Goal: Task Accomplishment & Management: Manage account settings

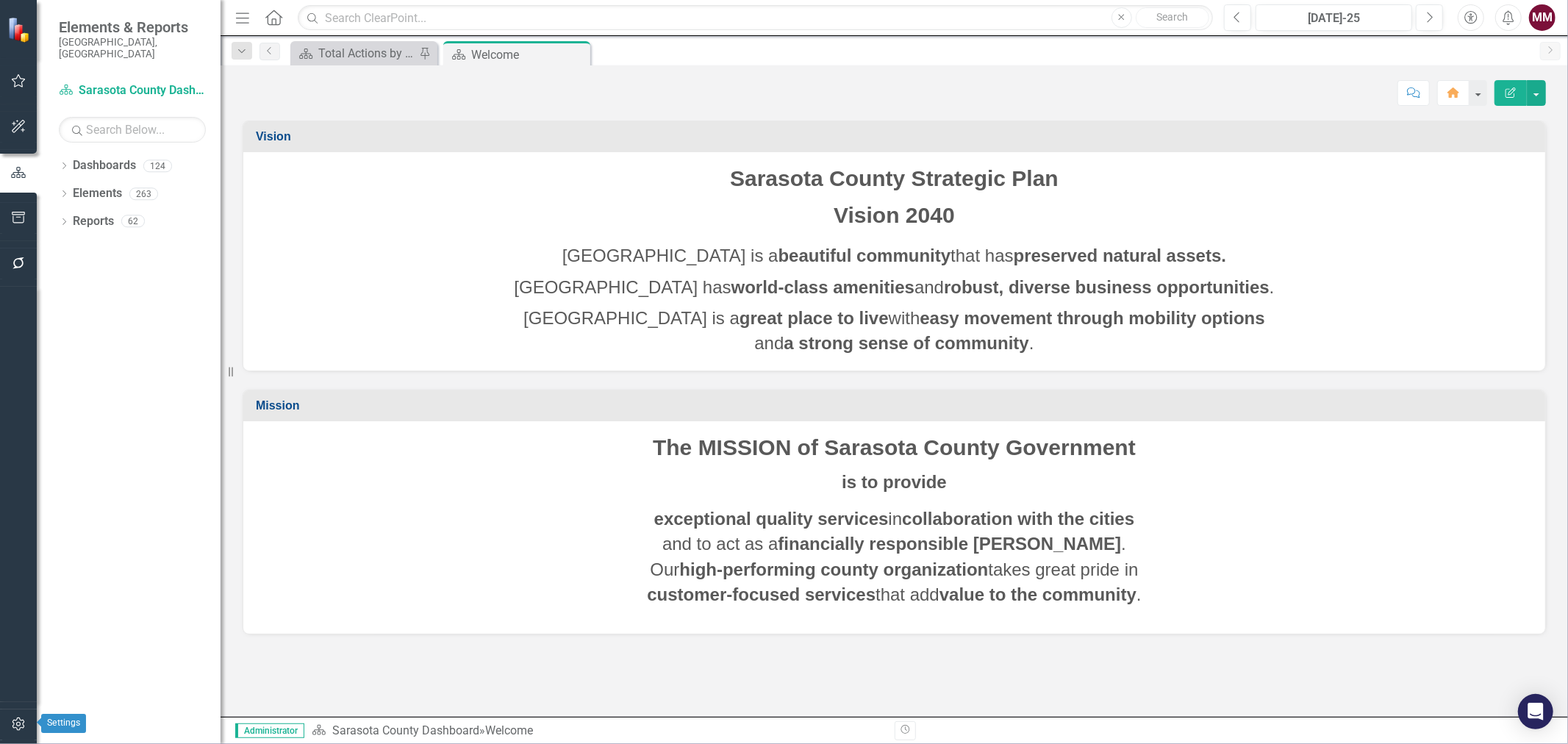
click at [19, 720] on icon "button" at bounding box center [19, 724] width 16 height 12
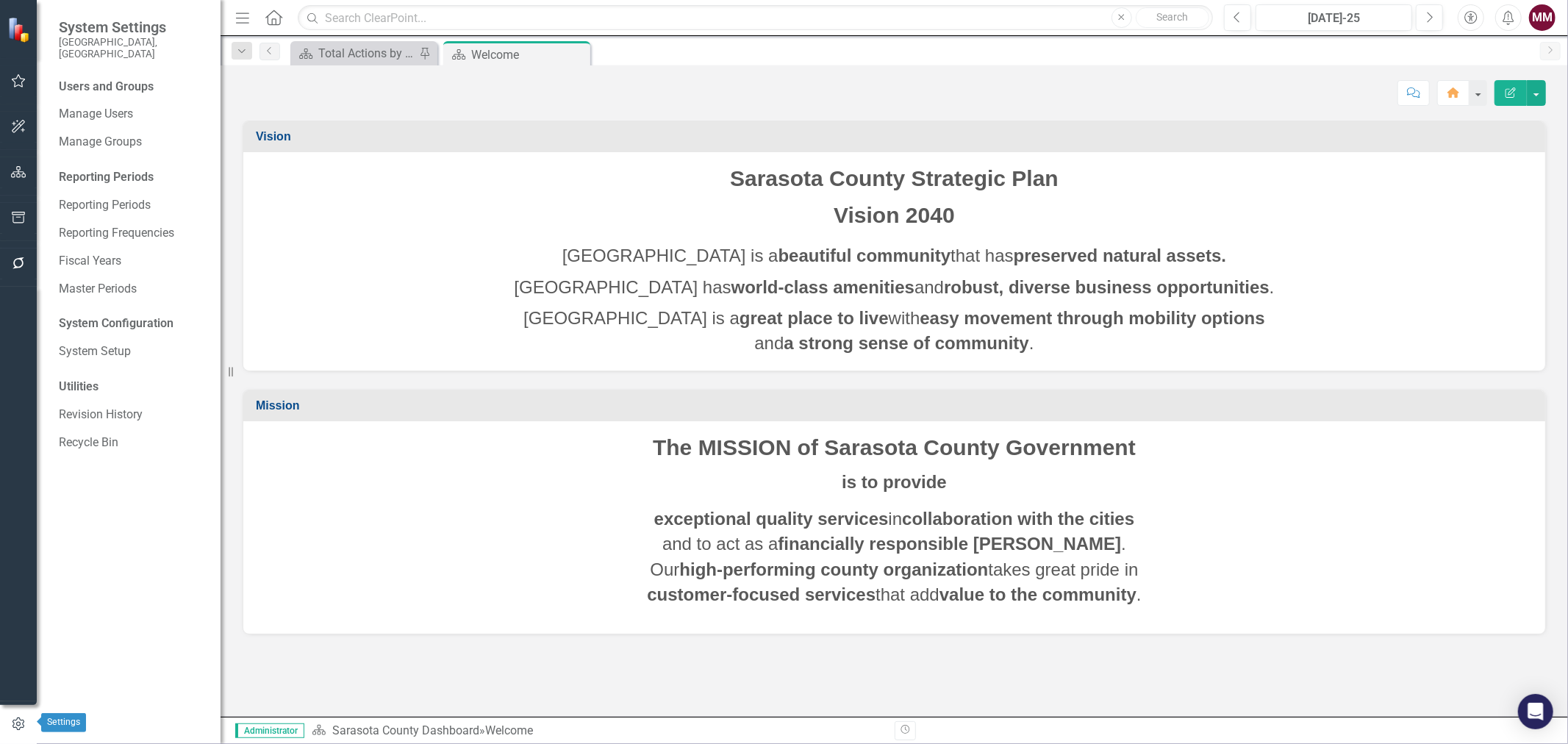
click at [12, 720] on icon "button" at bounding box center [18, 724] width 17 height 13
click at [71, 106] on link "Manage Users" at bounding box center [132, 114] width 147 height 17
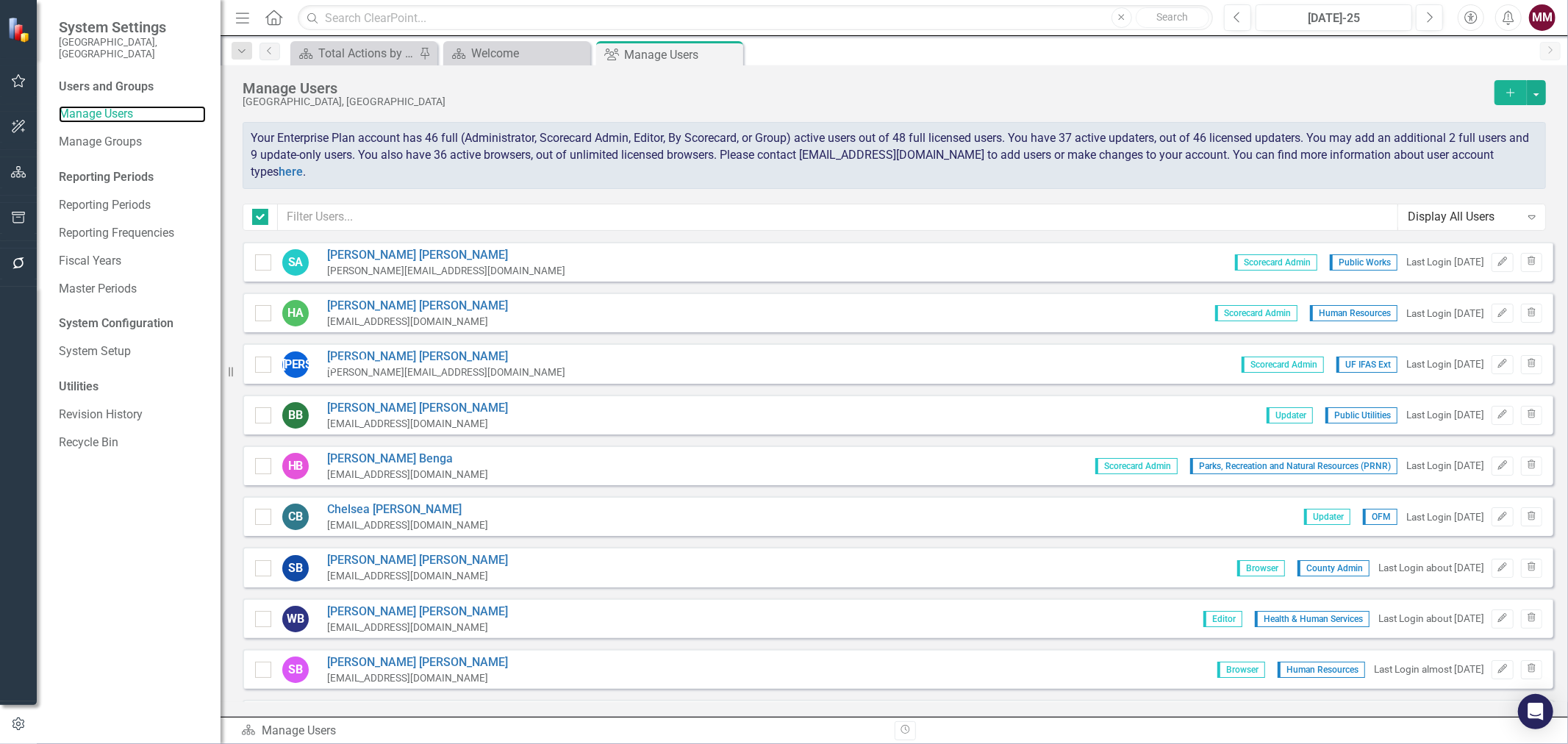
checkbox input "false"
click at [493, 218] on input "text" at bounding box center [838, 217] width 1120 height 28
click at [1504, 101] on button "Add" at bounding box center [1511, 93] width 32 height 25
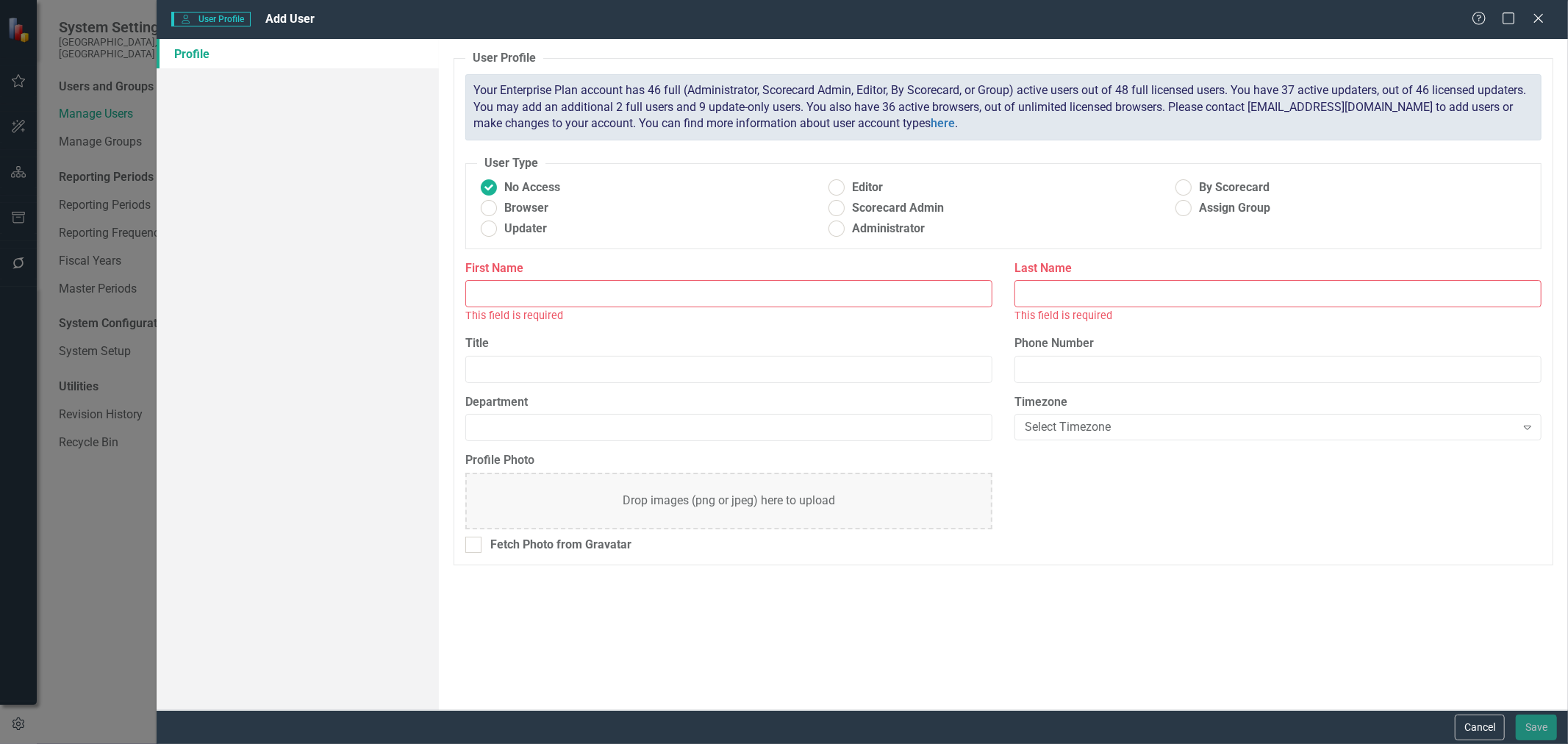
click at [570, 292] on input "First Name" at bounding box center [729, 293] width 527 height 28
type input "b"
type input "Ben"
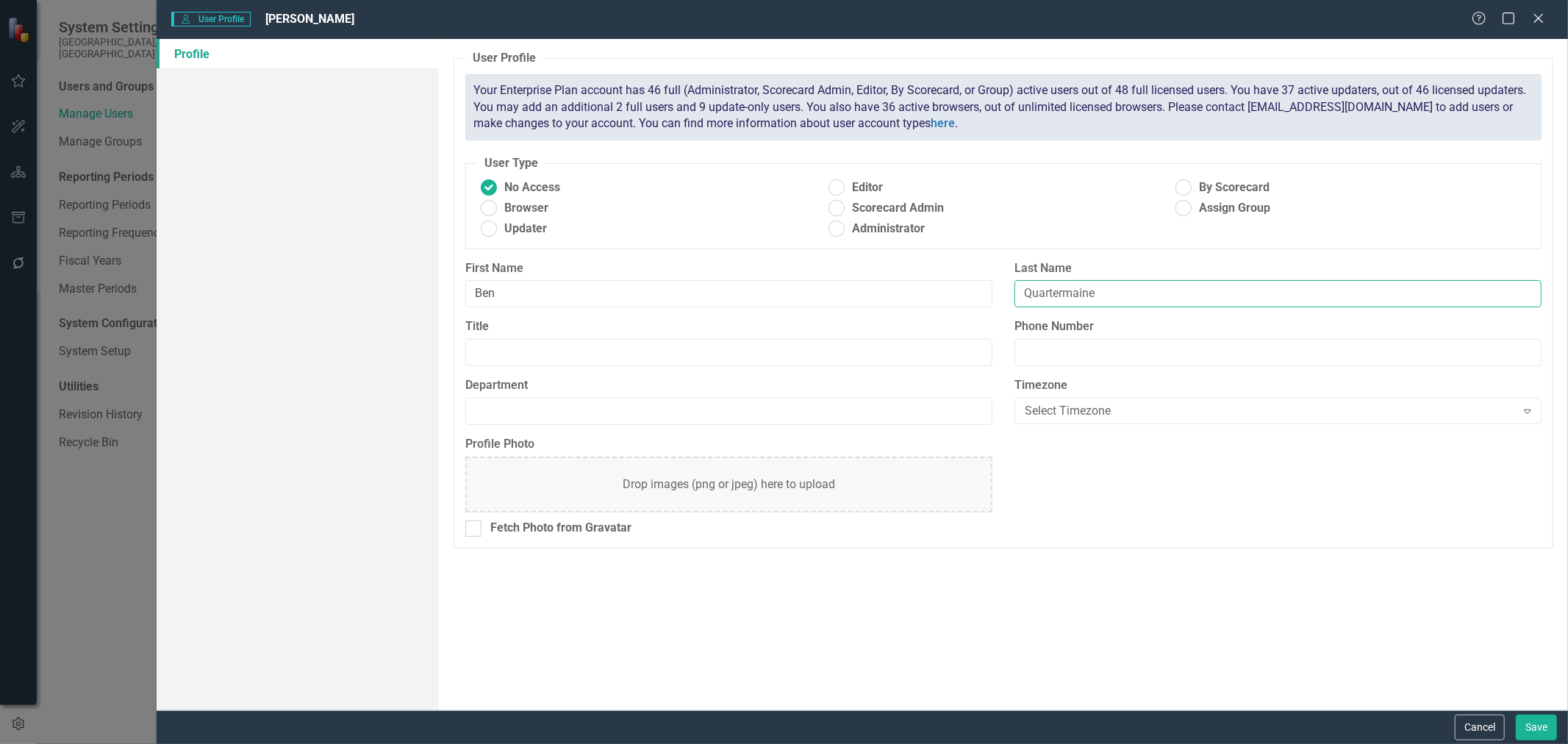
drag, startPoint x: 1063, startPoint y: 299, endPoint x: 1017, endPoint y: 283, distance: 48.7
click at [1031, 295] on input "Quartermaine" at bounding box center [1278, 293] width 527 height 28
type input "Quartermaine"
click at [832, 184] on ins at bounding box center [836, 187] width 23 height 23
click at [832, 184] on input "Editor" at bounding box center [836, 187] width 23 height 23
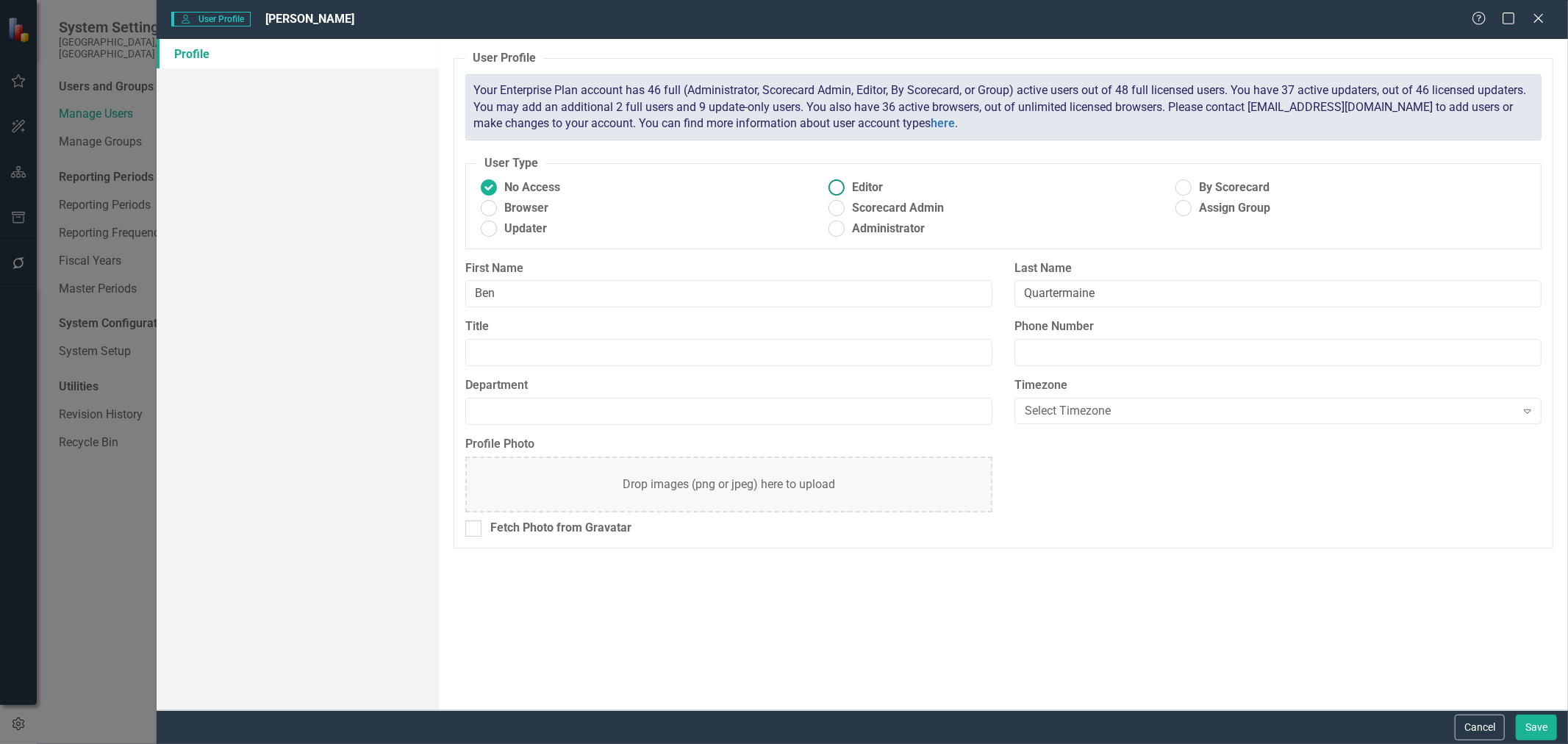
radio input "true"
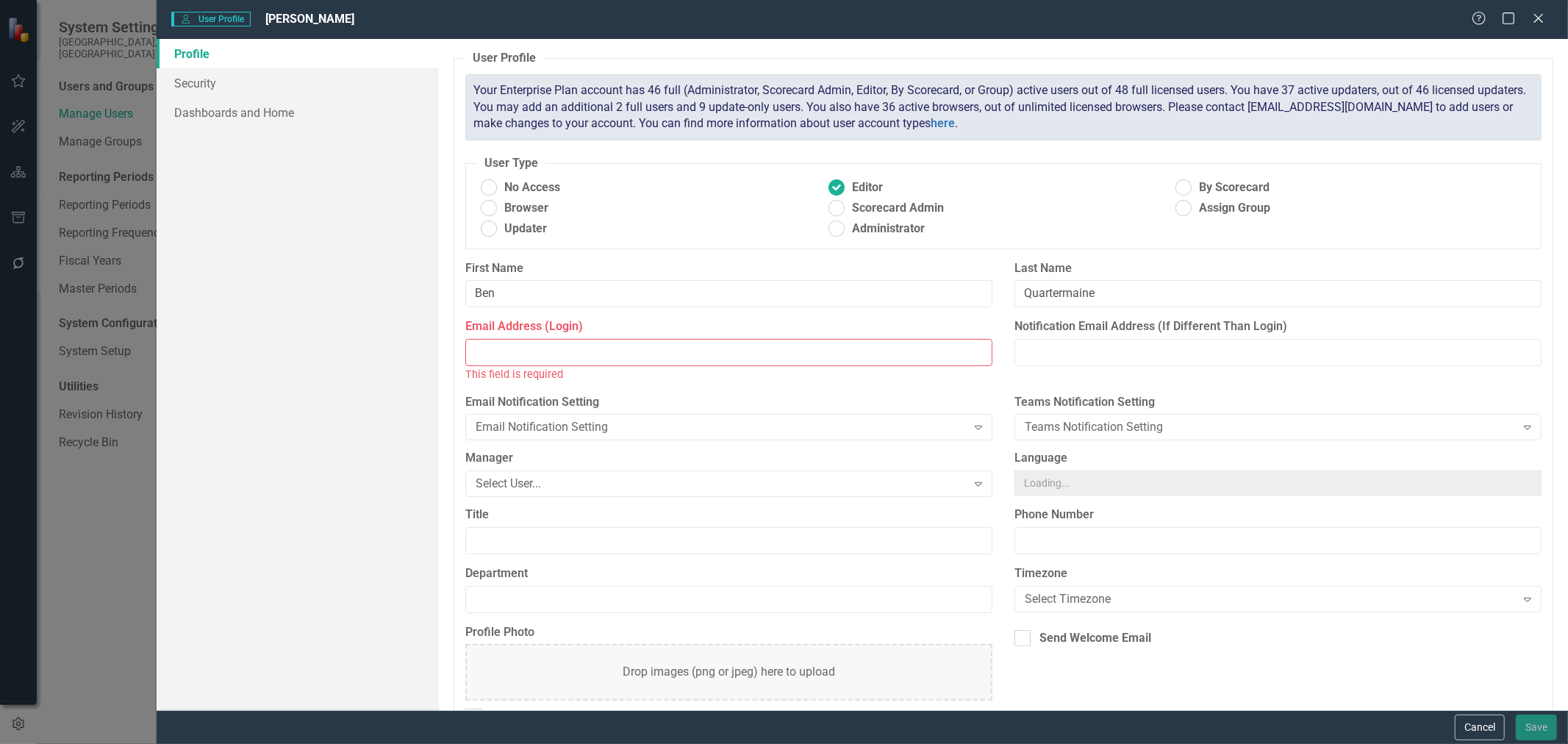
click at [526, 354] on input "Email Address (Login)" at bounding box center [729, 352] width 527 height 28
paste input "[EMAIL_ADDRESS][DOMAIN_NAME]"
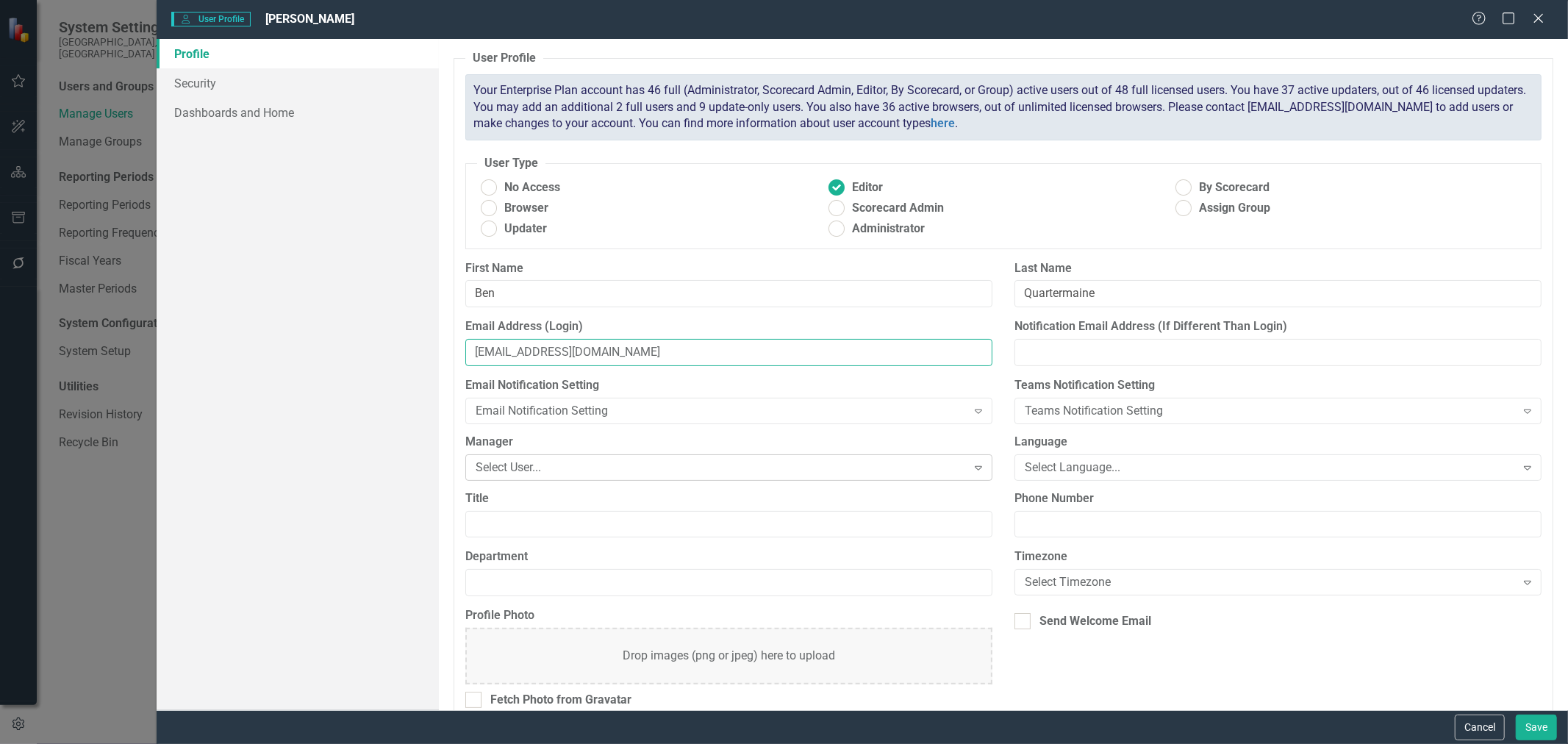
type input "[EMAIL_ADDRESS][DOMAIN_NAME]"
click at [545, 468] on div "Select User..." at bounding box center [721, 466] width 490 height 17
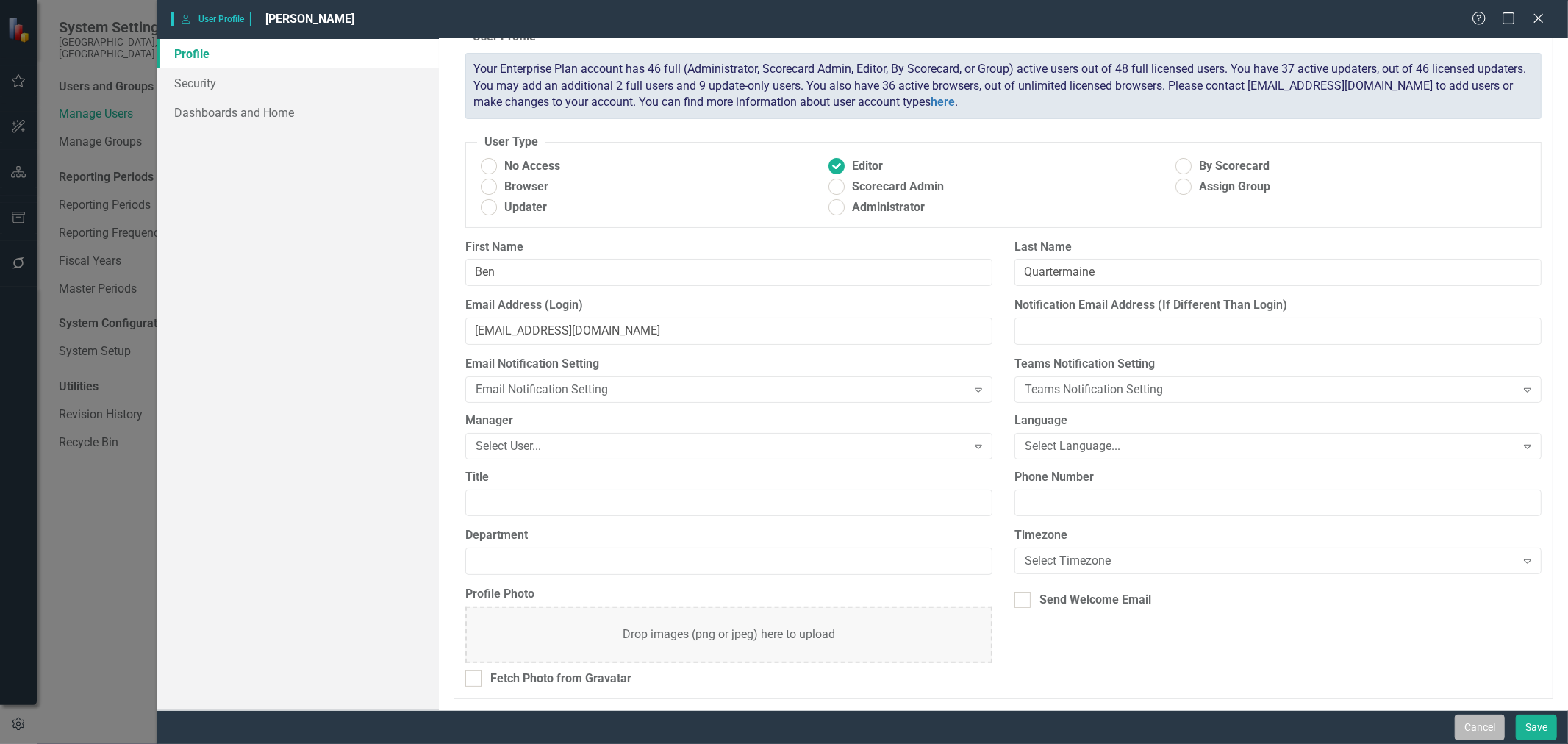
scroll to position [20, 0]
click at [1478, 725] on button "Cancel" at bounding box center [1481, 727] width 50 height 26
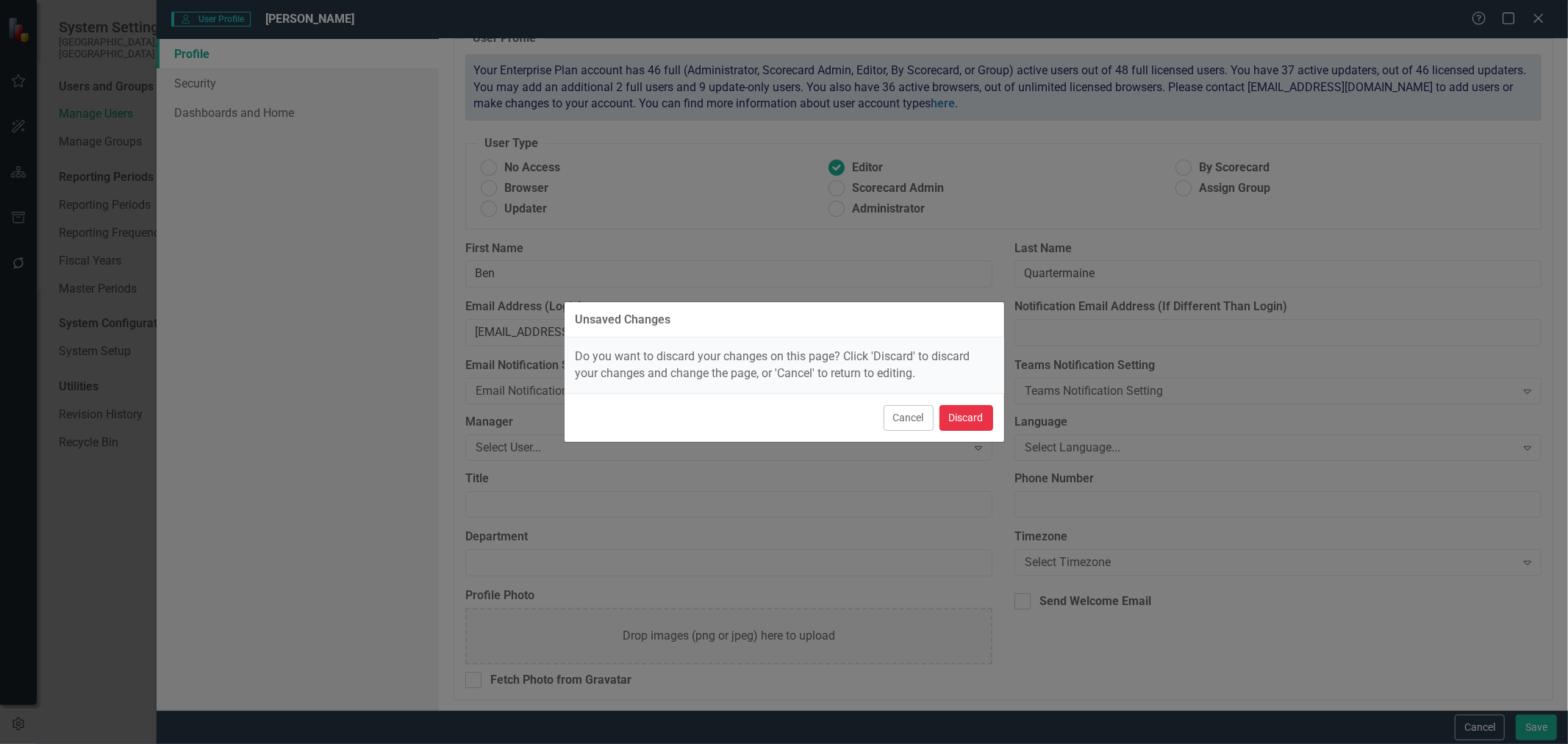
click at [960, 417] on button "Discard" at bounding box center [966, 418] width 53 height 26
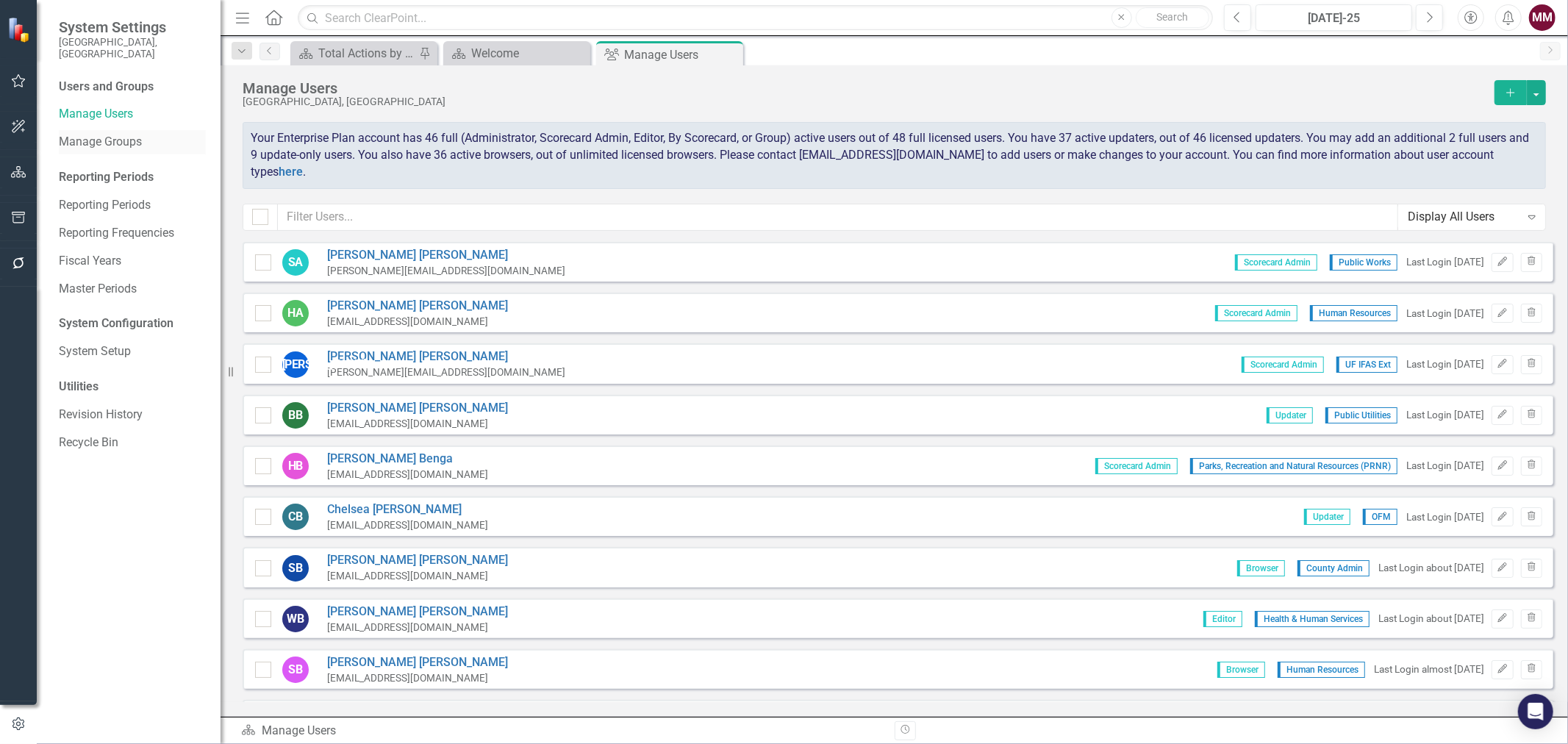
click at [92, 134] on link "Manage Groups" at bounding box center [132, 142] width 147 height 17
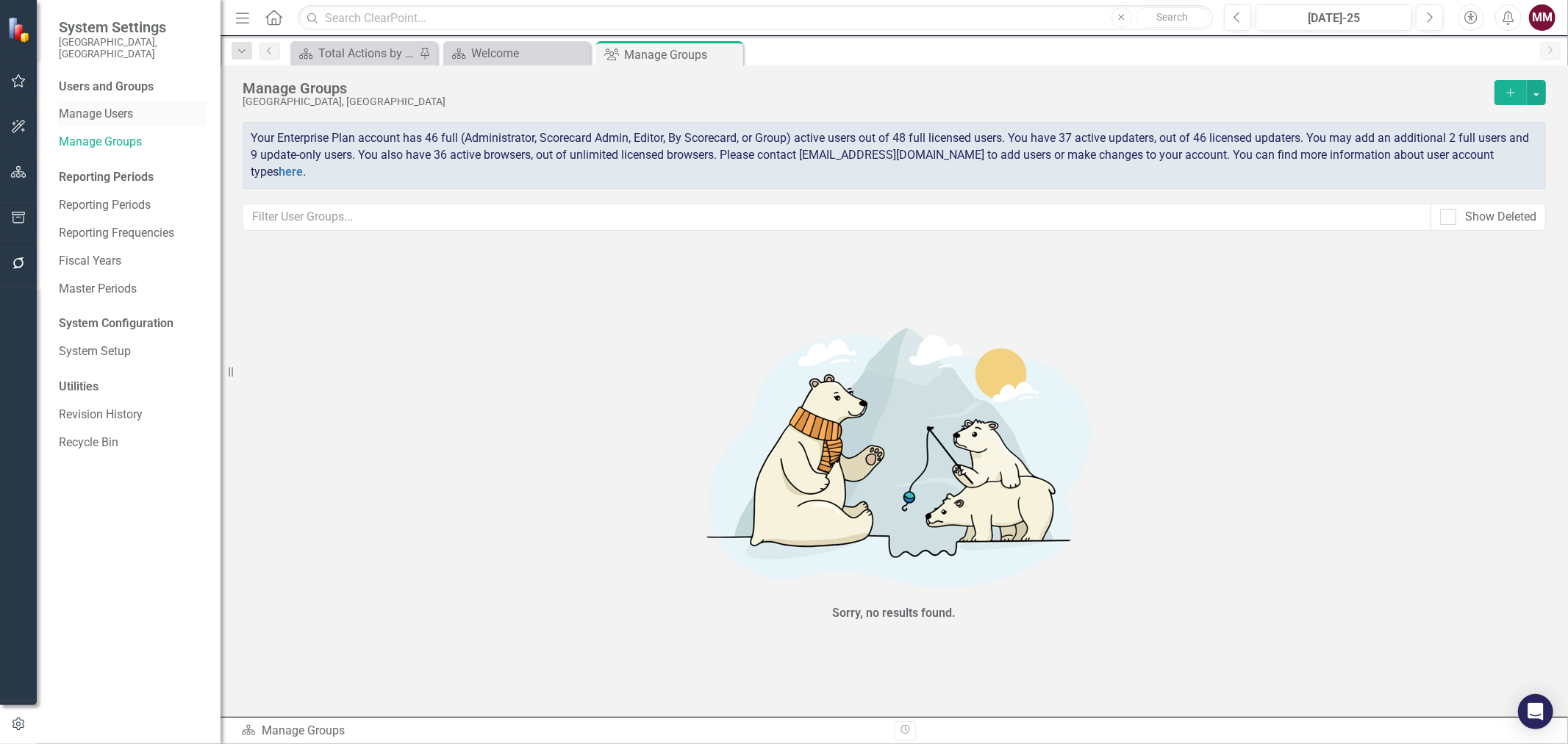
click at [94, 106] on link "Manage Users" at bounding box center [132, 114] width 147 height 17
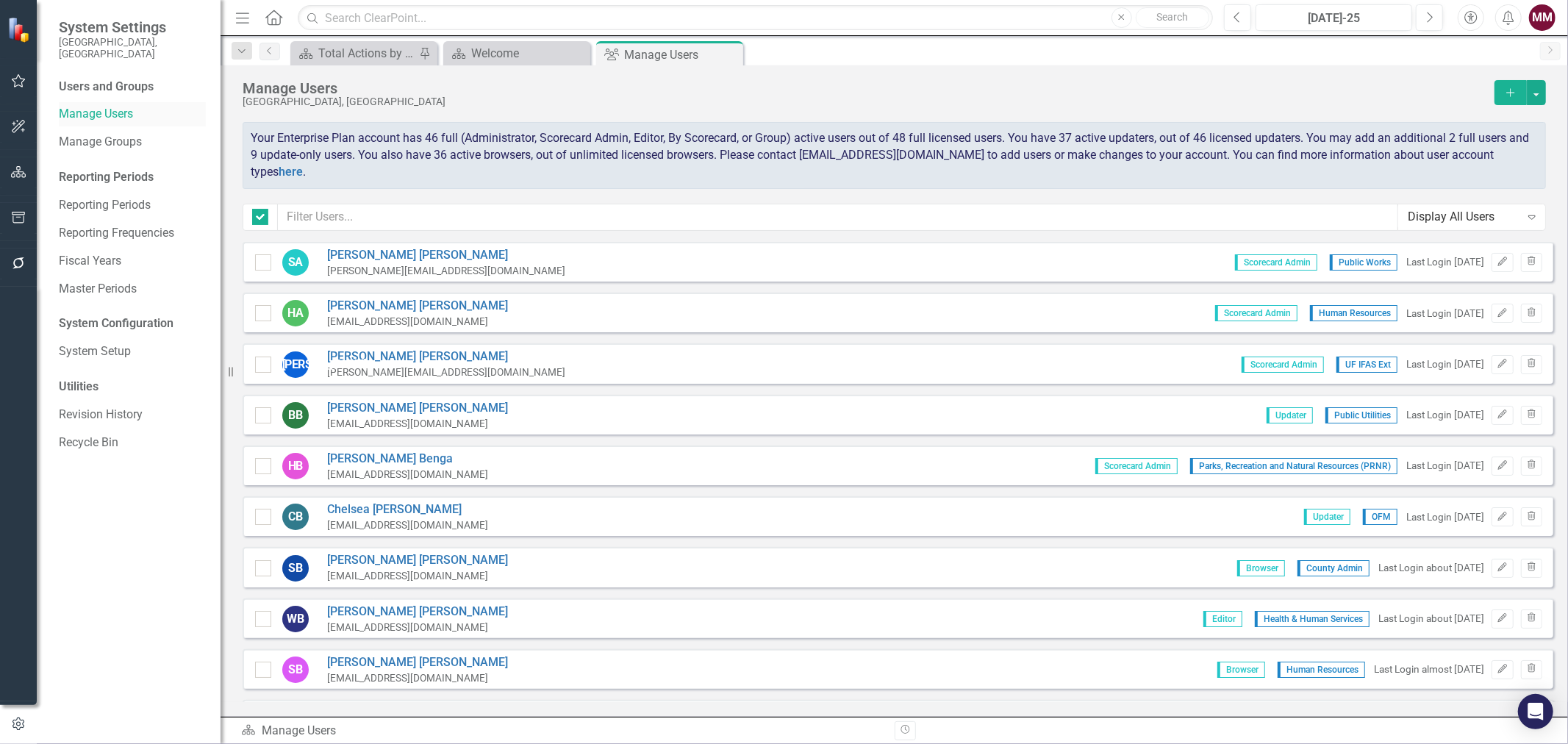
checkbox input "false"
click at [1541, 88] on button "button" at bounding box center [1537, 93] width 19 height 25
click at [73, 343] on link "System Setup" at bounding box center [132, 351] width 147 height 17
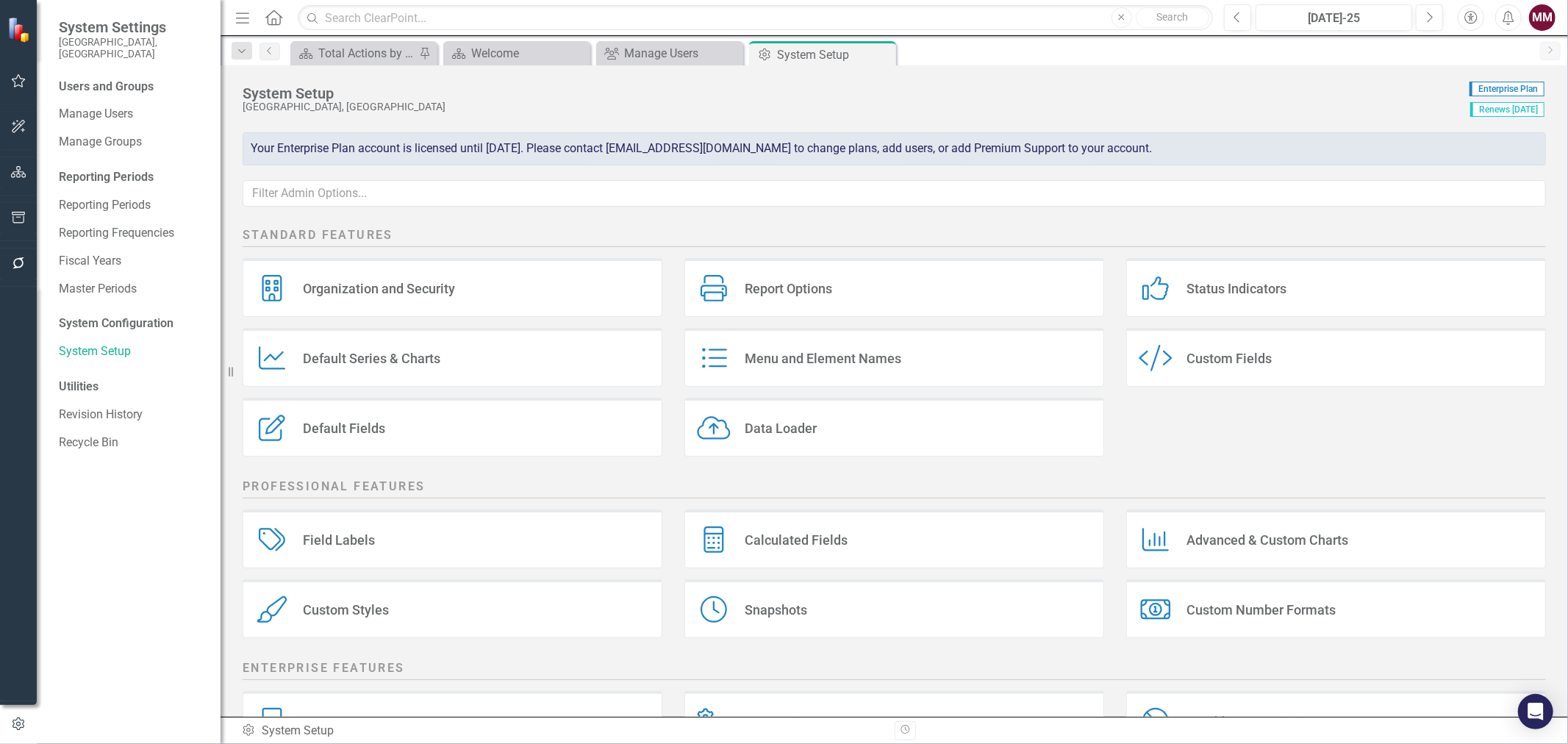
click at [419, 295] on div "Organization and Security" at bounding box center [378, 288] width 152 height 17
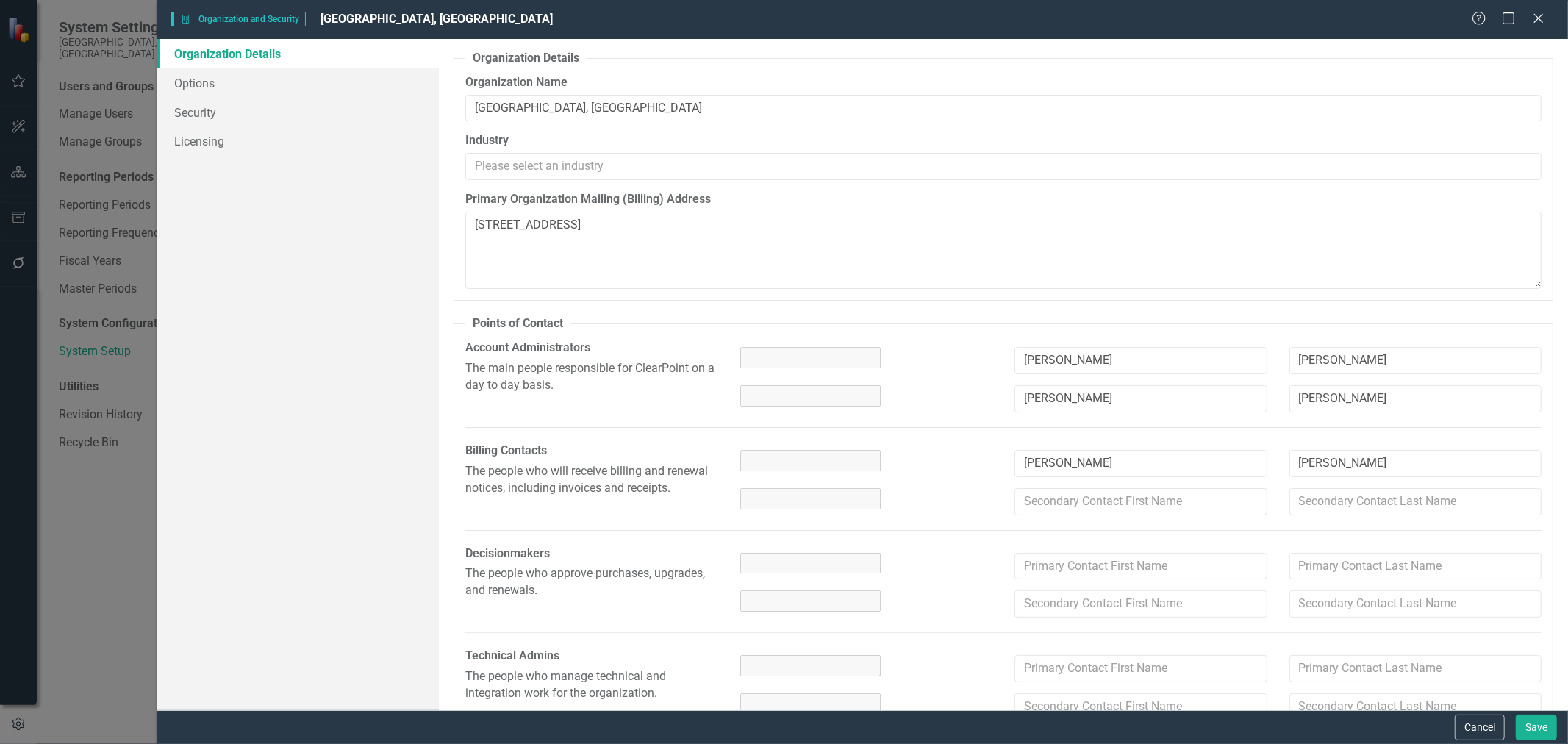
type textarea "[STREET_ADDRESS]"
drag, startPoint x: 901, startPoint y: 398, endPoint x: 693, endPoint y: 389, distance: 208.2
click at [694, 389] on div "Account Administrators The main people responsible for ClearPoint on a day to d…" at bounding box center [1004, 381] width 1098 height 84
type textarea "[STREET_ADDRESS]"
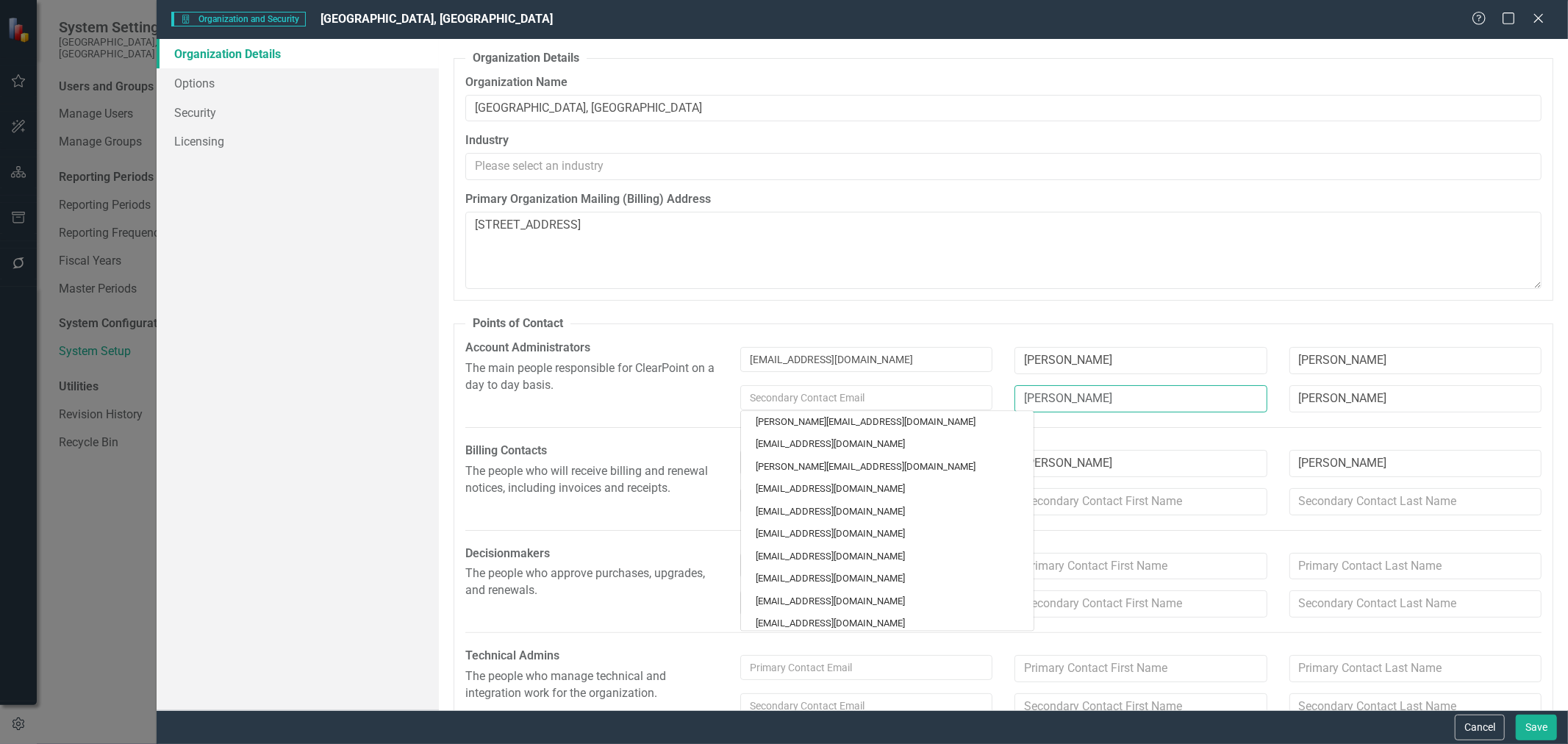
type textarea "[STREET_ADDRESS]"
drag, startPoint x: 1108, startPoint y: 399, endPoint x: 971, endPoint y: 395, distance: 137.1
click at [971, 395] on div "[EMAIL_ADDRESS][DOMAIN_NAME] [EMAIL_ADDRESS][DOMAIN_NAME] [PERSON_NAME][EMAIL_A…" at bounding box center [1141, 404] width 824 height 39
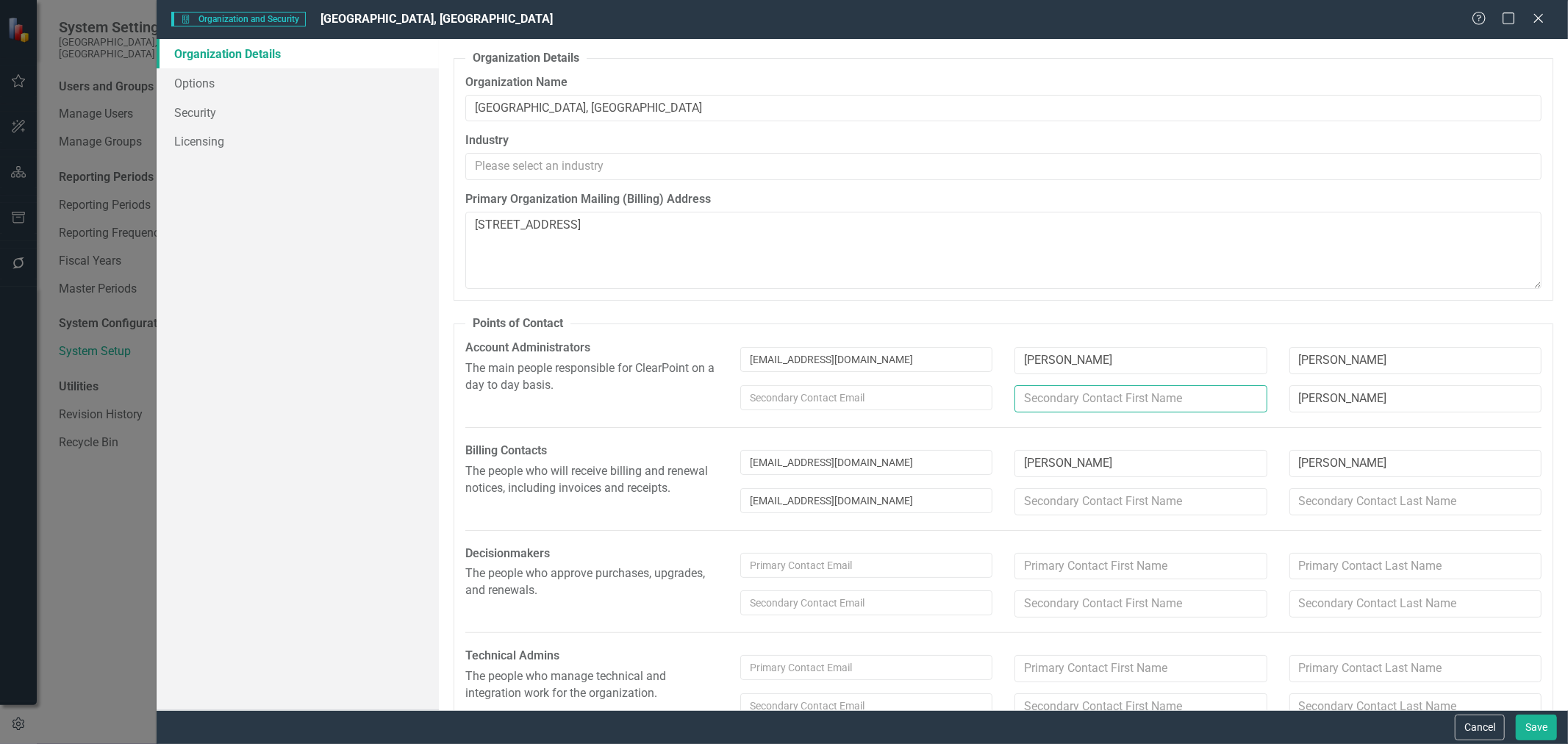
type textarea "[STREET_ADDRESS]"
drag, startPoint x: 1371, startPoint y: 408, endPoint x: 1186, endPoint y: 409, distance: 185.0
click at [1186, 409] on div "[PERSON_NAME]" at bounding box center [1141, 404] width 824 height 39
type textarea "[STREET_ADDRESS]"
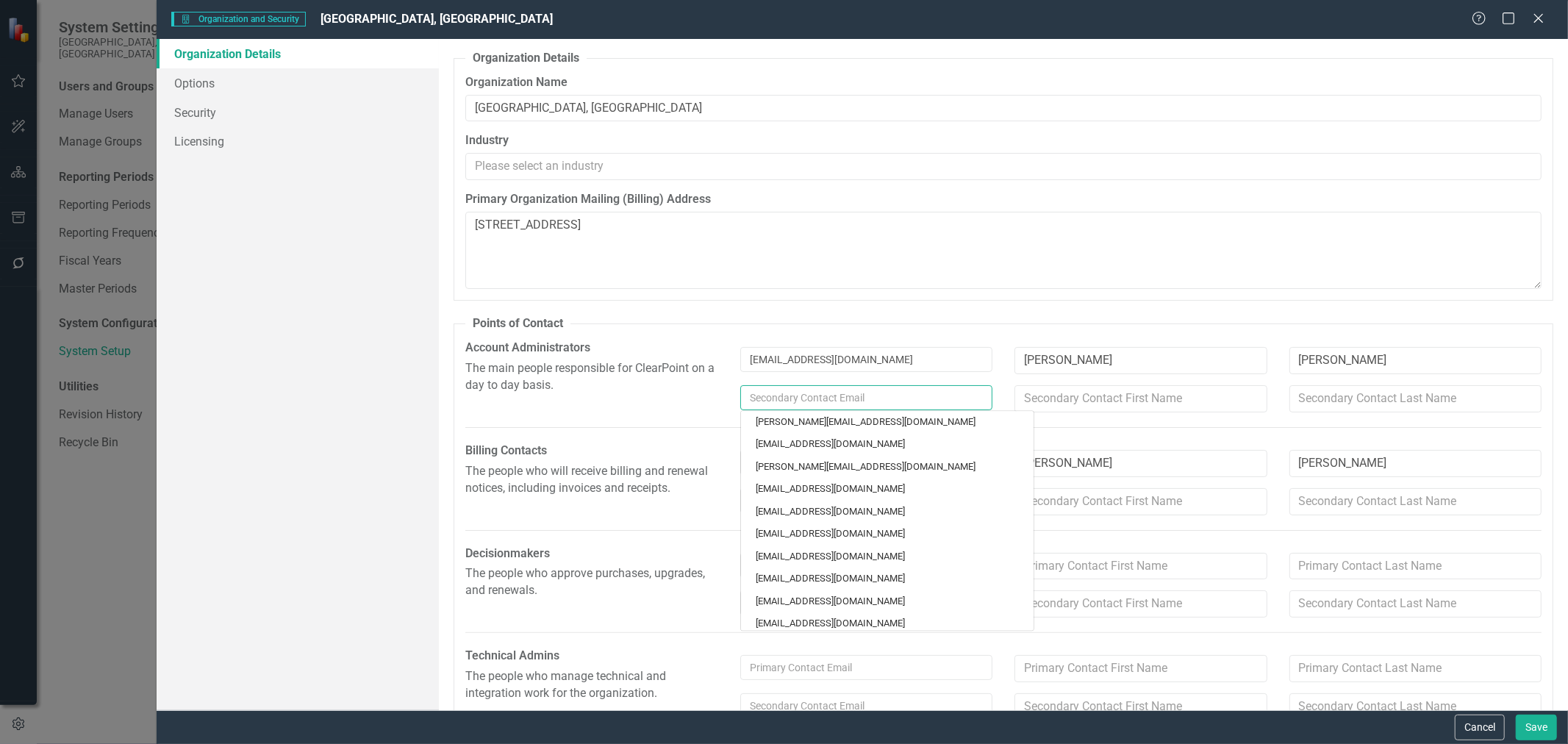
type textarea "[STREET_ADDRESS]"
click at [765, 399] on input "text" at bounding box center [866, 398] width 253 height 25
type input "j"
type textarea "[STREET_ADDRESS]"
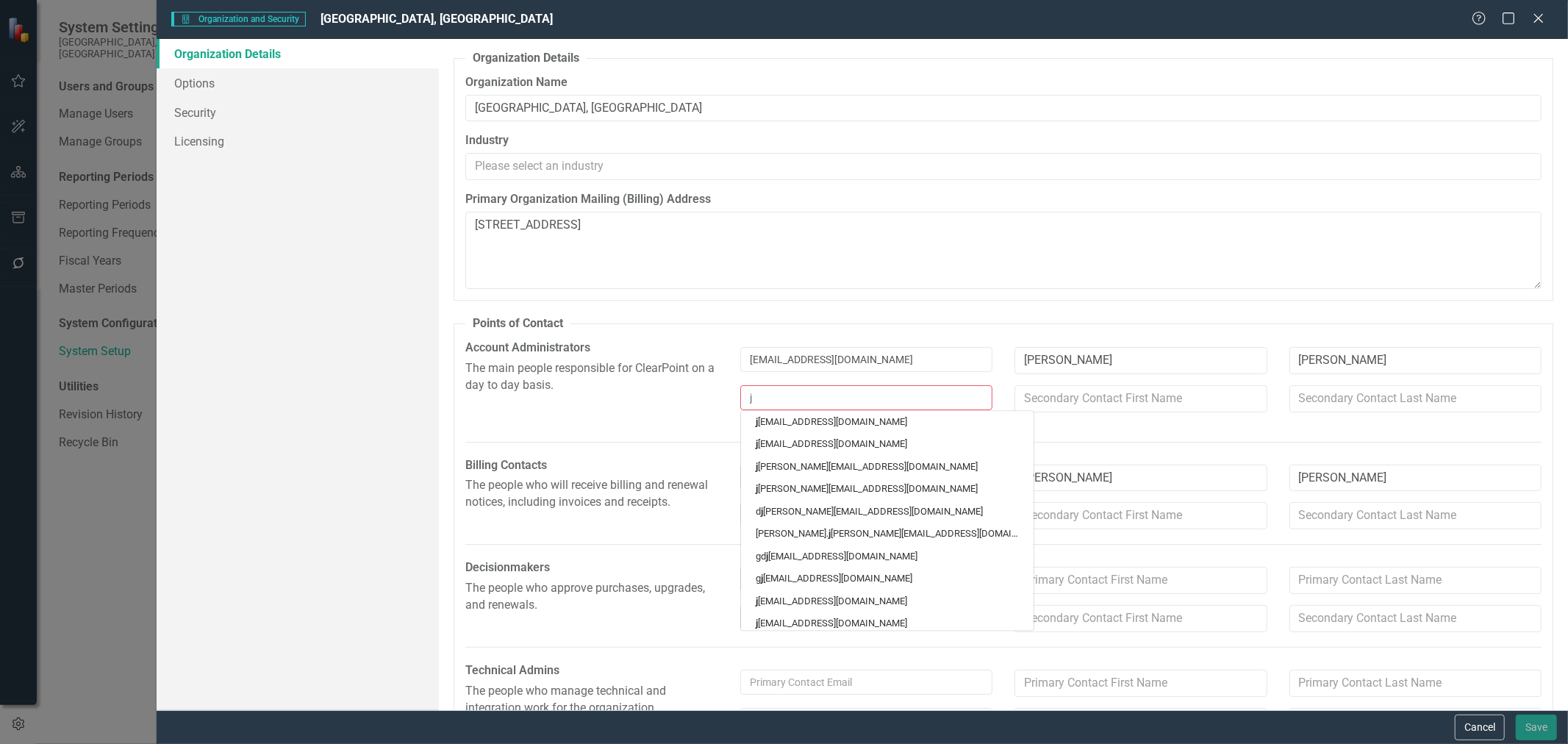
type input "jg"
type textarea "[STREET_ADDRESS]"
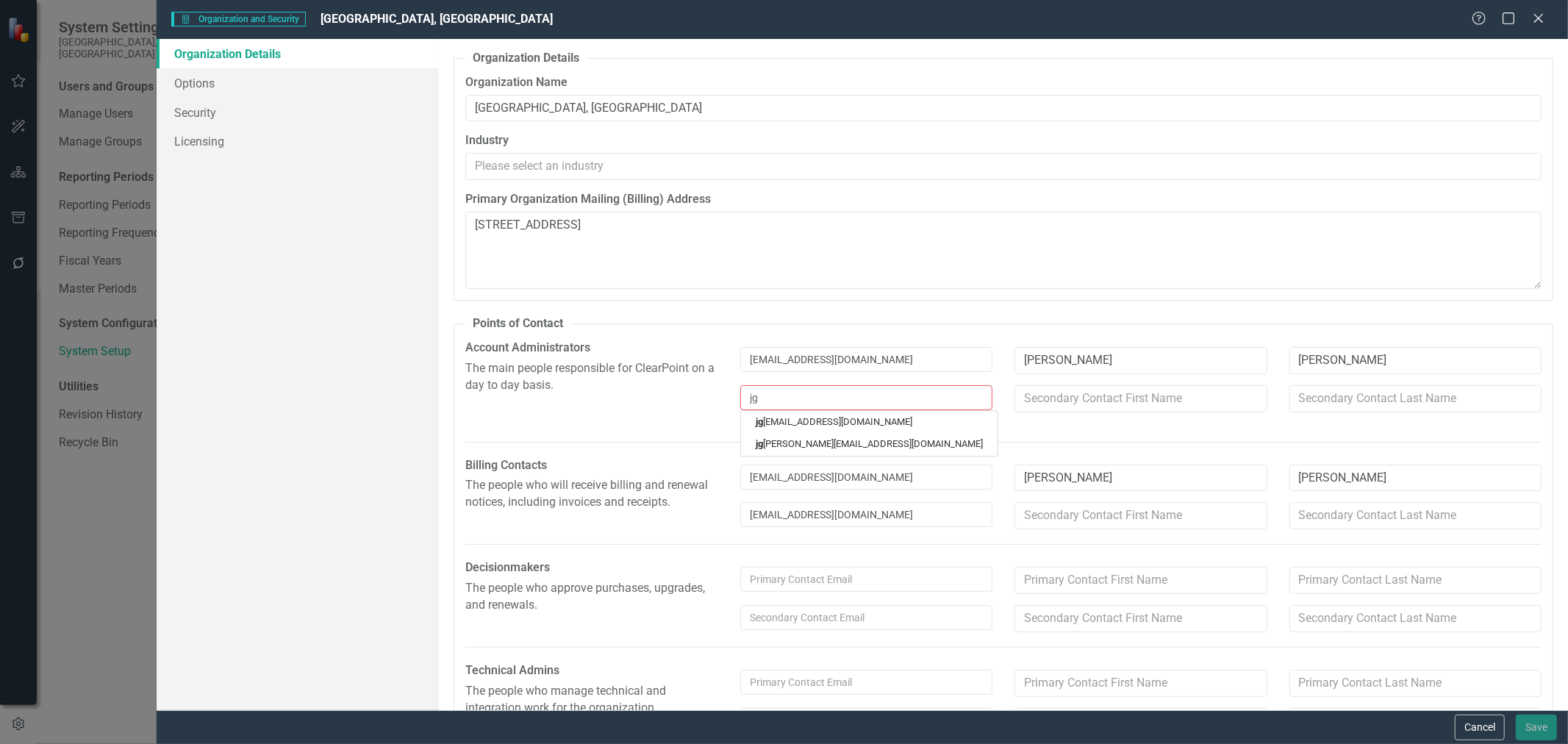
type input "jge"
type textarea "[STREET_ADDRESS]"
type input "jgen"
type textarea "[STREET_ADDRESS]"
click at [770, 420] on link "jgen [EMAIL_ADDRESS][DOMAIN_NAME]" at bounding box center [839, 422] width 197 height 22
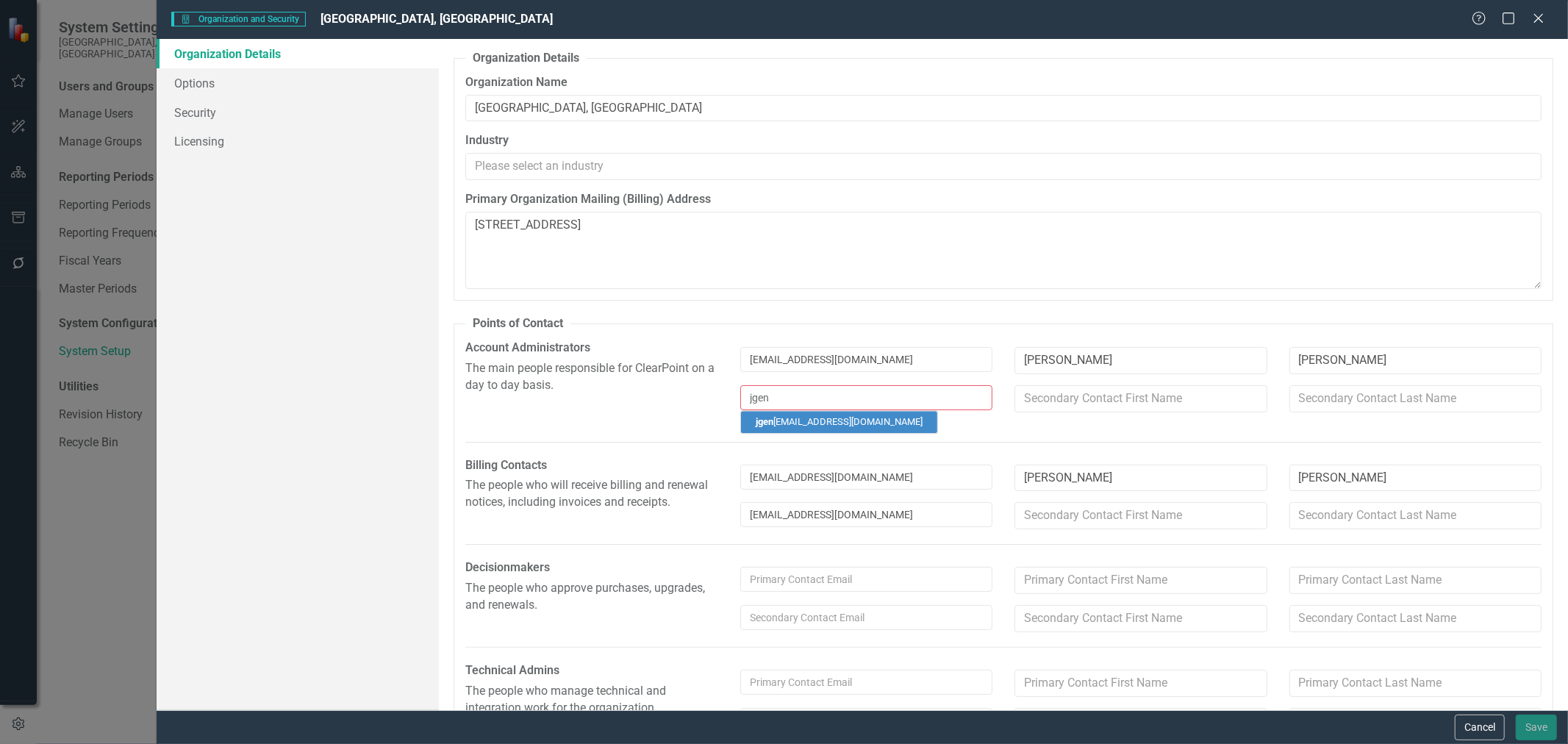
type input "[PERSON_NAME]"
type input "[EMAIL_ADDRESS][DOMAIN_NAME]"
type textarea "[STREET_ADDRESS]"
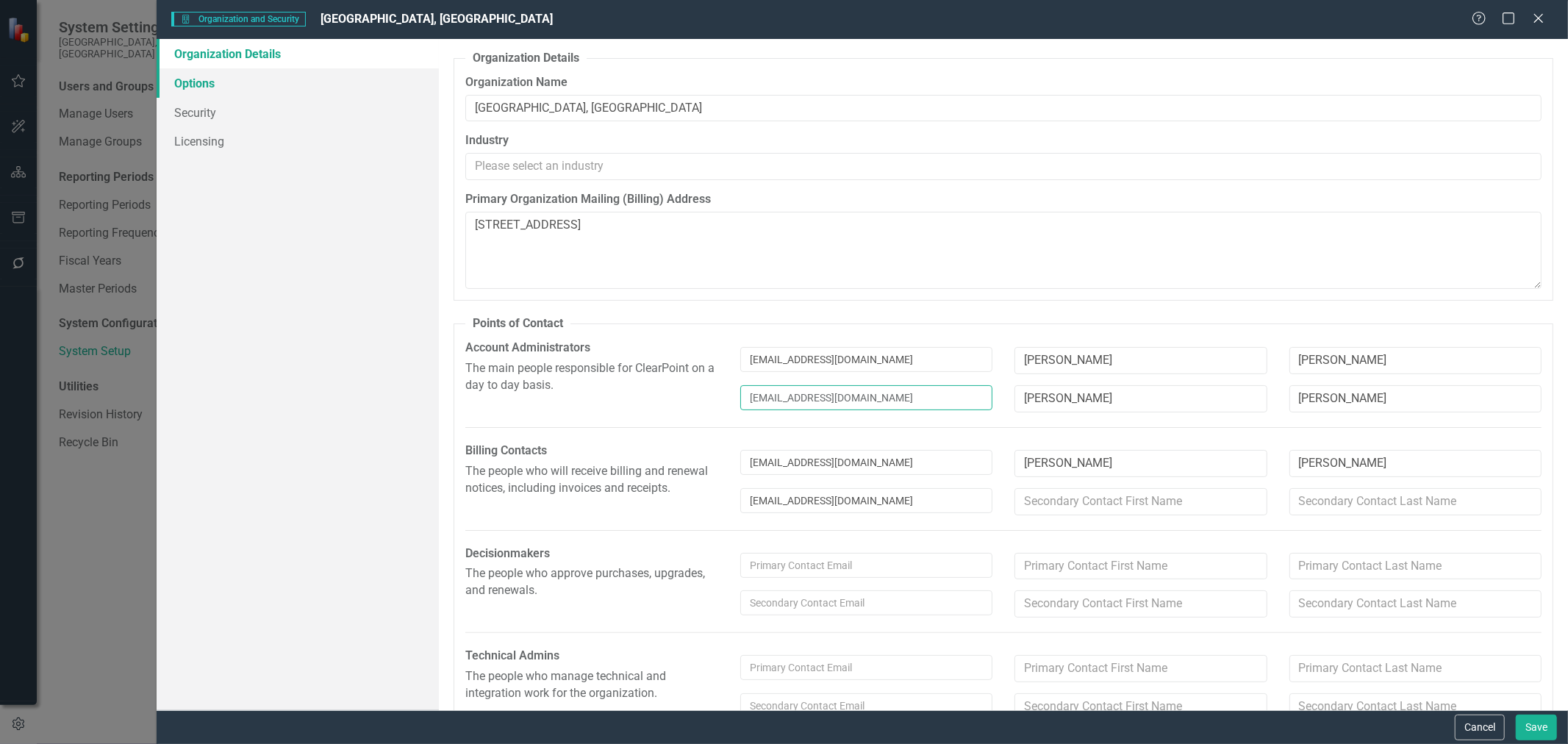
type input "[EMAIL_ADDRESS][DOMAIN_NAME]"
click at [205, 79] on link "Options" at bounding box center [297, 83] width 282 height 29
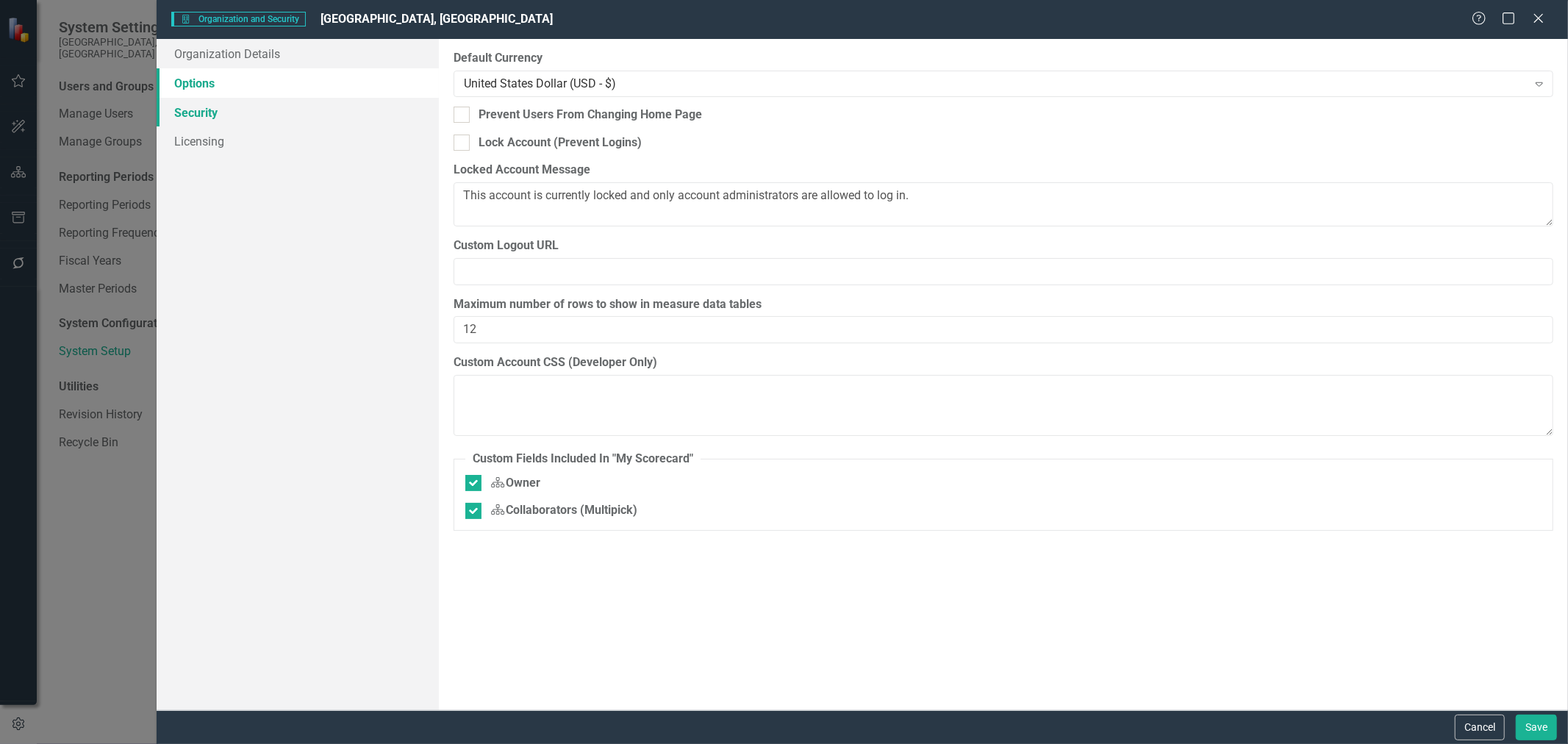
click at [203, 118] on link "Security" at bounding box center [297, 112] width 282 height 29
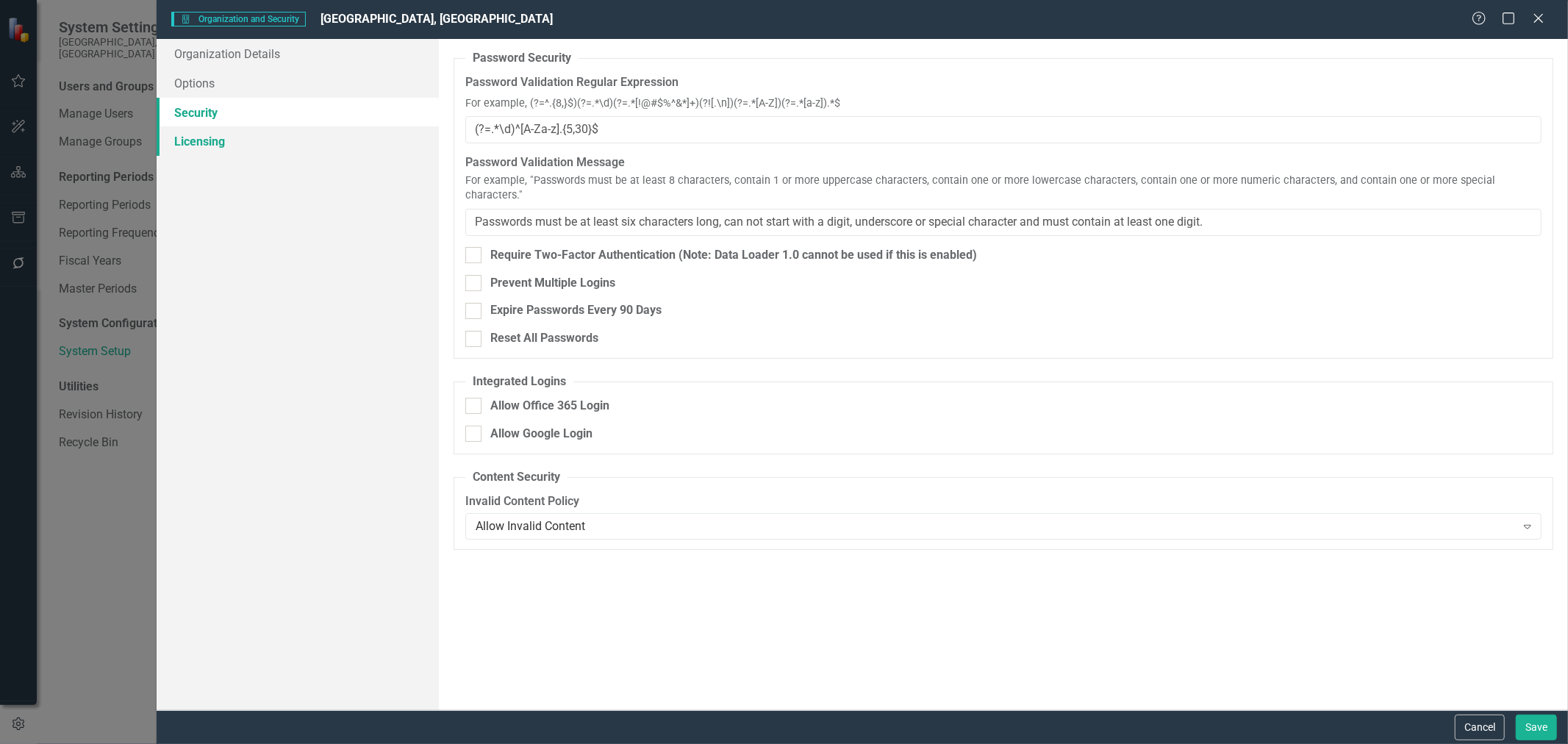
click at [206, 142] on link "Licensing" at bounding box center [297, 141] width 282 height 29
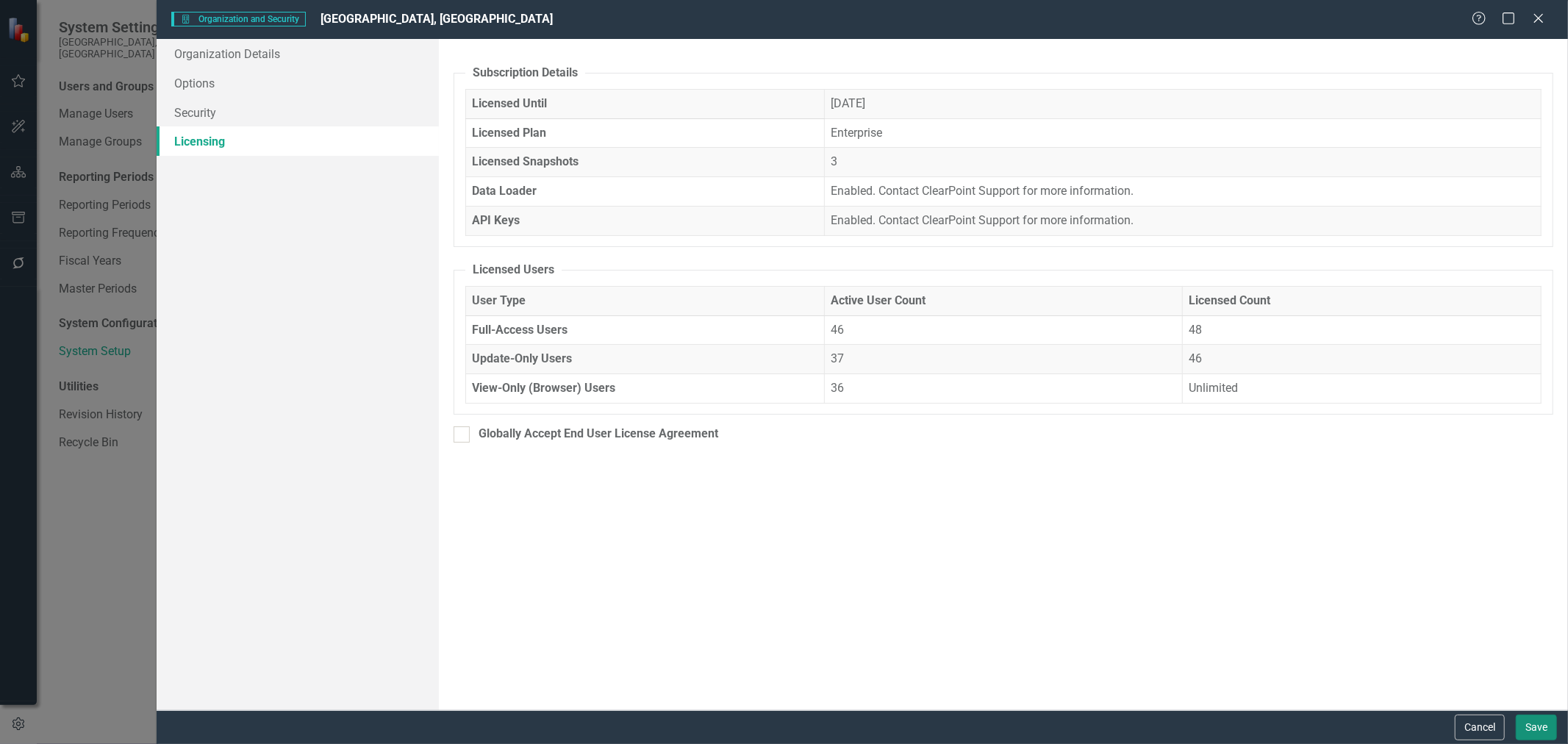
click at [1533, 731] on button "Save" at bounding box center [1537, 727] width 41 height 26
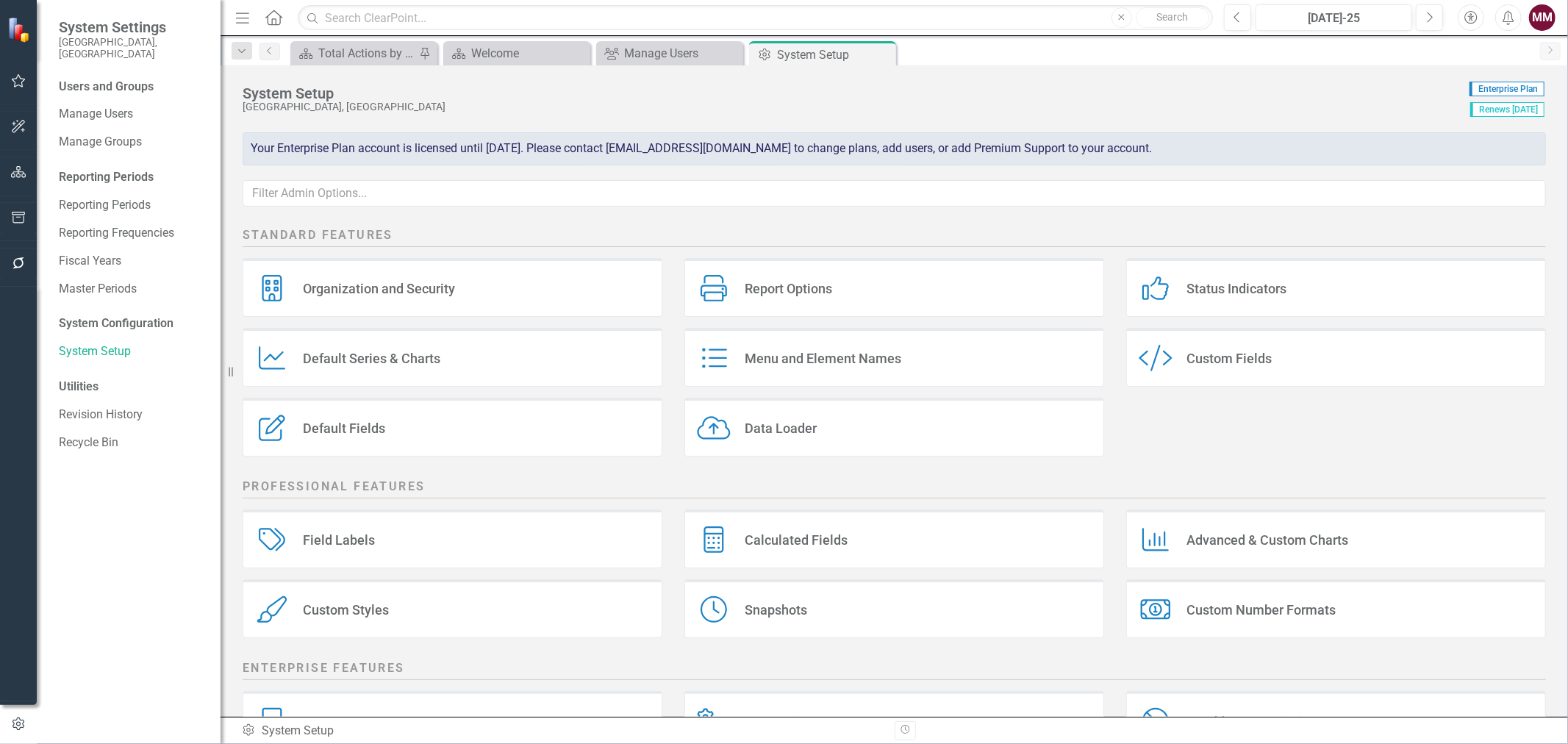
click at [928, 358] on div "Menu and Element Names Menu and Element Names" at bounding box center [895, 357] width 420 height 59
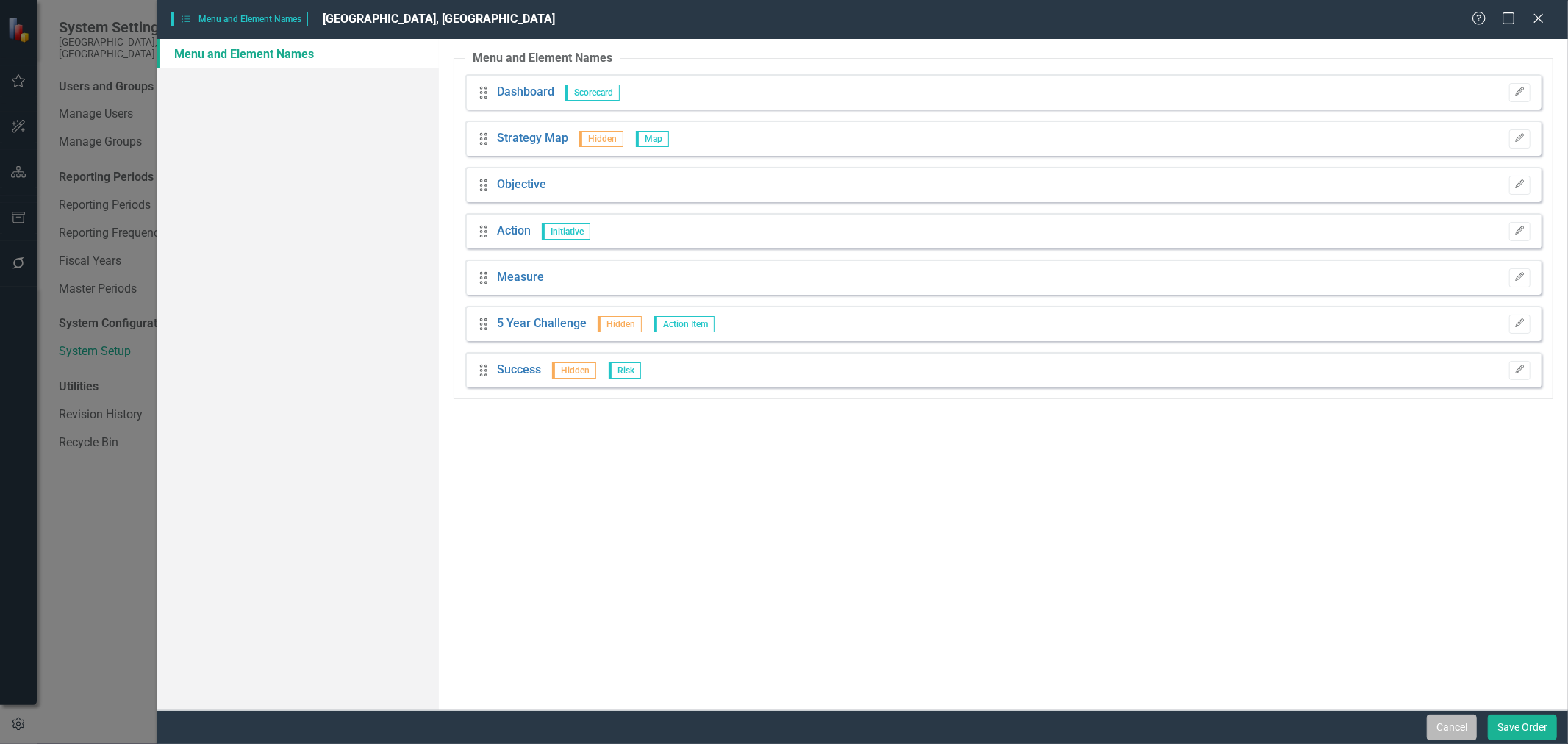
click at [1463, 728] on button "Cancel" at bounding box center [1452, 727] width 50 height 26
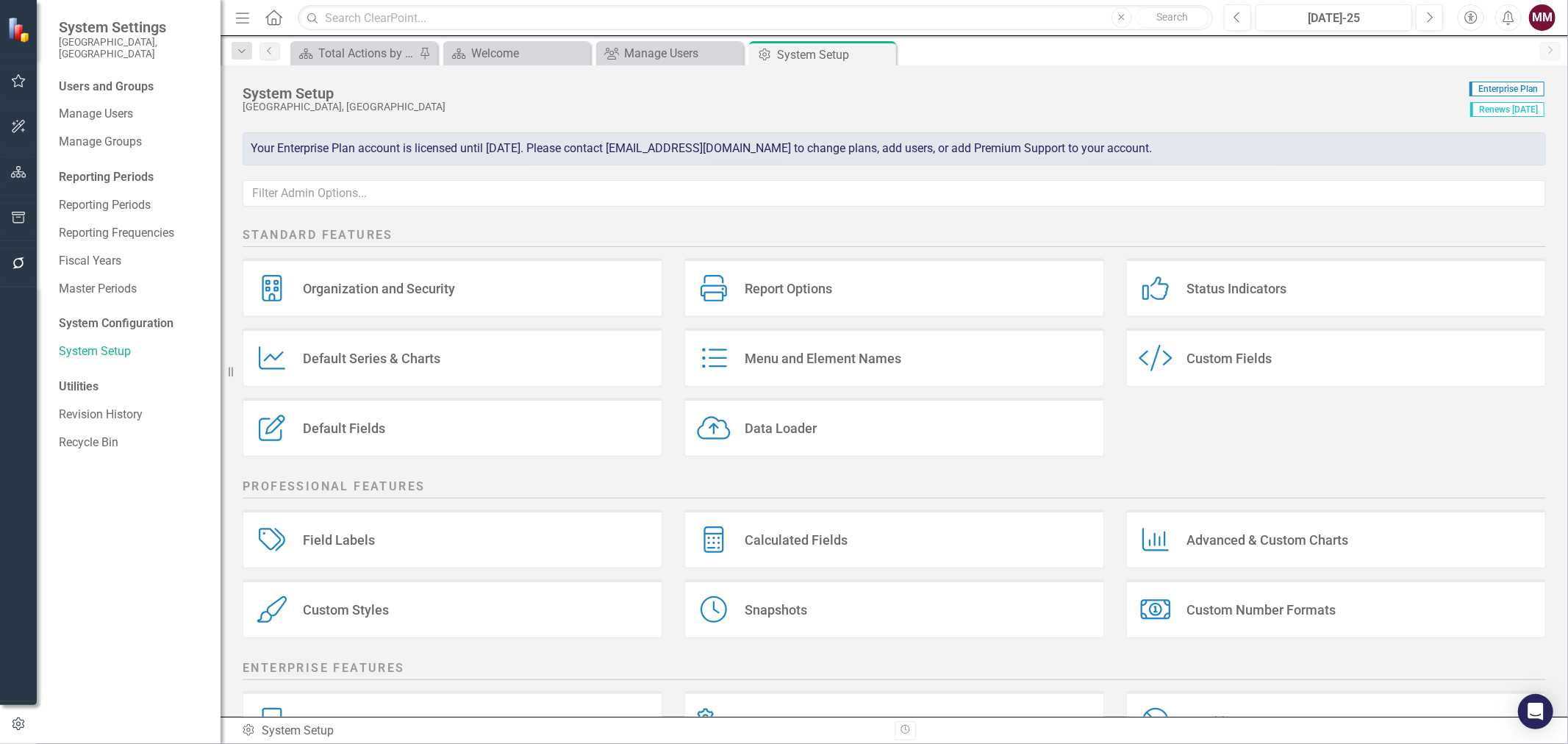
click at [1306, 366] on div "Custom Style Custom Fields" at bounding box center [1337, 357] width 420 height 59
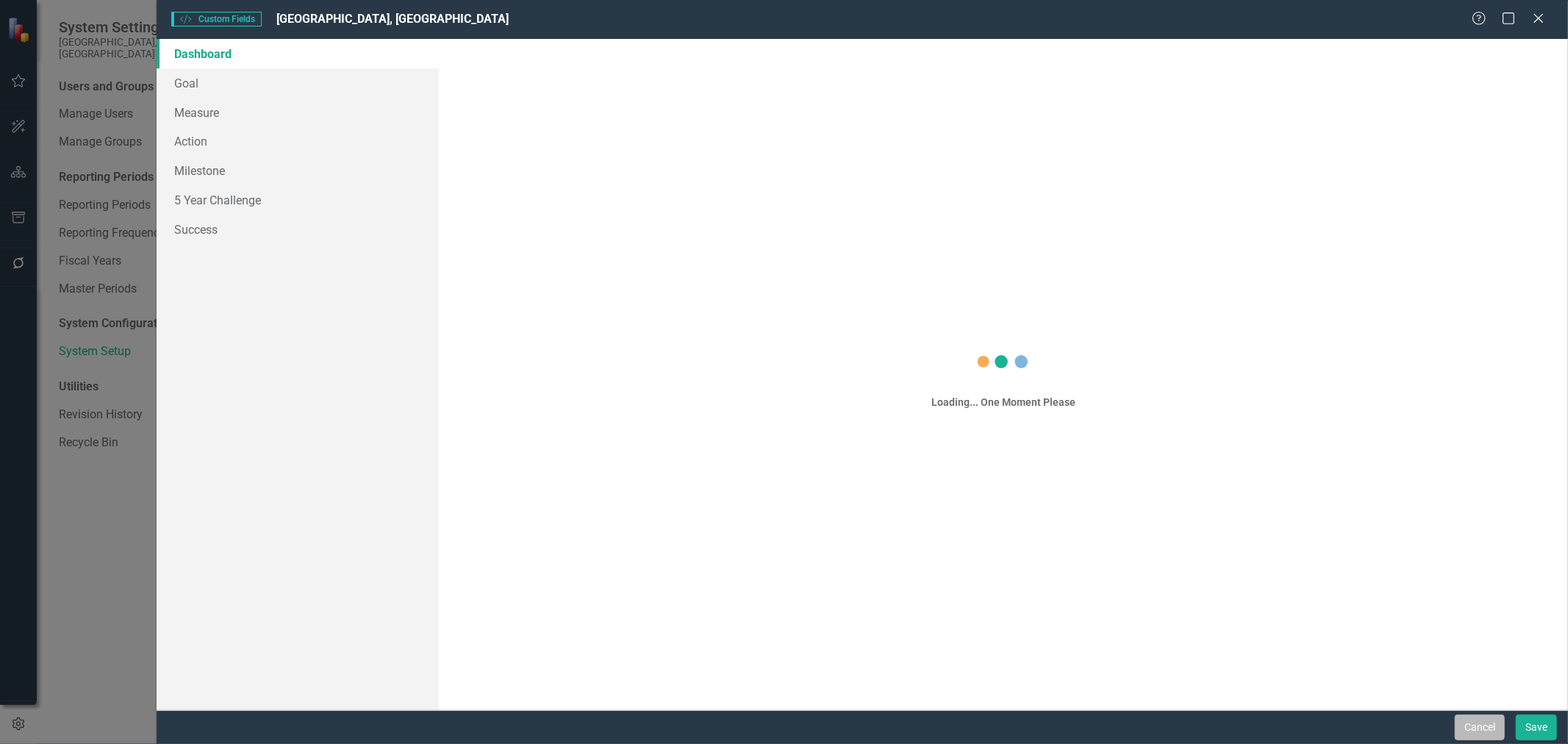
click at [1485, 724] on button "Cancel" at bounding box center [1481, 727] width 50 height 26
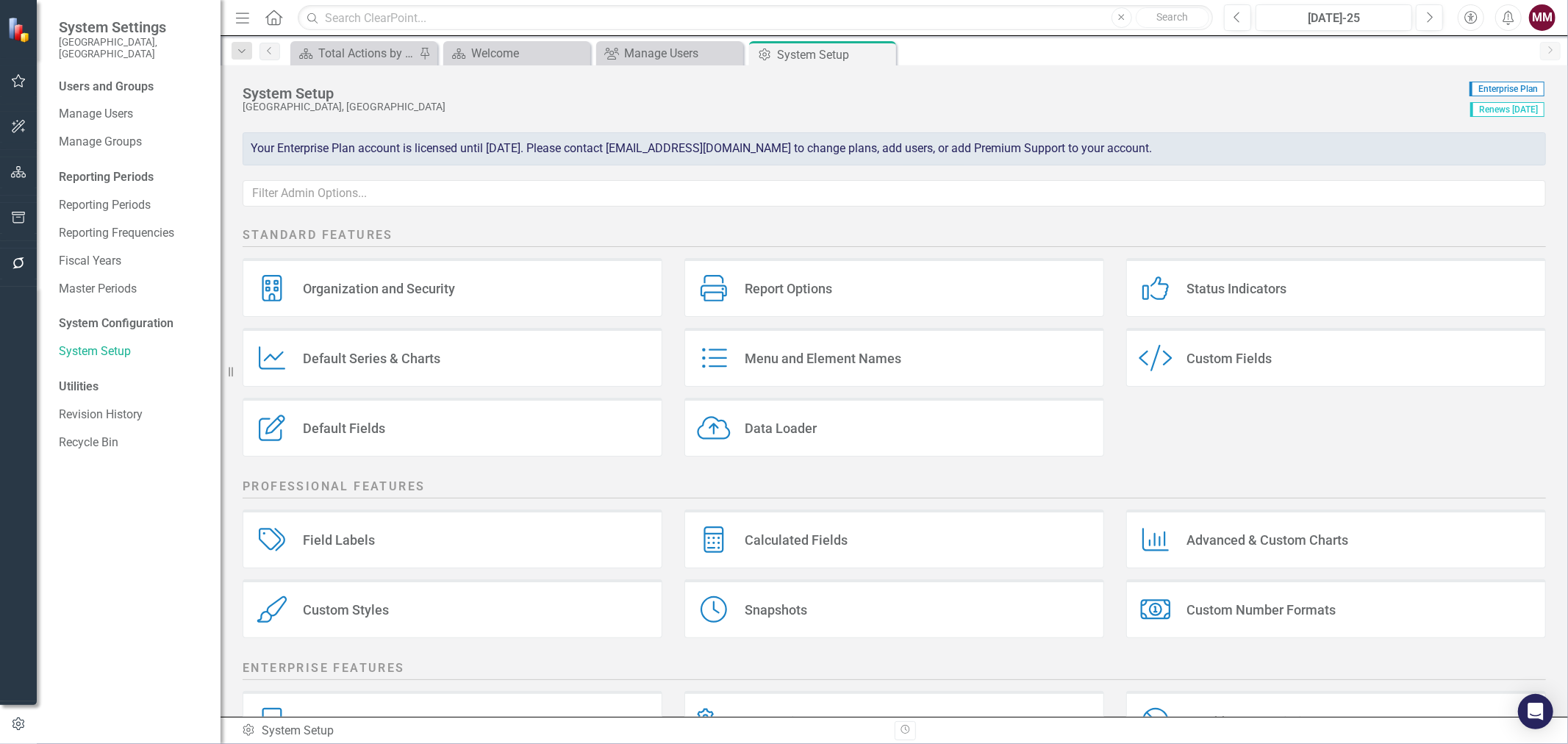
click at [457, 428] on div "Default Fields Default Fields" at bounding box center [452, 427] width 420 height 59
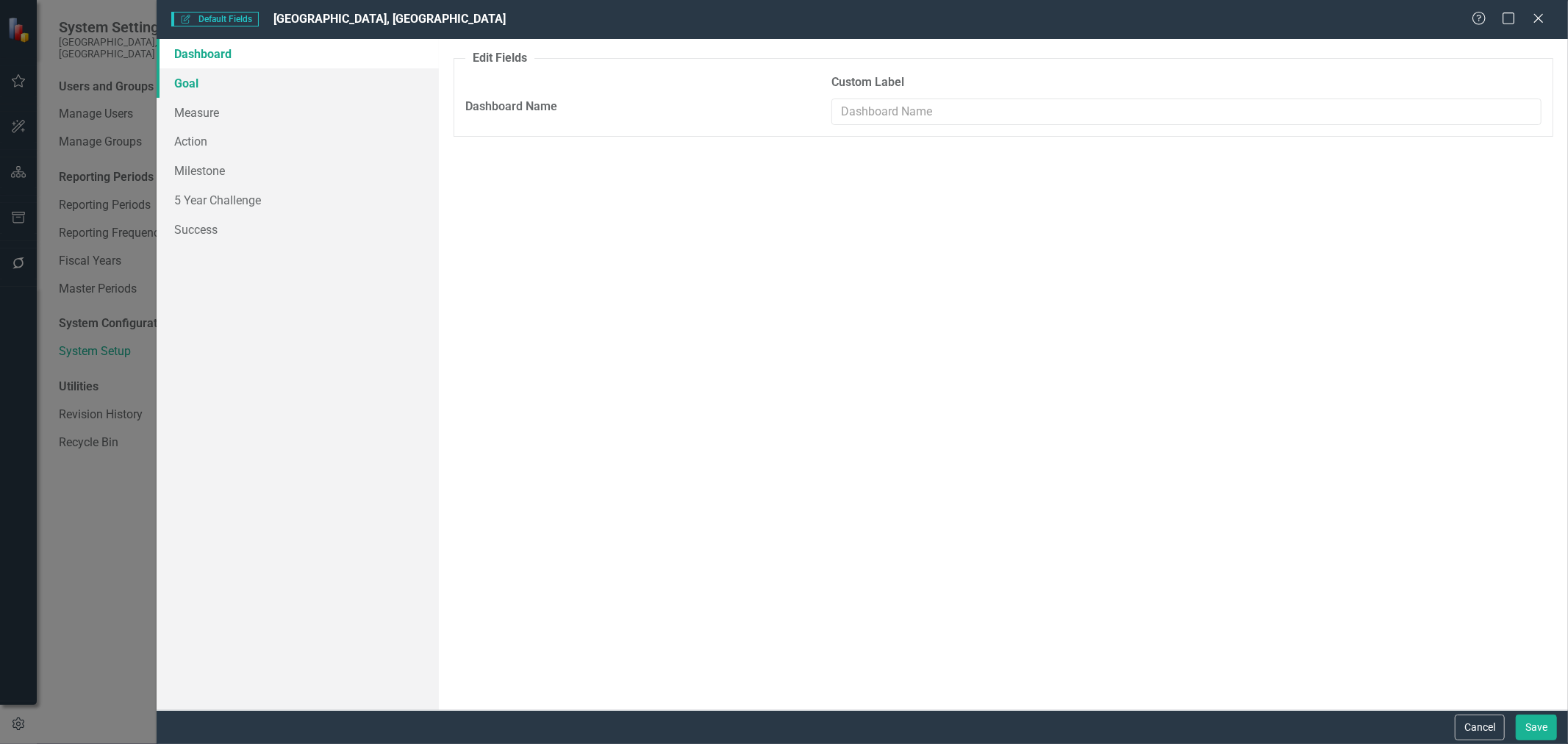
click at [186, 89] on link "Goal" at bounding box center [297, 83] width 282 height 29
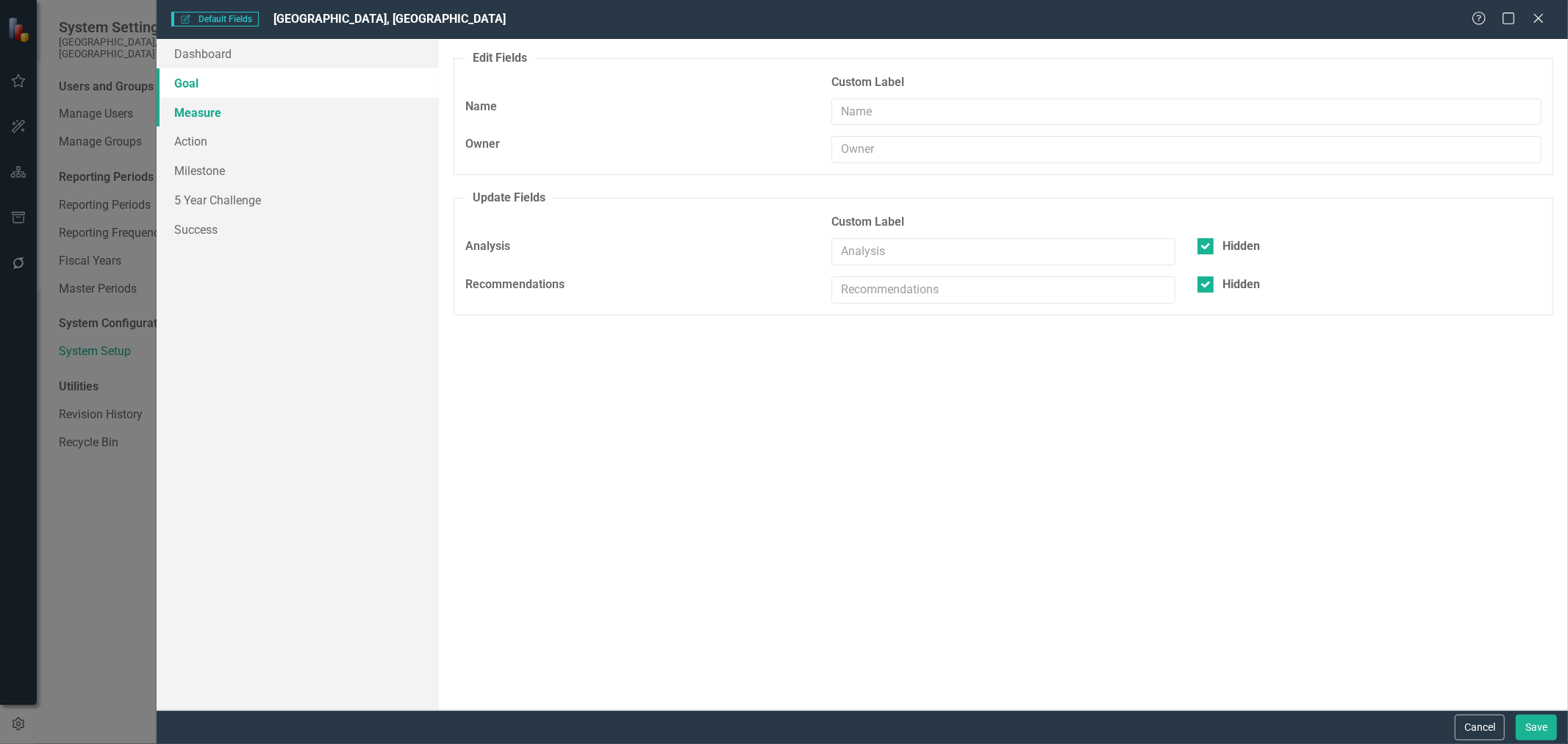
click at [189, 119] on link "Measure" at bounding box center [297, 112] width 282 height 29
click at [189, 136] on link "Action" at bounding box center [297, 141] width 282 height 29
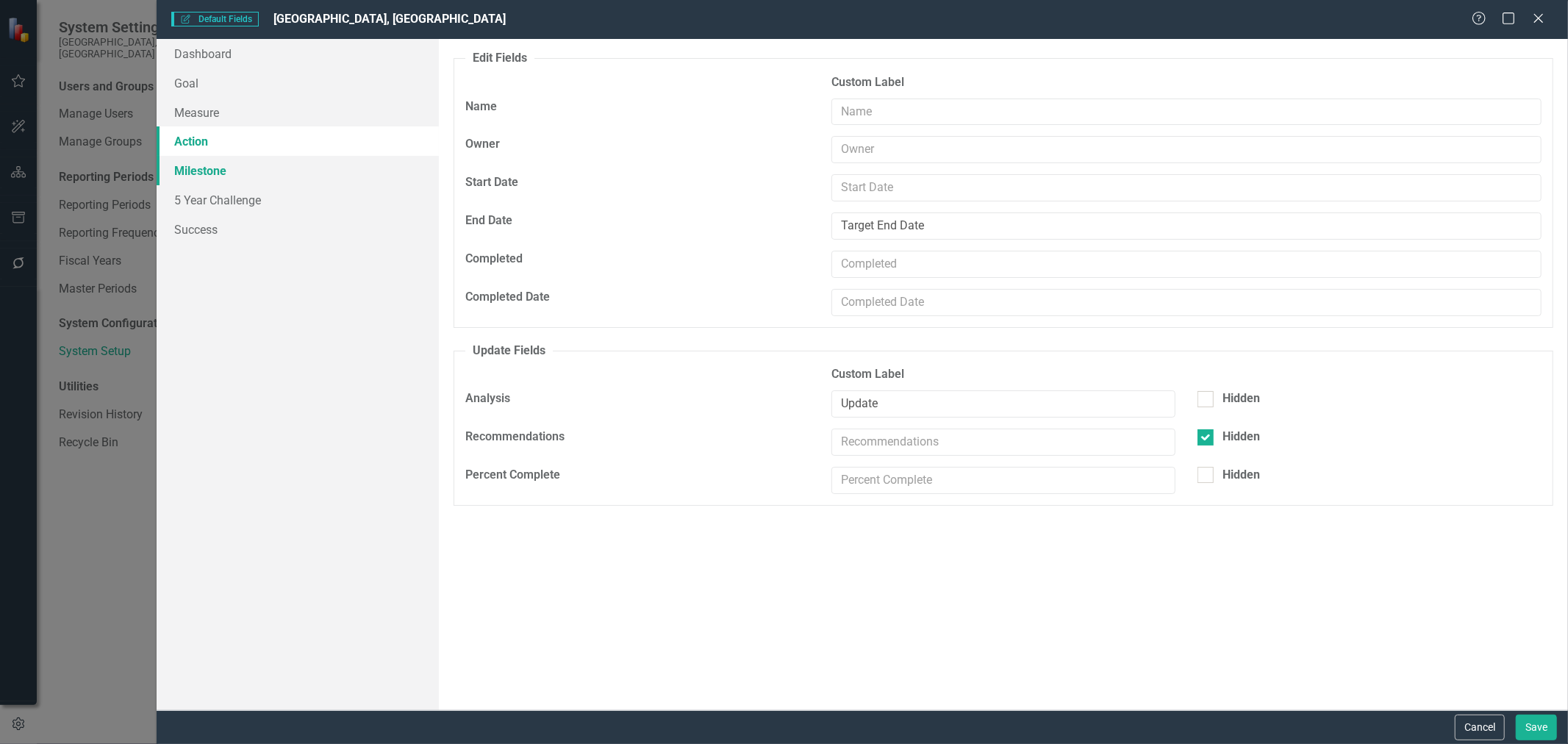
click at [189, 168] on link "Milestone" at bounding box center [297, 170] width 282 height 29
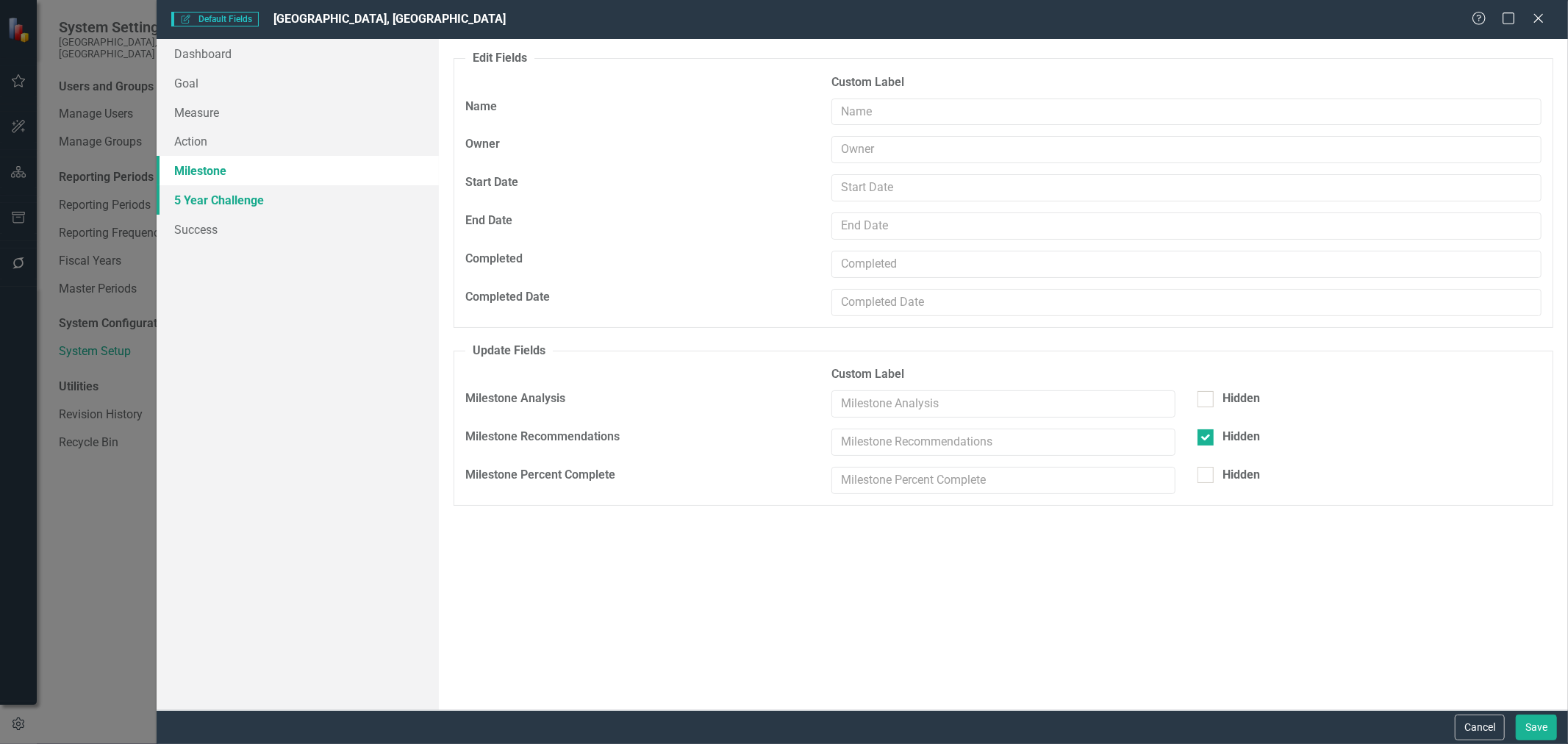
click at [189, 195] on link "5 Year Challenge" at bounding box center [297, 200] width 282 height 29
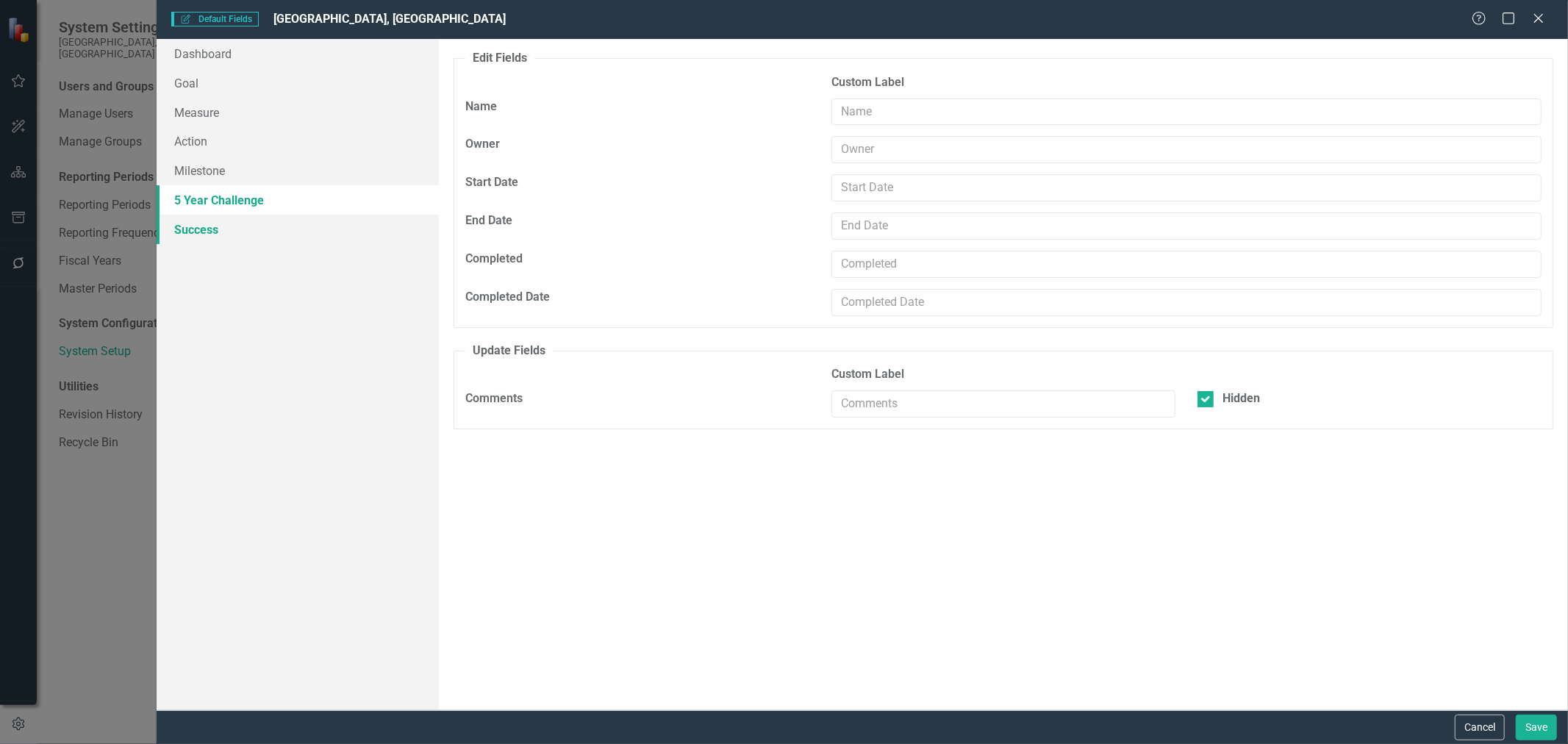
click at [186, 227] on link "Success" at bounding box center [297, 229] width 282 height 29
click at [1478, 734] on button "Cancel" at bounding box center [1481, 727] width 50 height 26
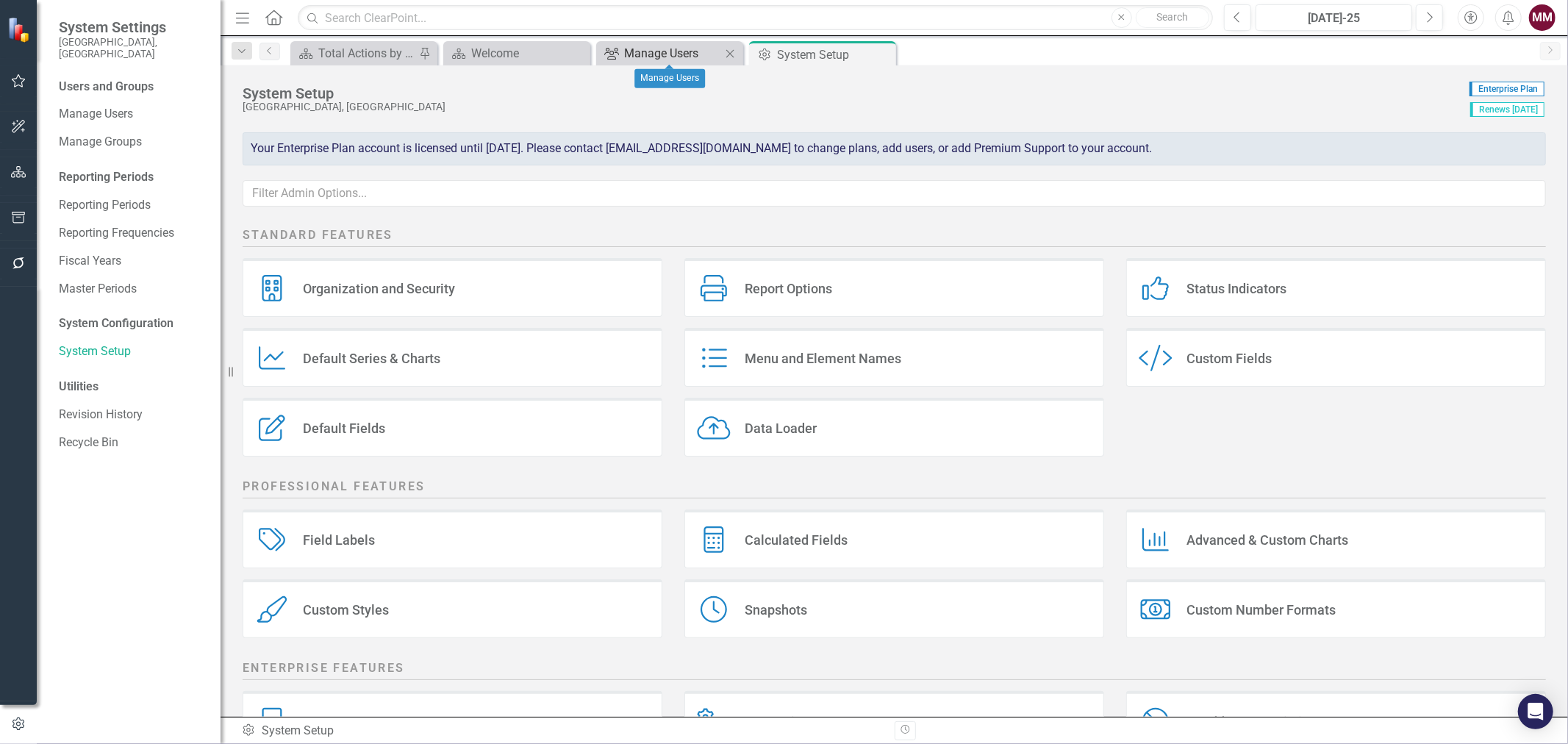
click at [649, 51] on div "Manage Users" at bounding box center [672, 53] width 97 height 18
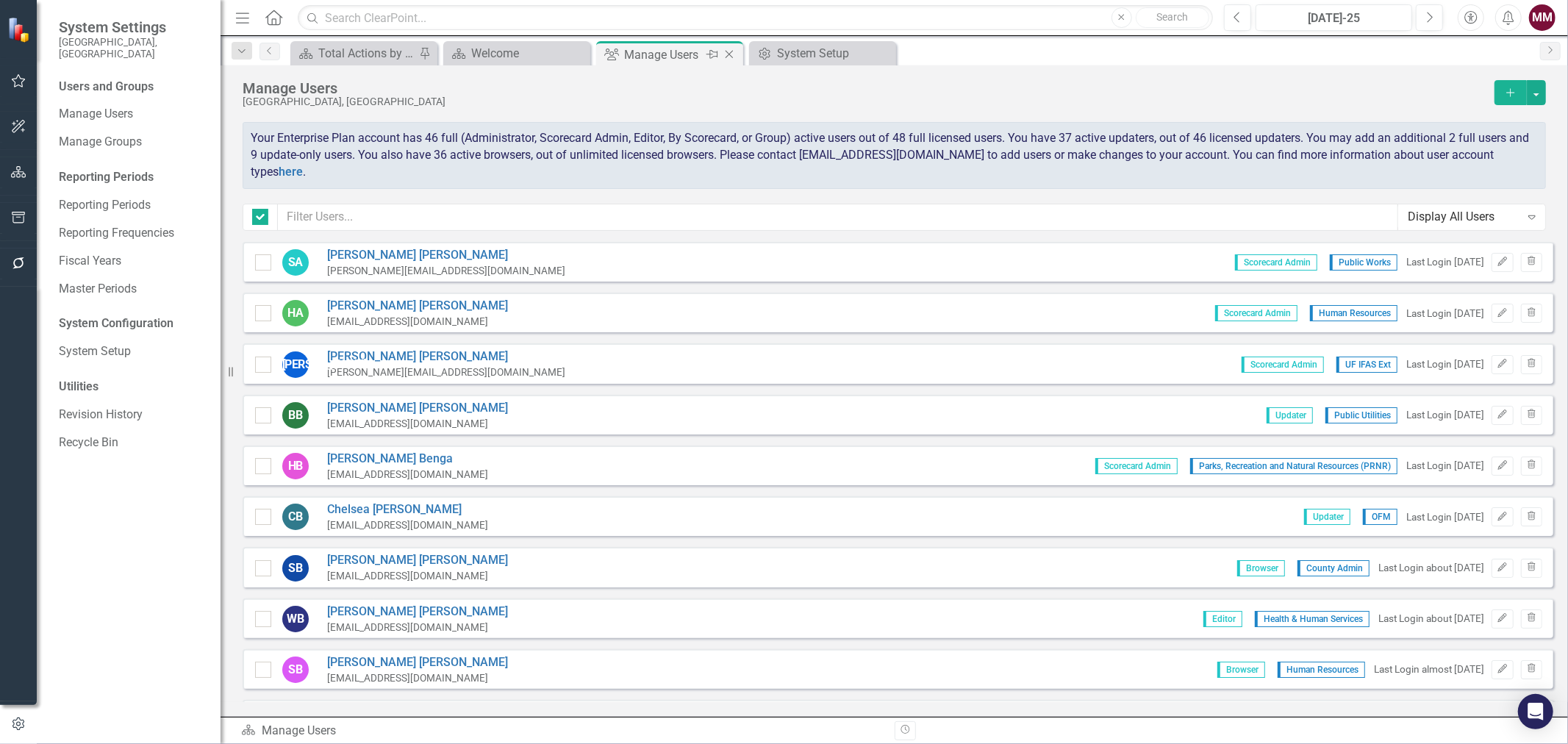
checkbox input "false"
click at [349, 501] on link "[PERSON_NAME]" at bounding box center [408, 509] width 161 height 17
click at [1496, 517] on button "Edit" at bounding box center [1502, 517] width 21 height 19
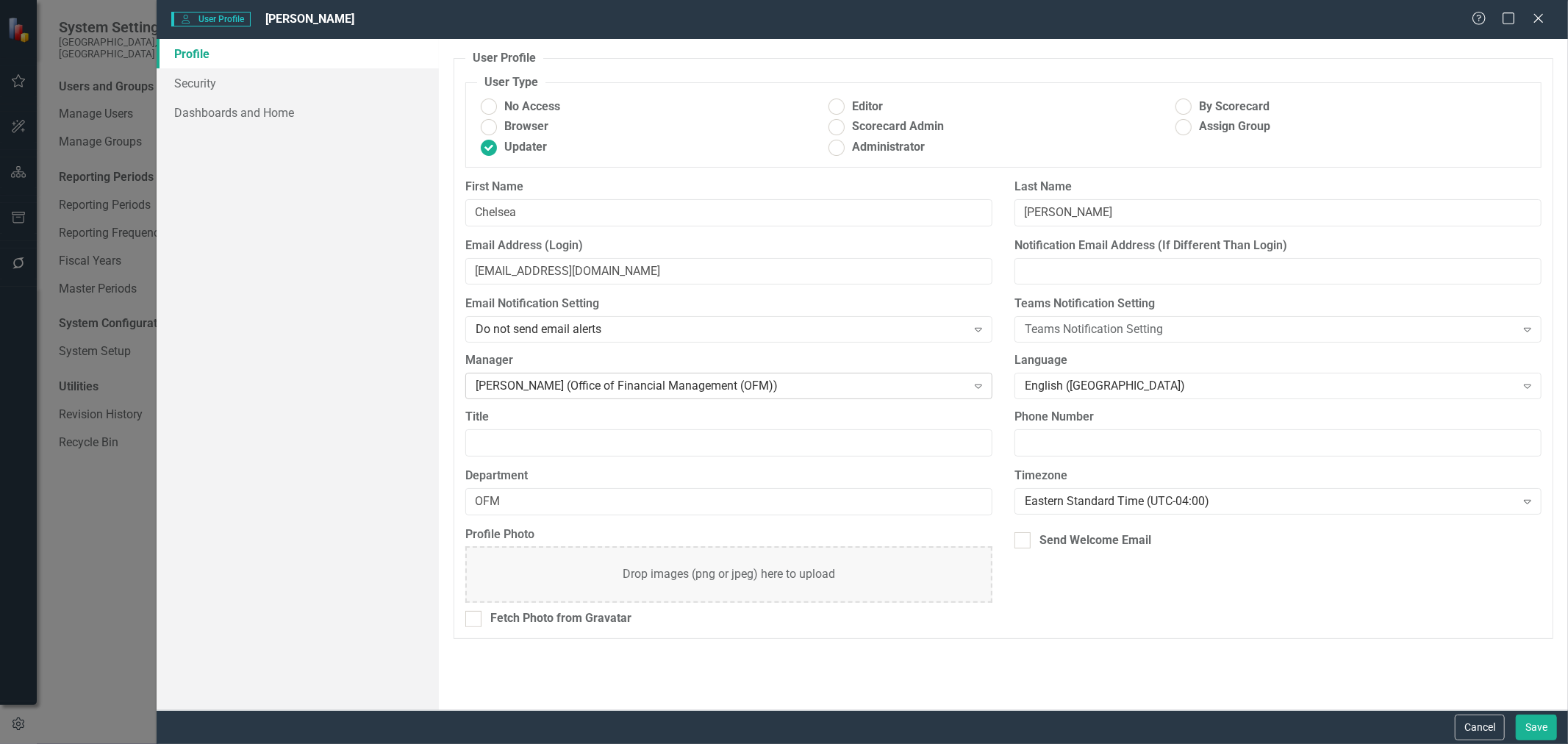
click at [869, 383] on div "[PERSON_NAME] (Office of Financial Management (OFM))" at bounding box center [721, 385] width 490 height 17
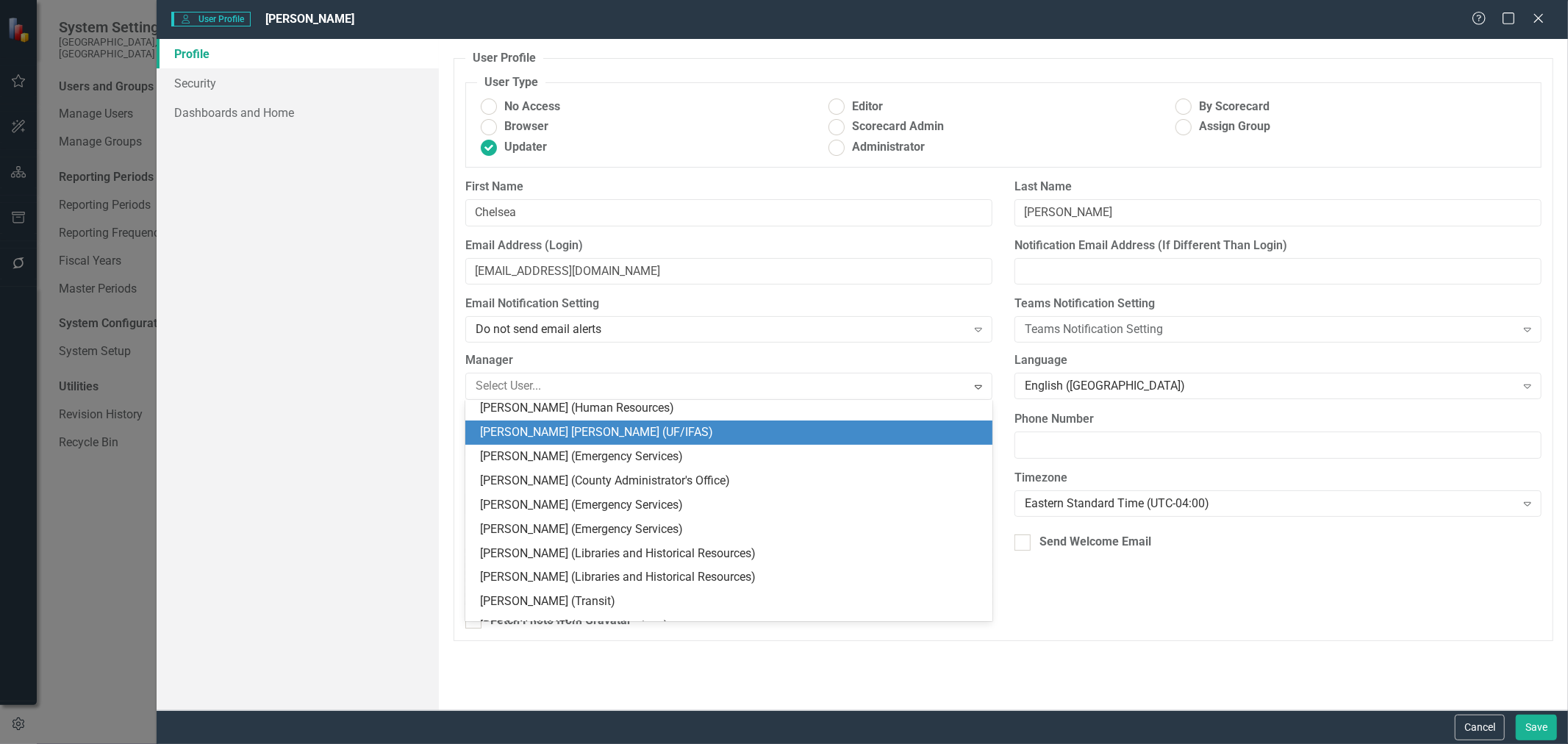
scroll to position [245, 0]
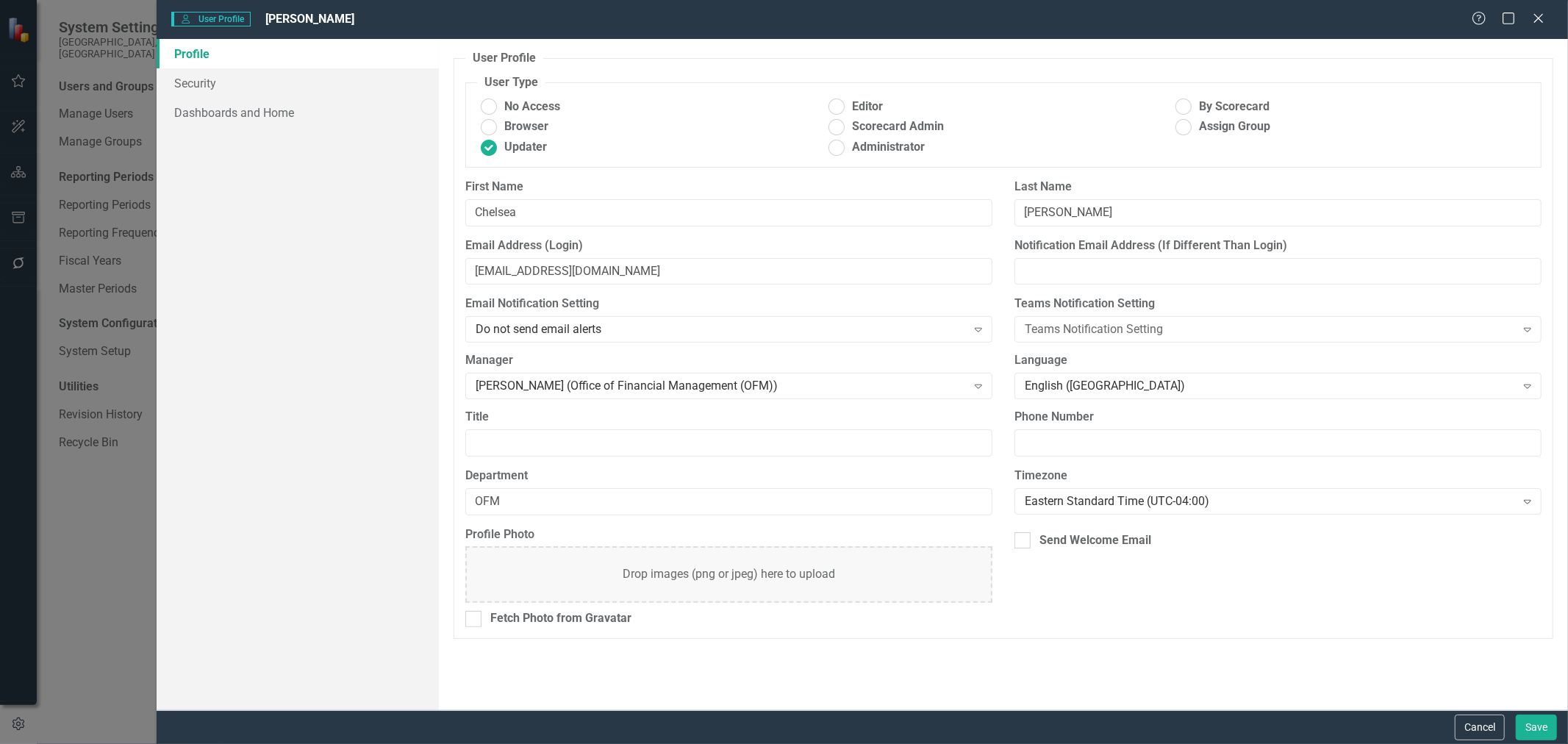
click at [372, 329] on div "Profile Security Dashboards and Home" at bounding box center [297, 374] width 282 height 671
click at [836, 106] on ins at bounding box center [836, 106] width 23 height 23
click at [836, 106] on input "Editor" at bounding box center [836, 106] width 23 height 23
radio input "true"
click at [1468, 724] on button "Cancel" at bounding box center [1481, 727] width 50 height 26
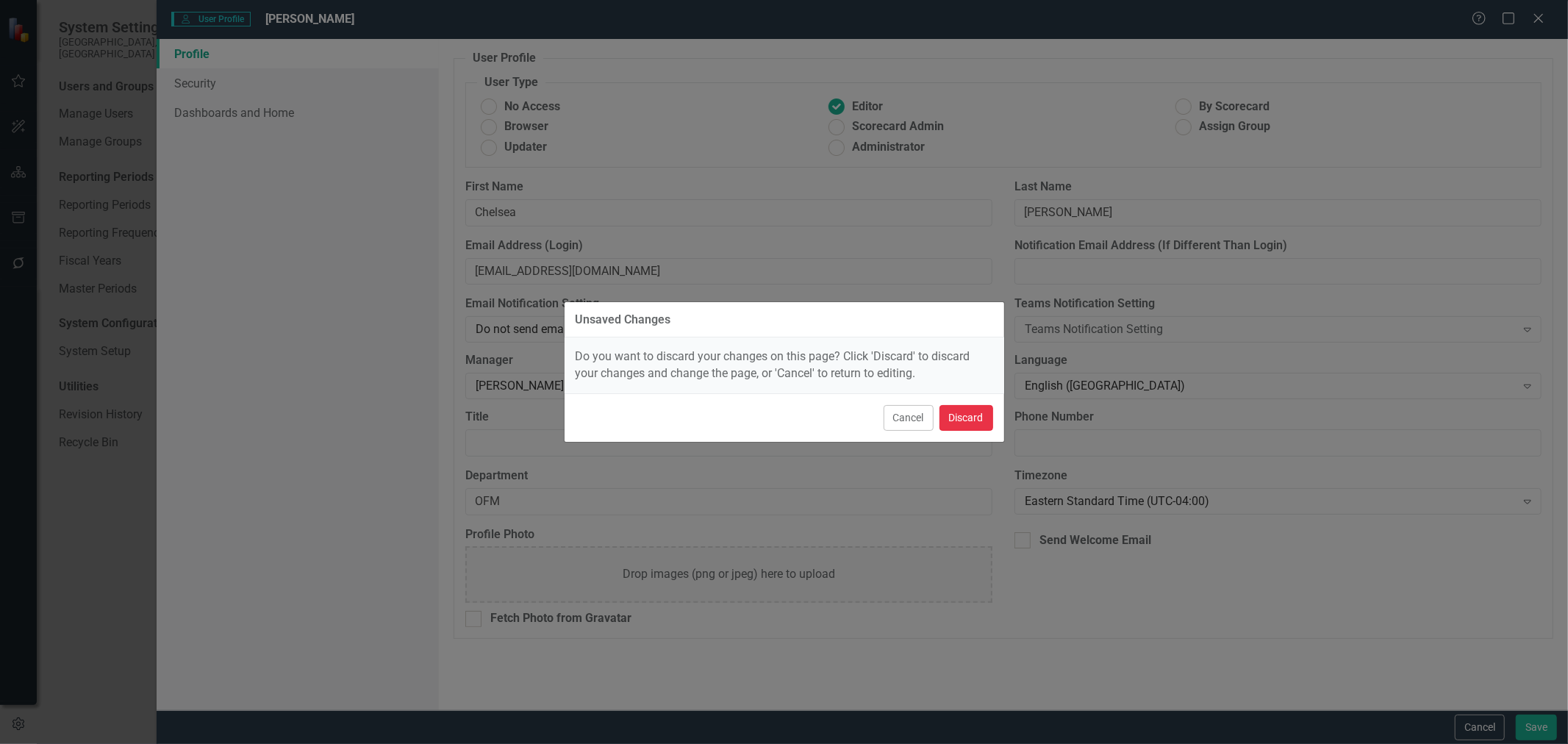
click at [961, 413] on button "Discard" at bounding box center [966, 418] width 53 height 26
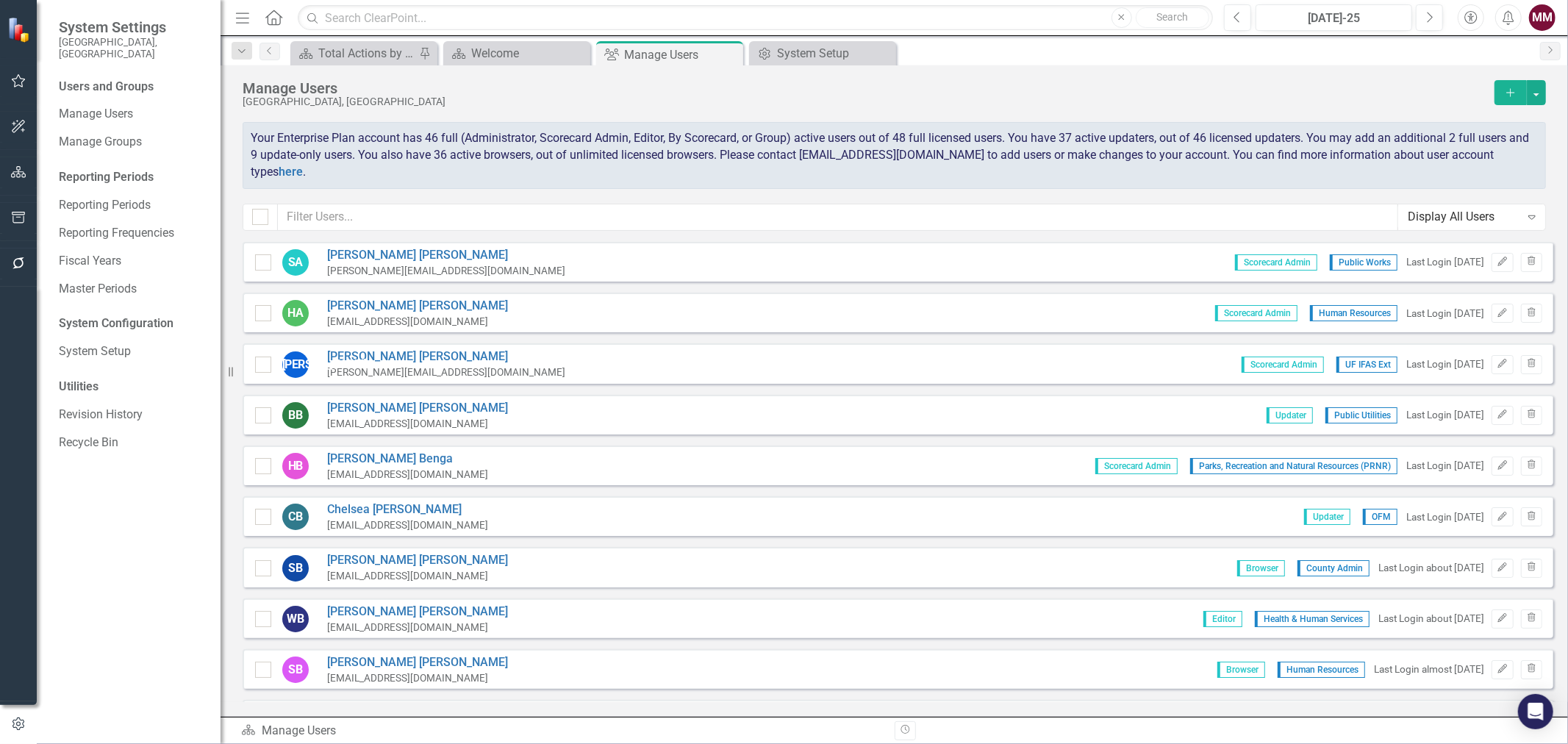
click at [1511, 96] on icon "Add" at bounding box center [1511, 92] width 13 height 10
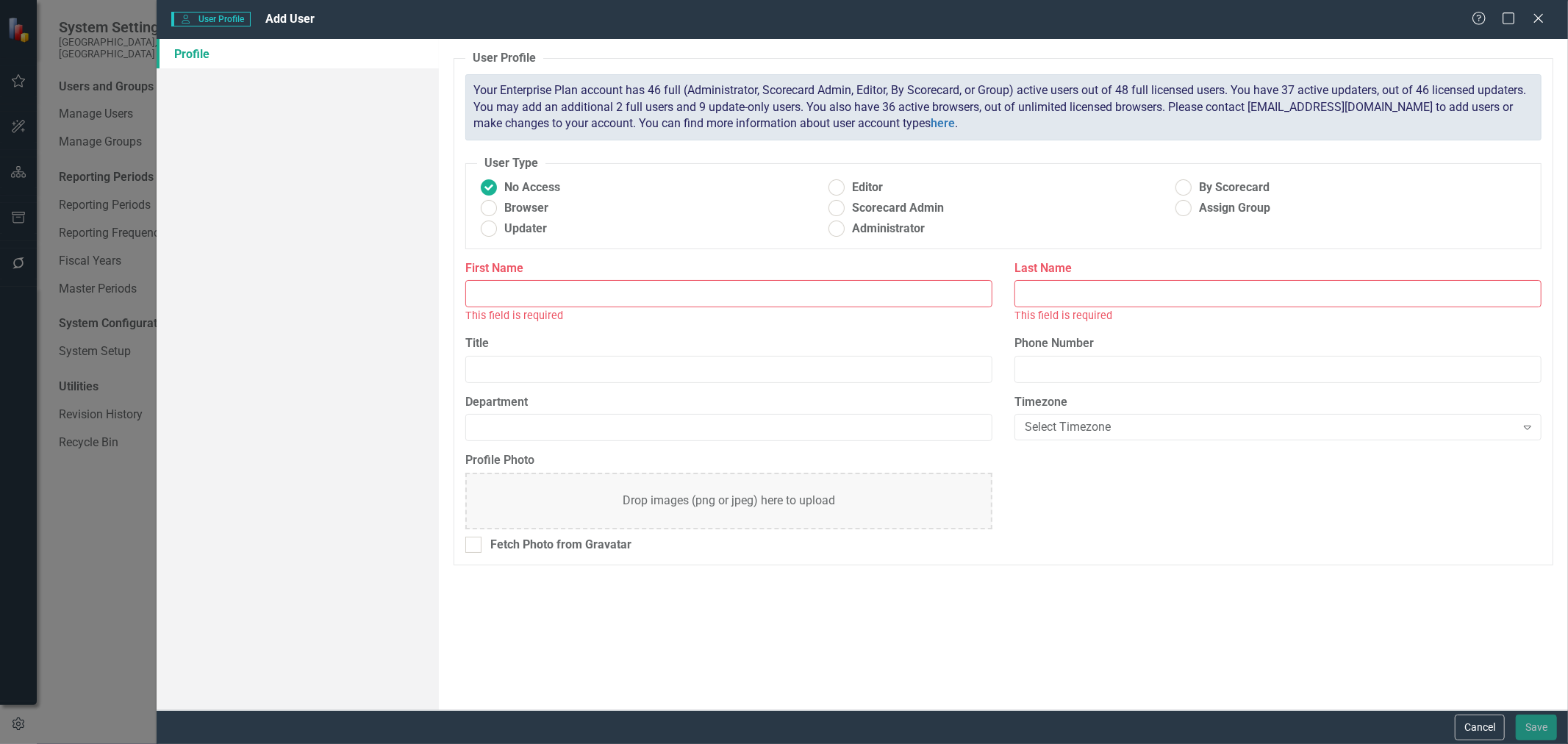
click at [538, 294] on input "First Name" at bounding box center [729, 293] width 527 height 28
type input "Ben"
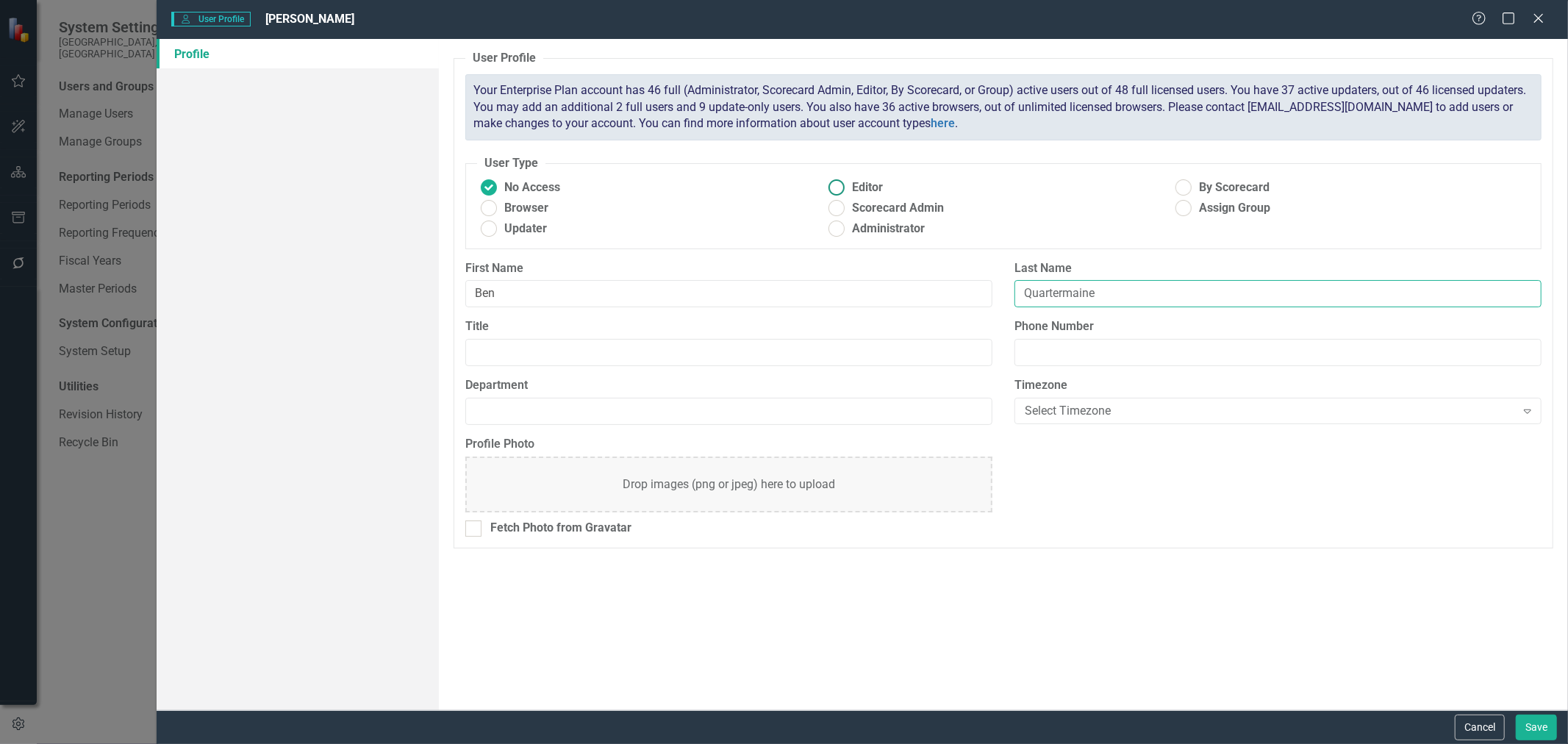
type input "Quartermaine"
click at [838, 186] on ins at bounding box center [836, 187] width 23 height 23
click at [838, 186] on input "Editor" at bounding box center [836, 187] width 23 height 23
radio input "true"
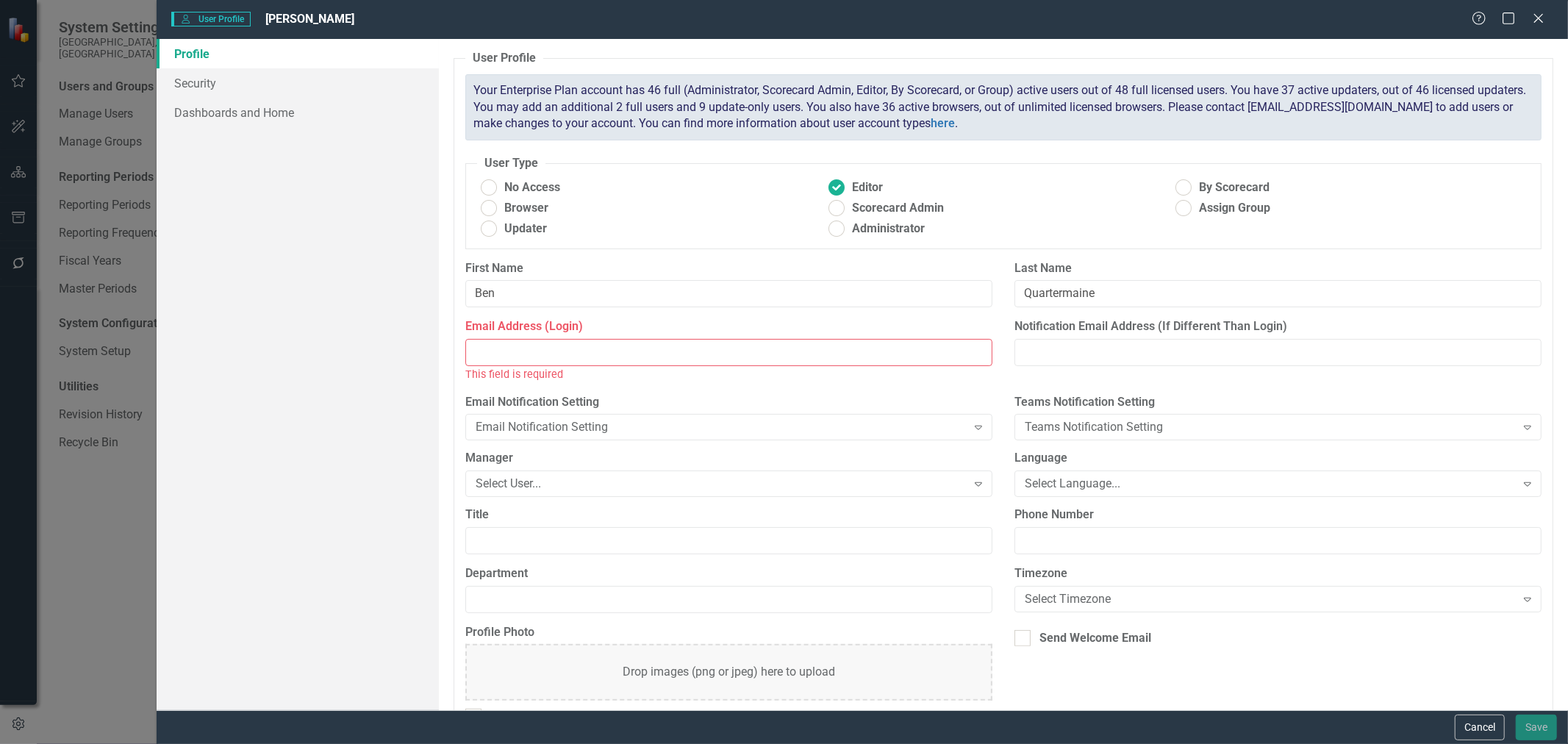
click at [597, 343] on input "Email Address (Login)" at bounding box center [729, 352] width 527 height 28
paste input "[EMAIL_ADDRESS][DOMAIN_NAME]"
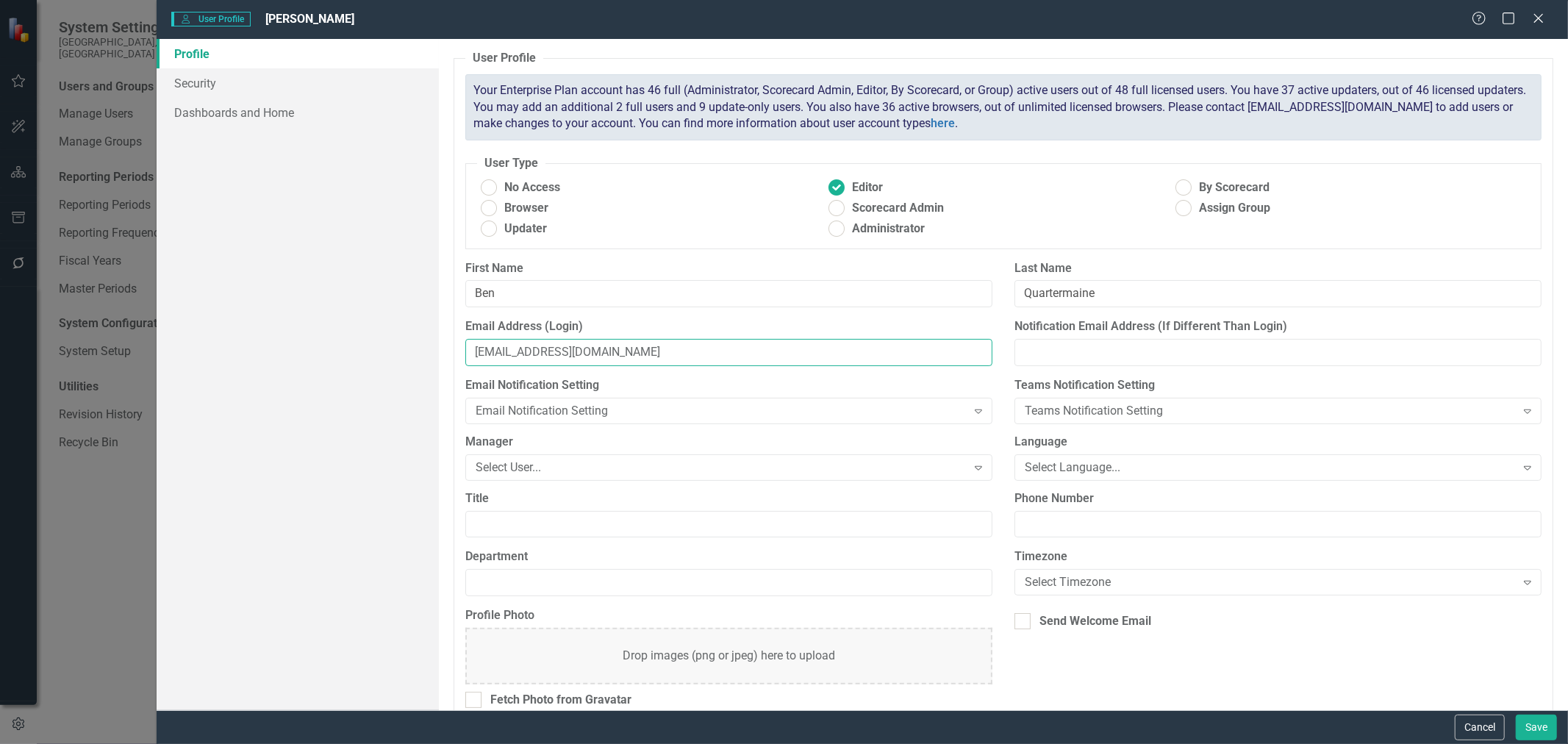
type input "[EMAIL_ADDRESS][DOMAIN_NAME]"
click at [196, 84] on link "Security" at bounding box center [297, 83] width 282 height 29
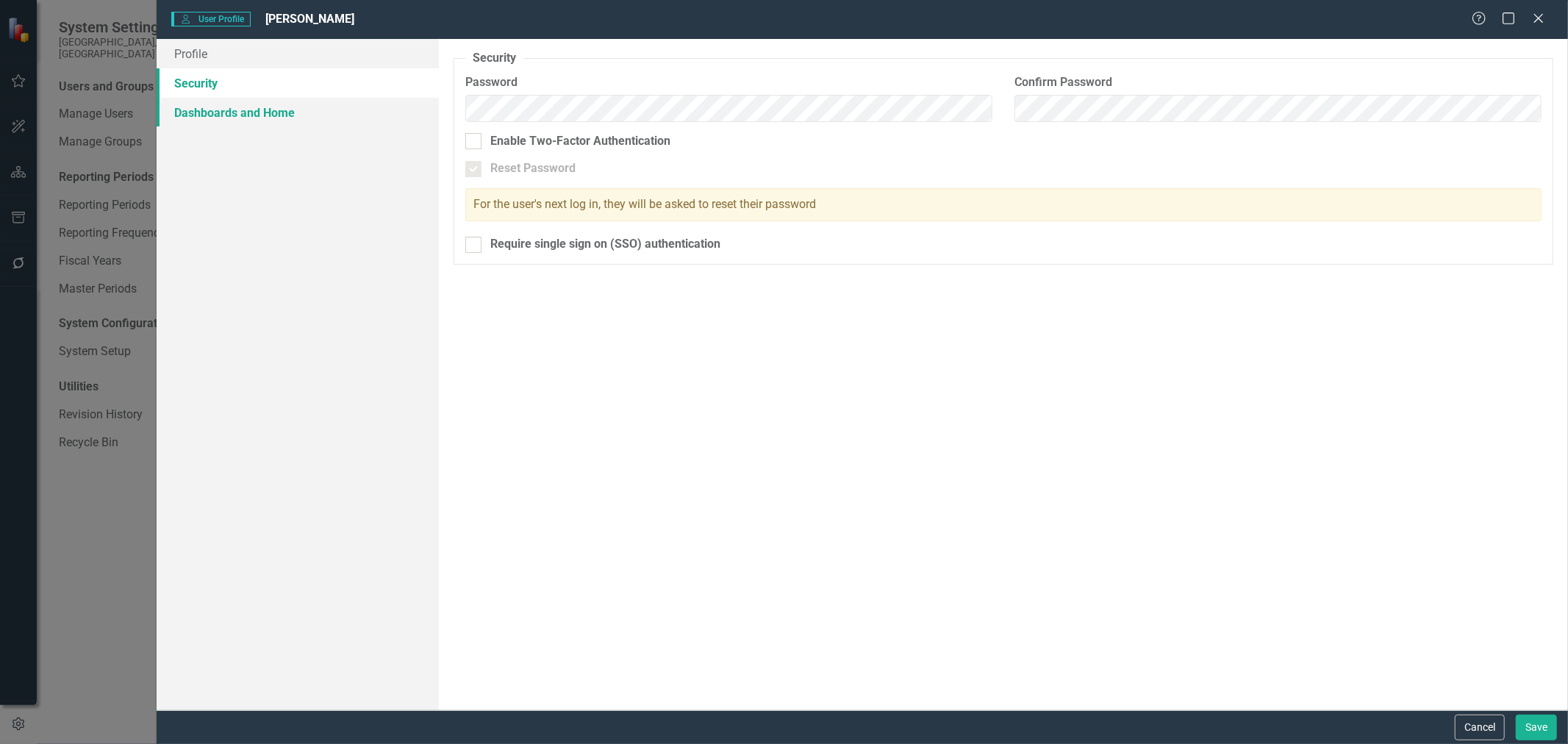
click at [265, 110] on link "Dashboards and Home" at bounding box center [297, 112] width 282 height 29
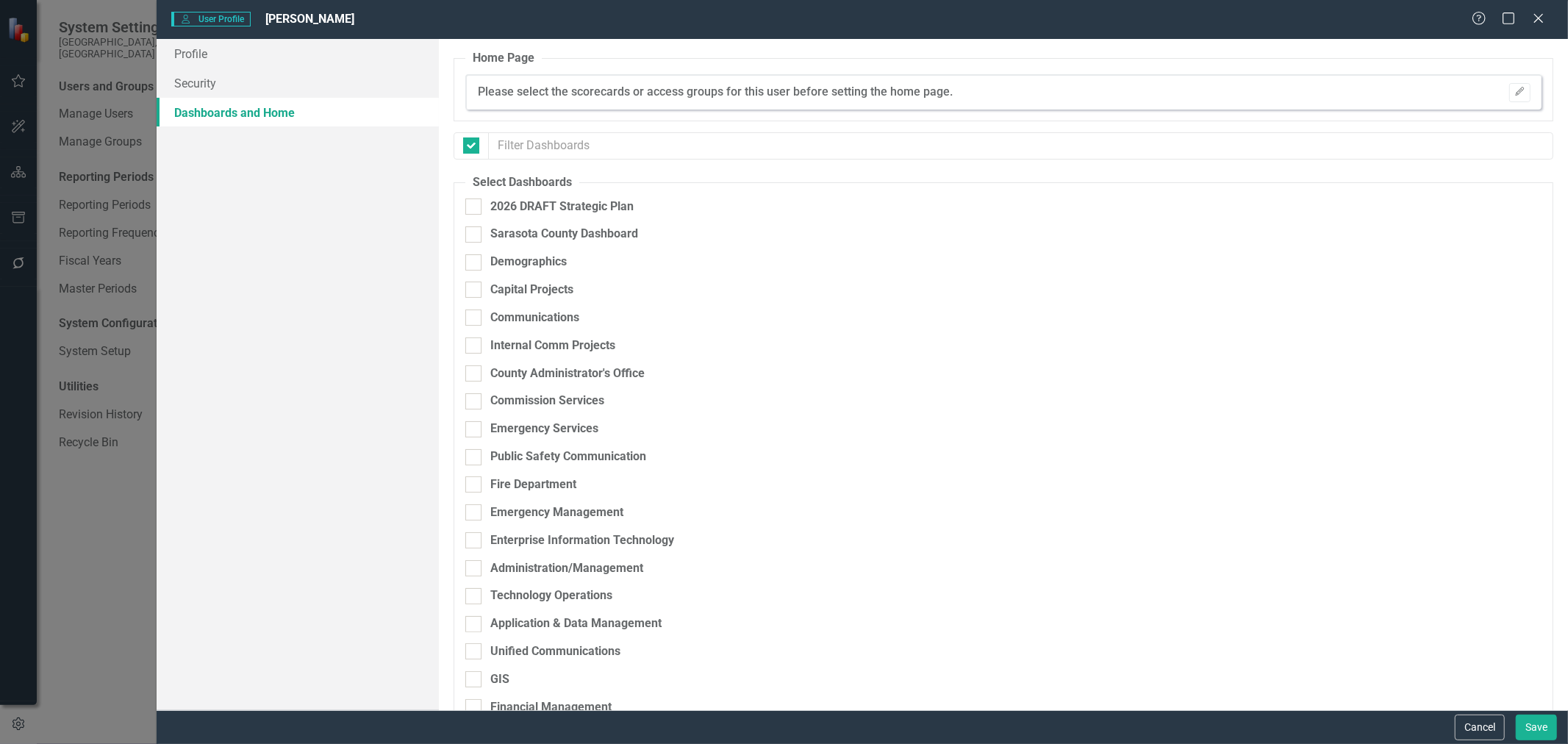
checkbox input "false"
click at [472, 198] on div "2026 DRAFT Strategic Plan" at bounding box center [927, 206] width 922 height 17
click at [472, 198] on input "2026 DRAFT Strategic Plan" at bounding box center [470, 203] width 9 height 9
checkbox input "true"
click at [475, 234] on div at bounding box center [474, 234] width 17 height 17
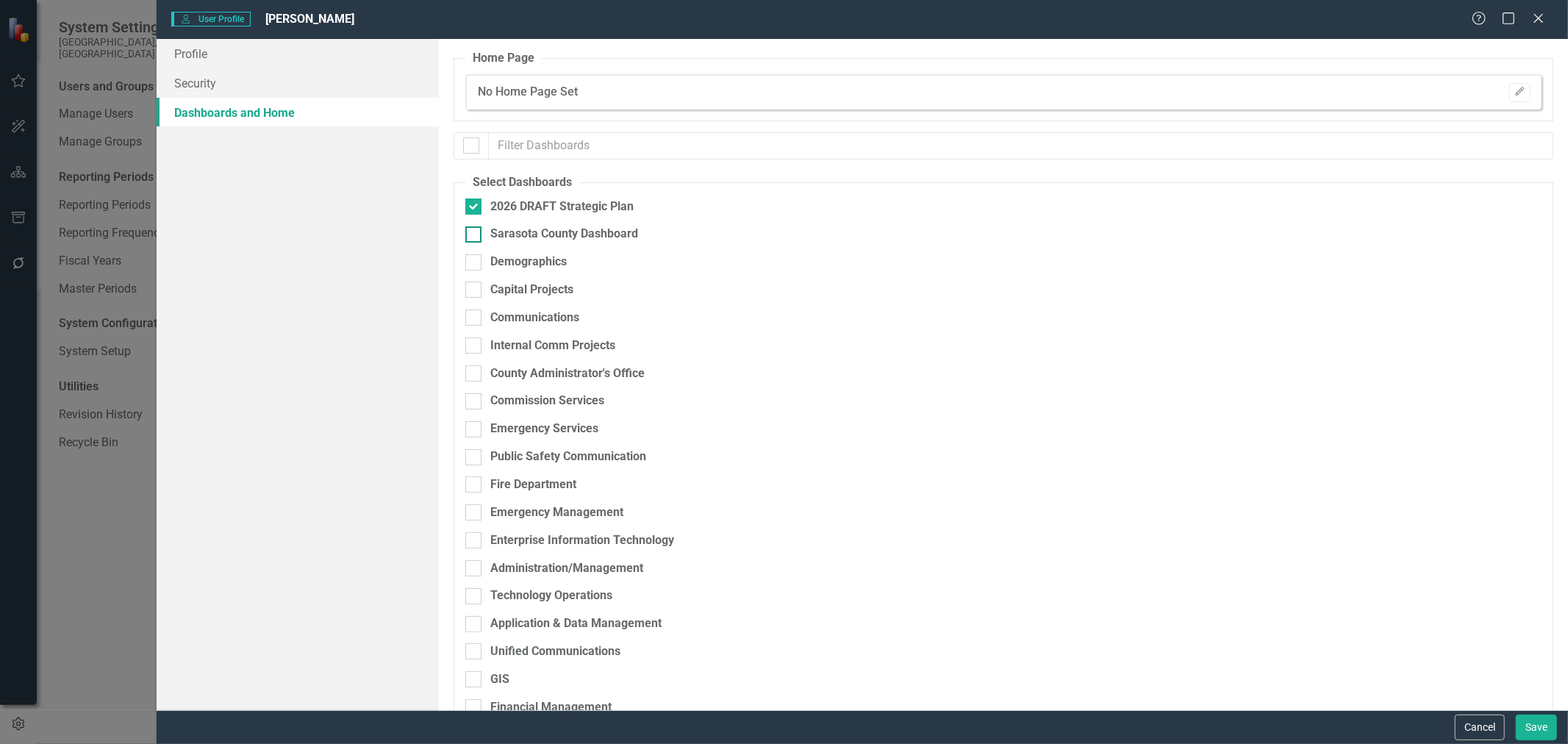
click at [475, 234] on input "Sarasota County Dashboard" at bounding box center [470, 231] width 9 height 9
checkbox input "true"
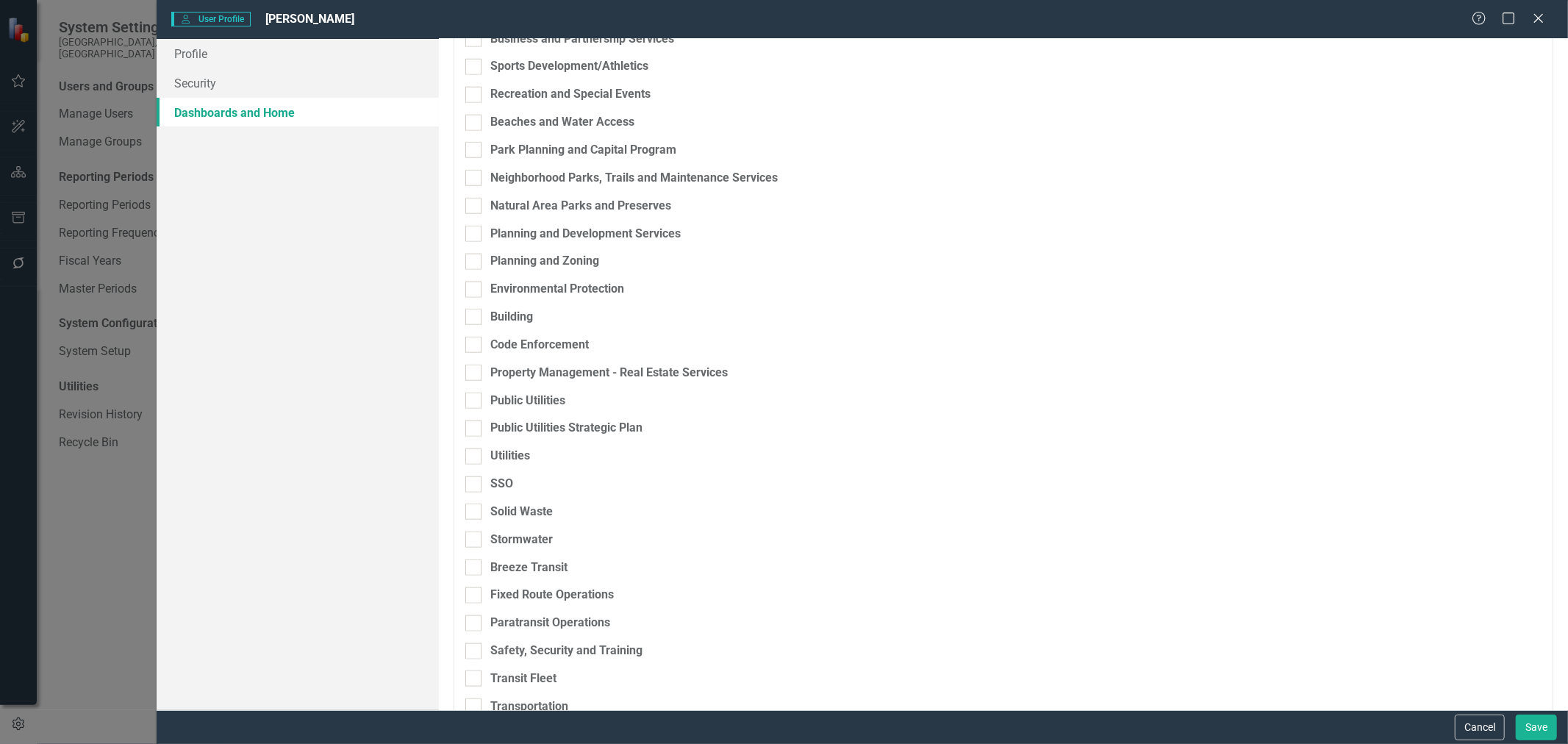
scroll to position [1306, 0]
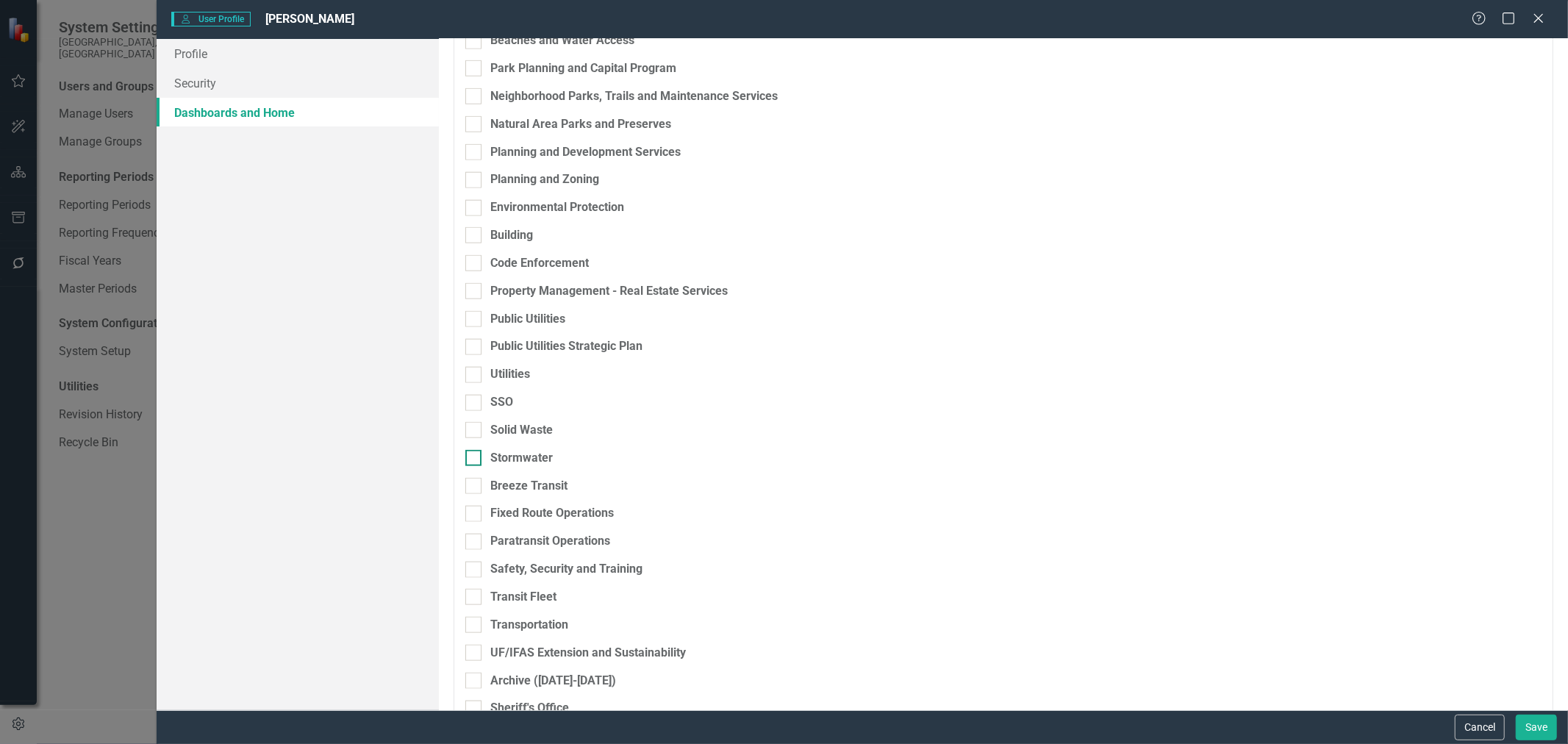
click at [474, 460] on div at bounding box center [474, 458] width 17 height 17
click at [474, 459] on input "Stormwater" at bounding box center [470, 455] width 9 height 9
checkbox input "true"
click at [474, 677] on input "Archive ([DATE]-[DATE])" at bounding box center [470, 677] width 9 height 9
checkbox input "true"
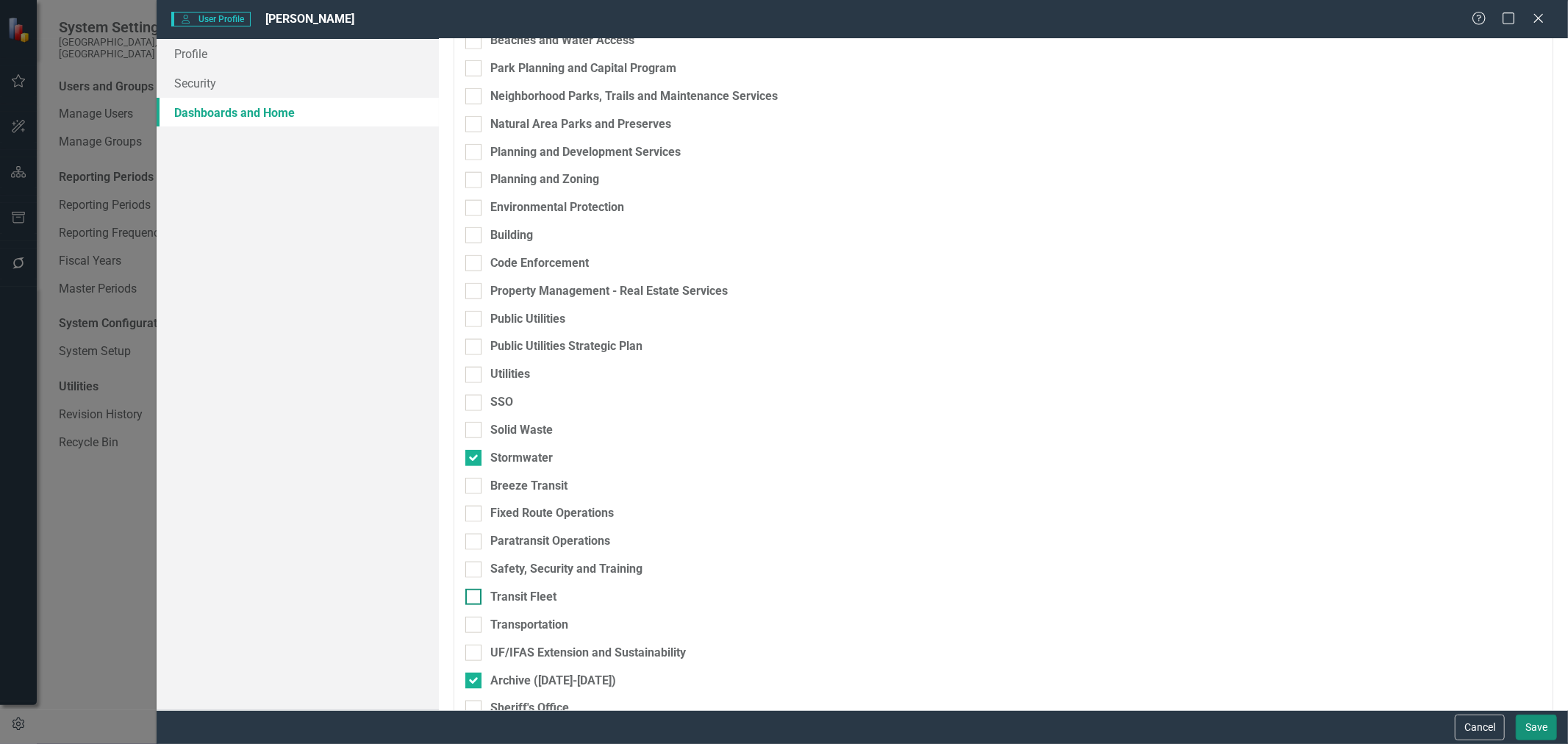
drag, startPoint x: 1535, startPoint y: 718, endPoint x: 1360, endPoint y: 593, distance: 215.1
click at [1535, 719] on button "Save" at bounding box center [1537, 727] width 41 height 26
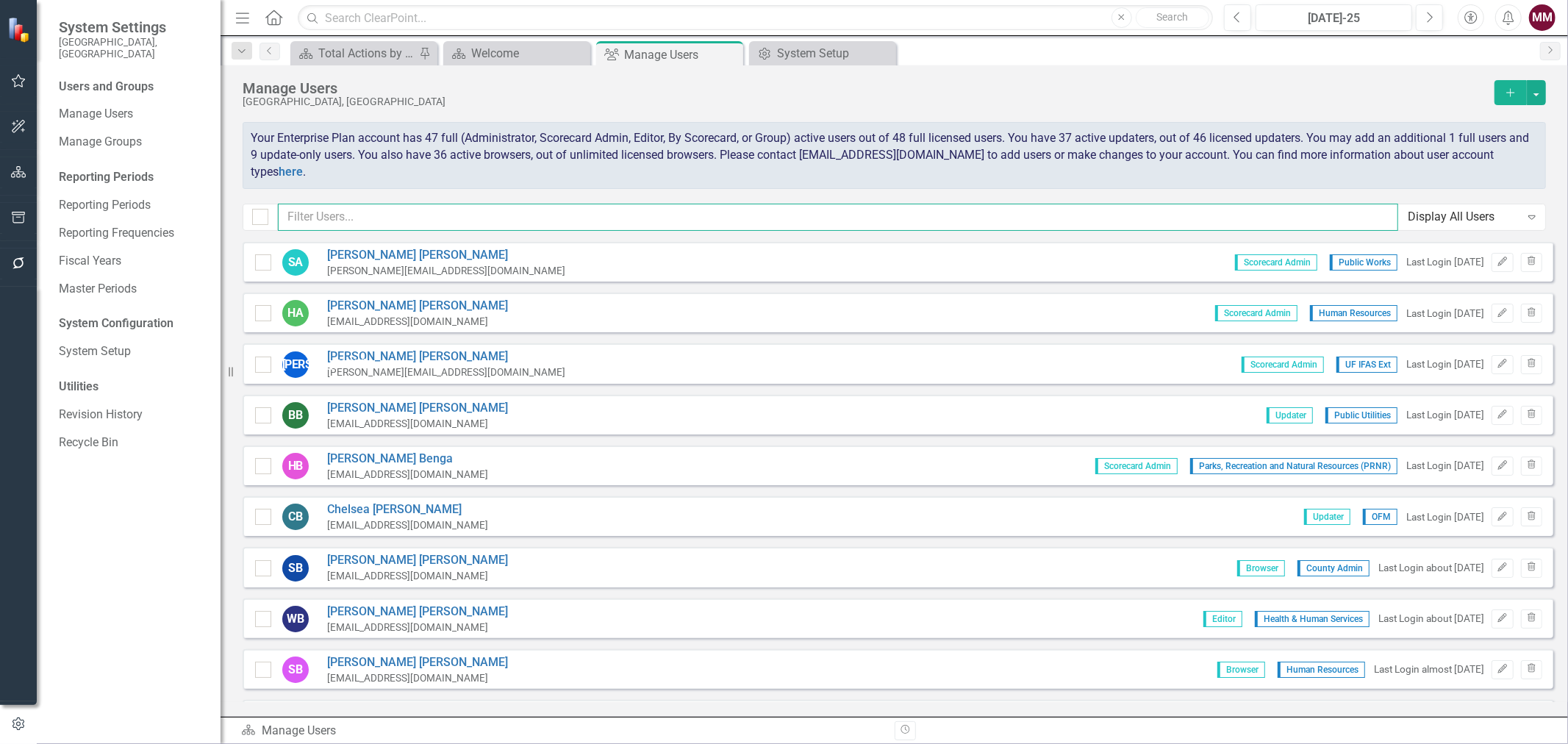
click at [415, 215] on input "text" at bounding box center [838, 217] width 1120 height 28
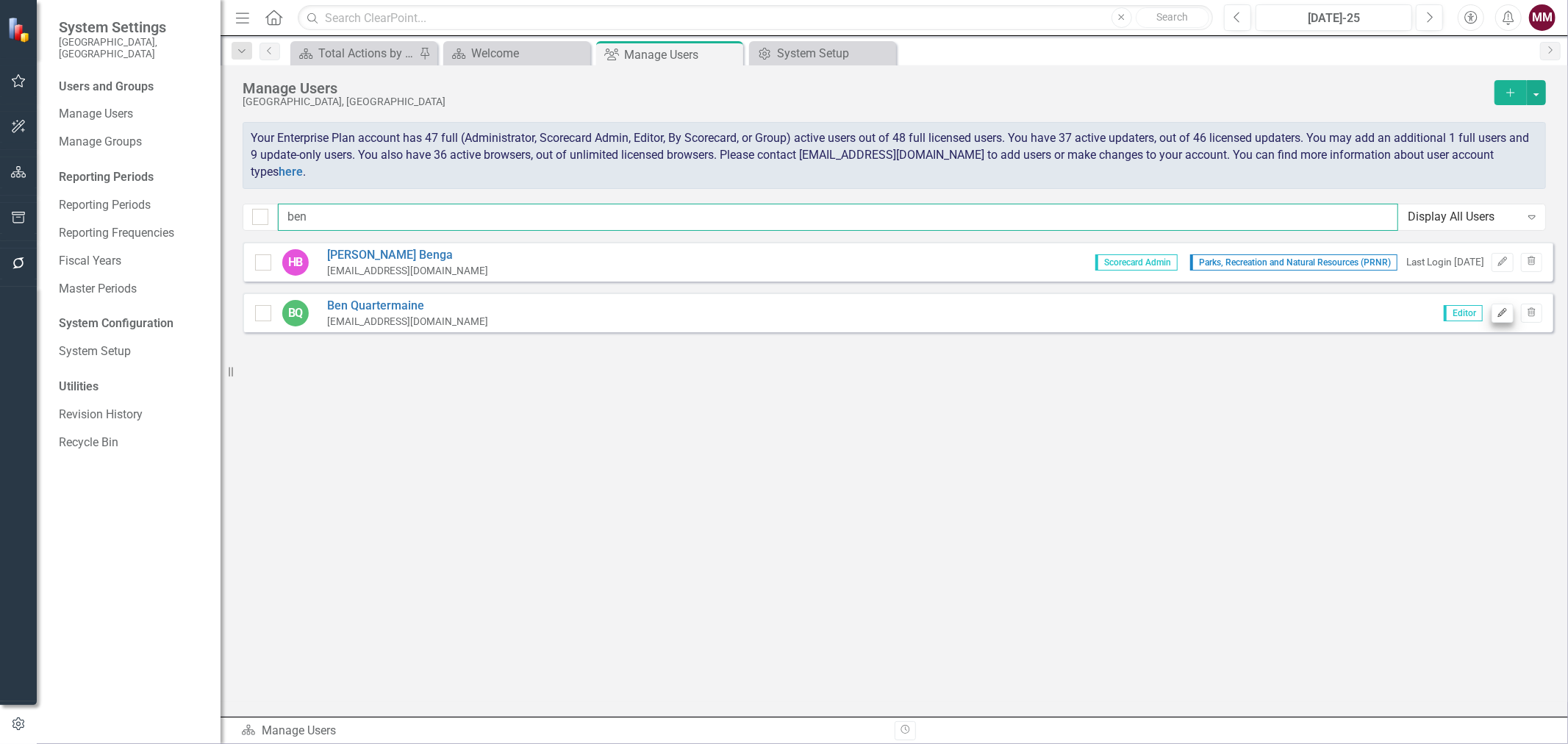
type input "ben"
click at [1501, 309] on icon "Edit" at bounding box center [1503, 313] width 11 height 9
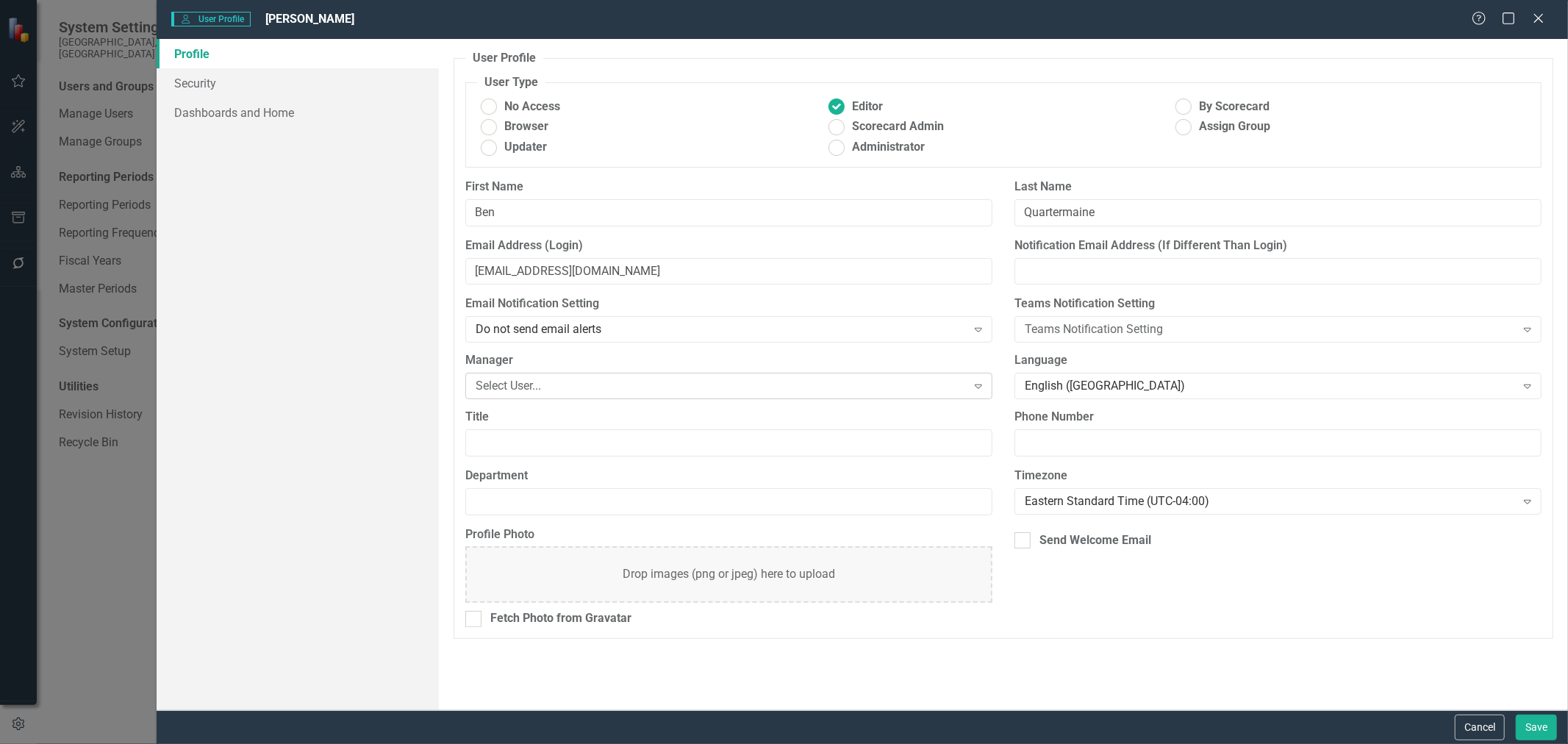
click at [572, 388] on div "Select User..." at bounding box center [721, 385] width 490 height 17
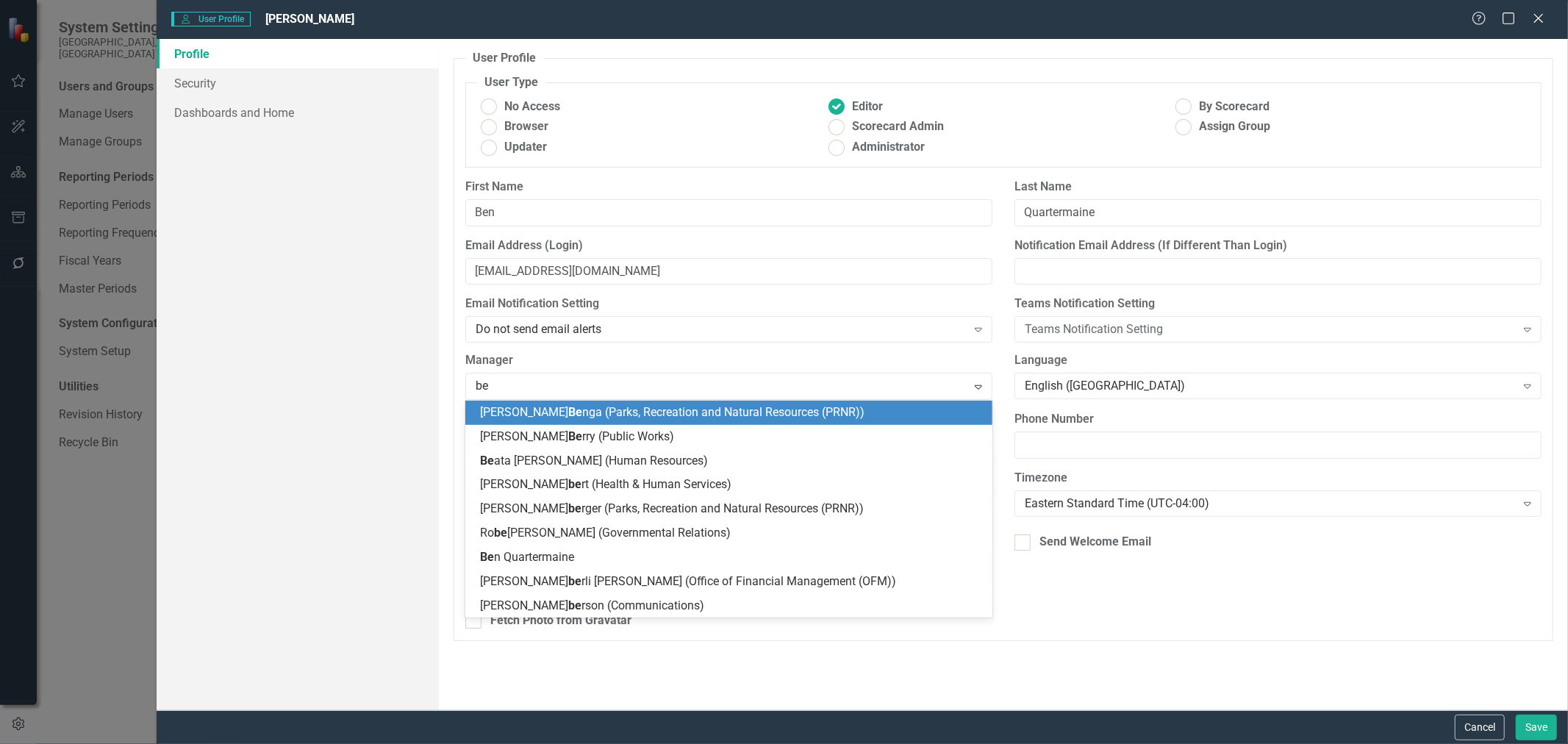
type input "ben"
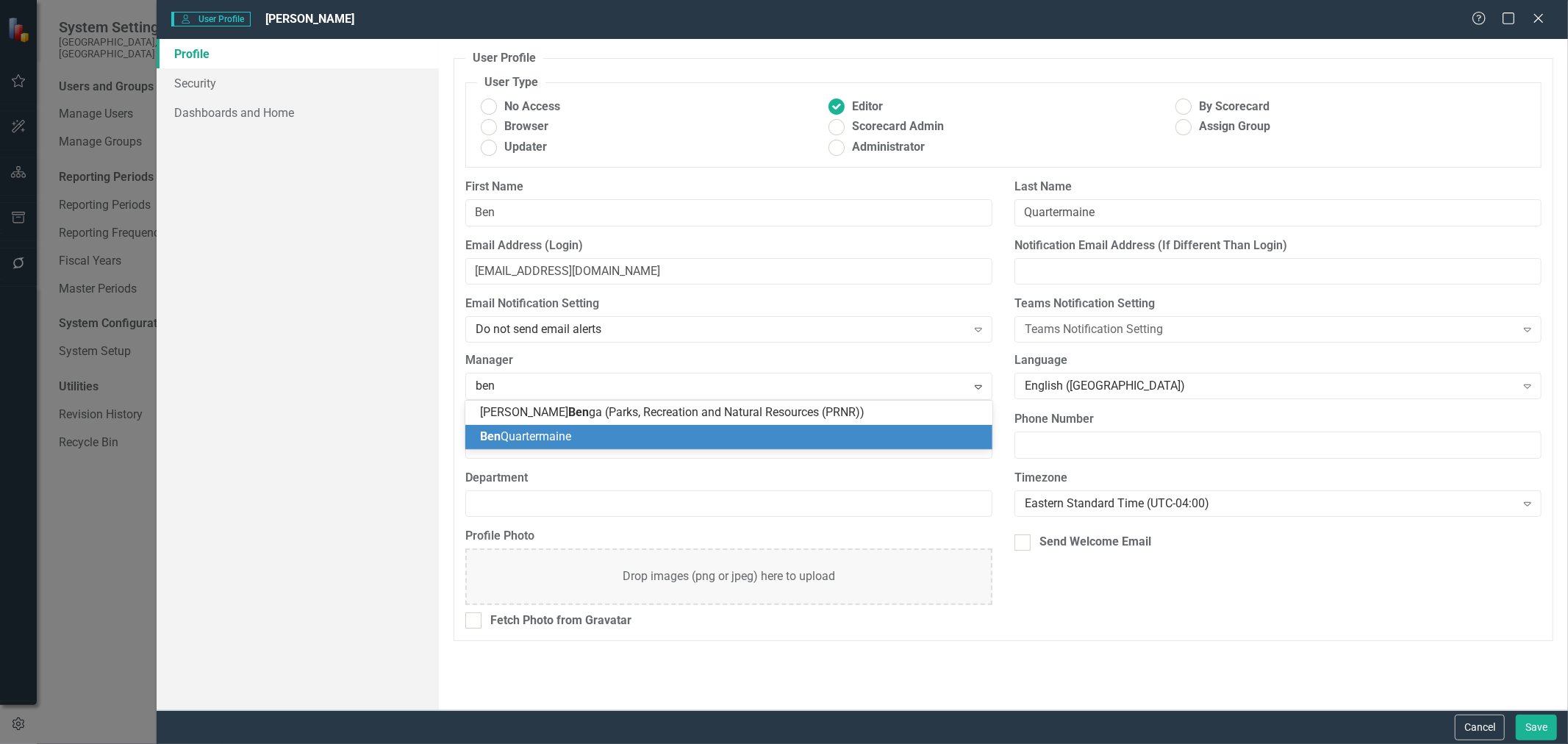
click at [555, 433] on span "[PERSON_NAME]" at bounding box center [526, 436] width 91 height 14
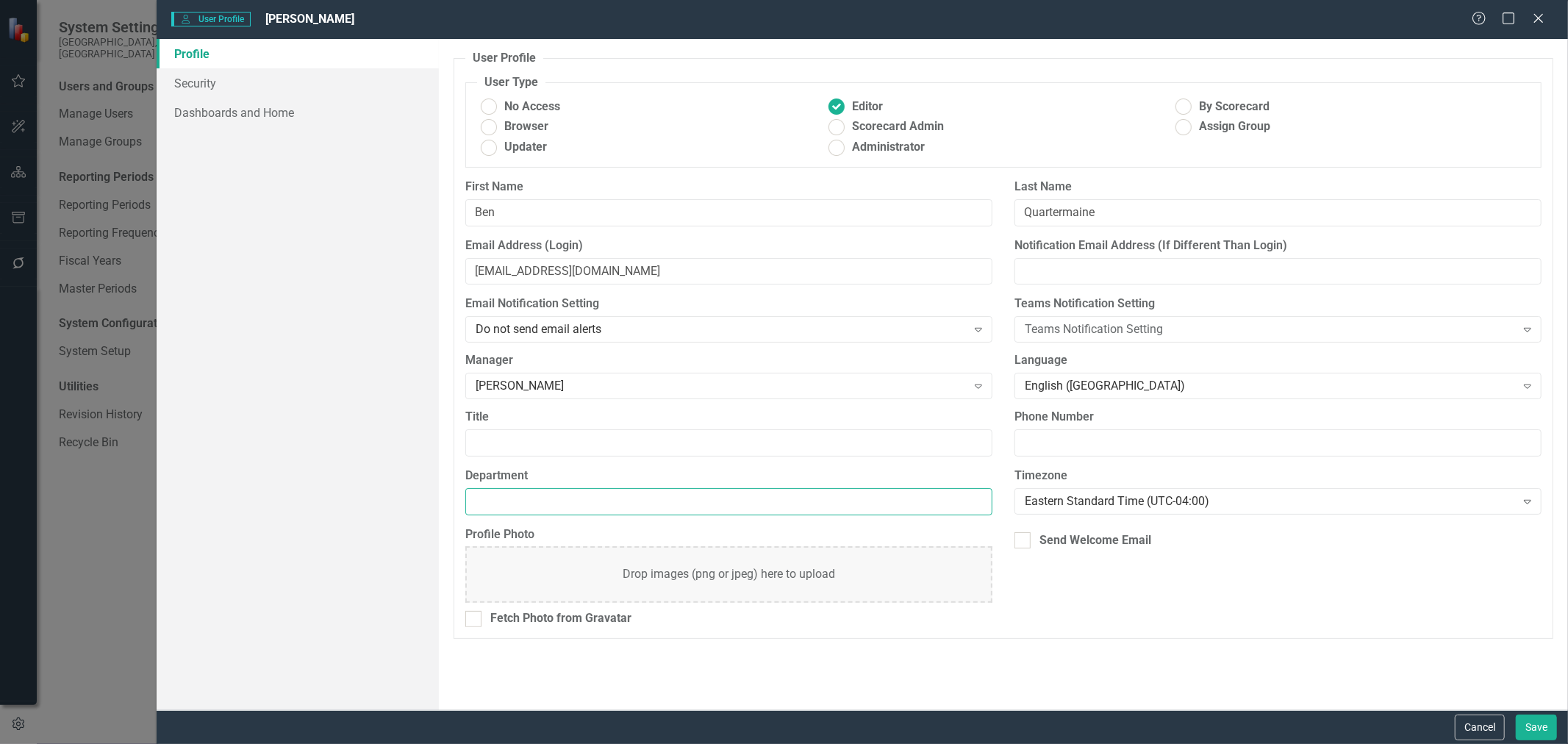
click at [519, 502] on input "Department" at bounding box center [729, 502] width 527 height 28
type input "Stormwater"
click at [499, 446] on input "Title" at bounding box center [729, 443] width 527 height 28
type input "Director"
click at [1525, 723] on button "Save" at bounding box center [1537, 727] width 41 height 26
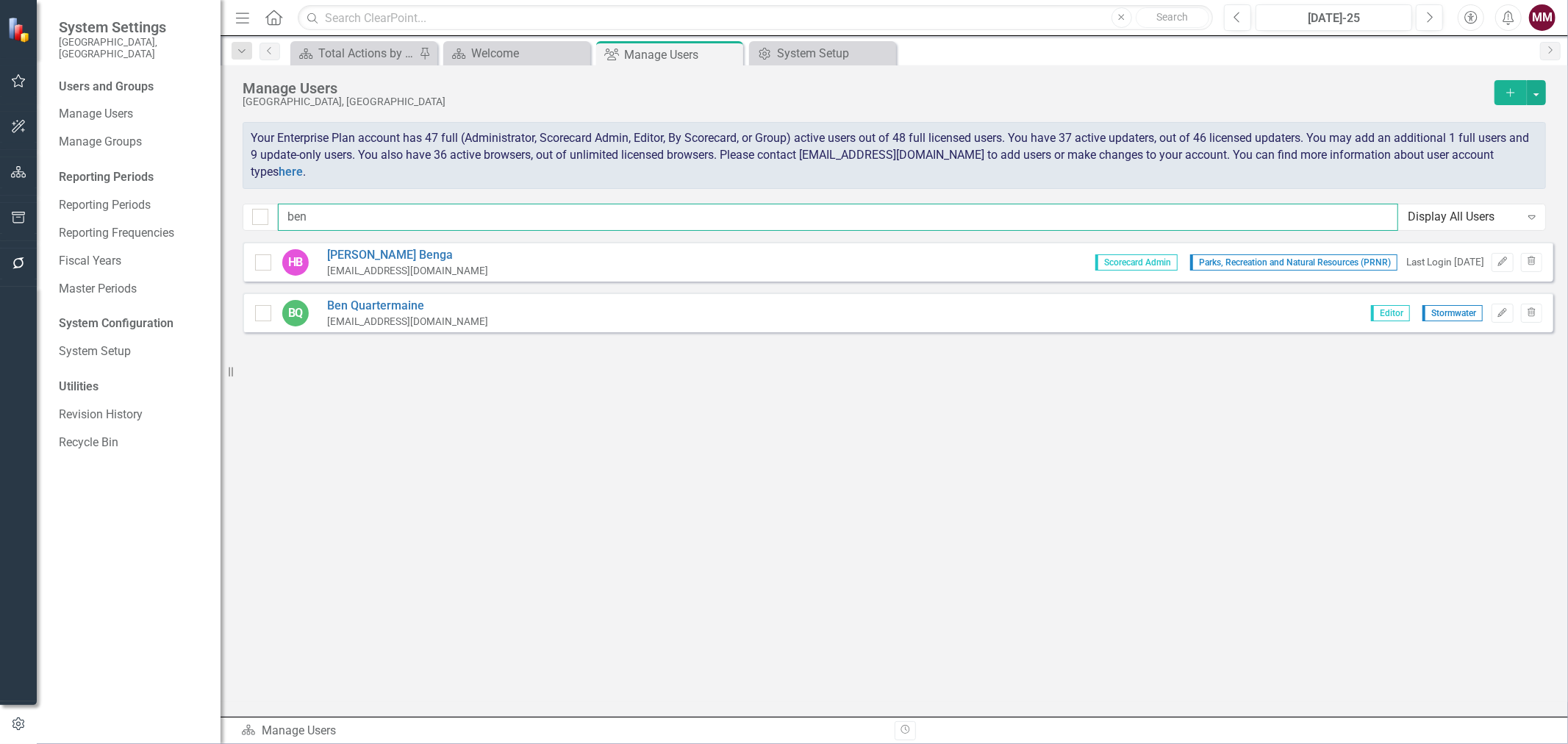
drag, startPoint x: 167, startPoint y: 197, endPoint x: 28, endPoint y: 196, distance: 139.0
click at [33, 197] on div "System Settings [GEOGRAPHIC_DATA], [GEOGRAPHIC_DATA] Users and Groups Manage Us…" at bounding box center [784, 372] width 1568 height 744
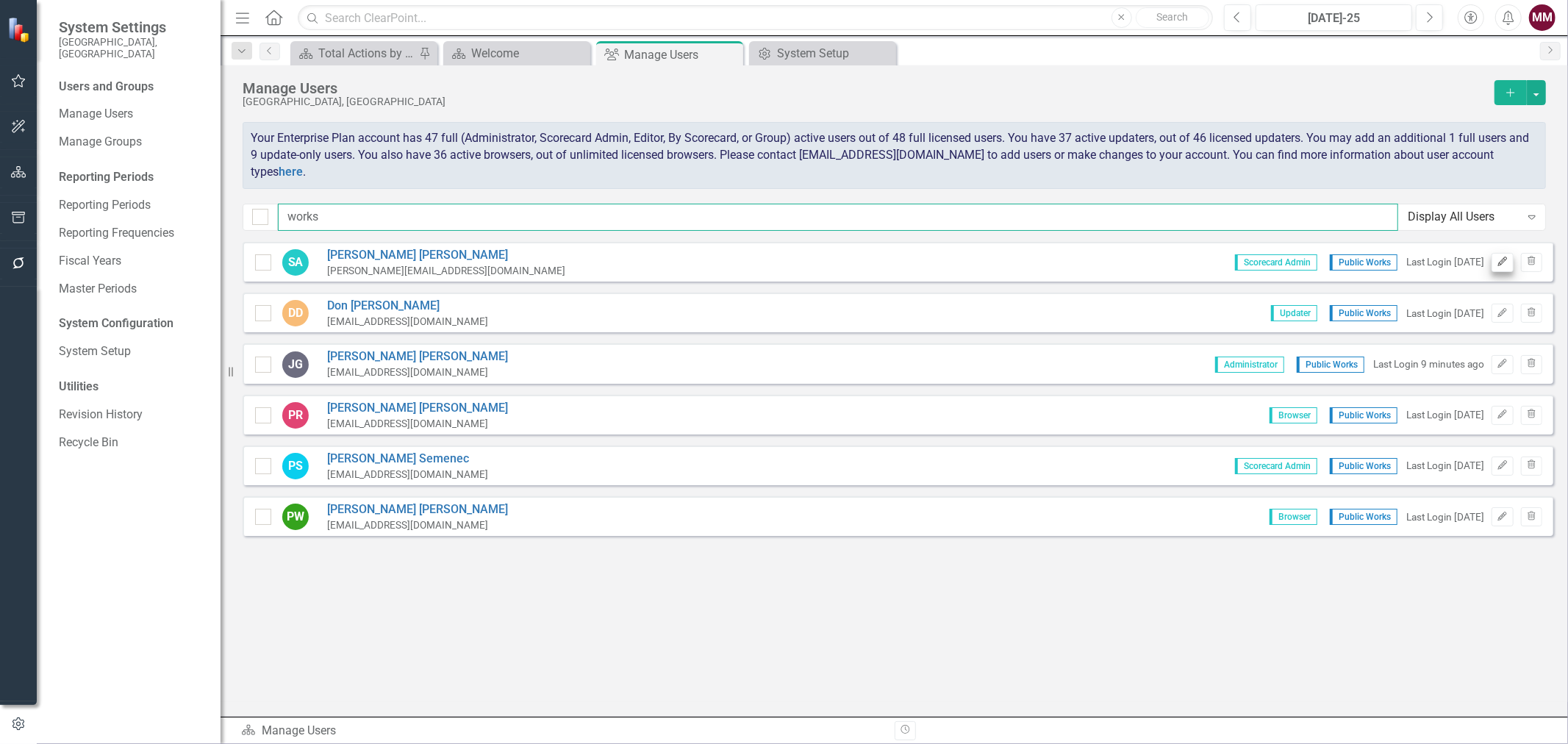
type input "works"
click at [1503, 260] on icon "Edit" at bounding box center [1503, 261] width 11 height 9
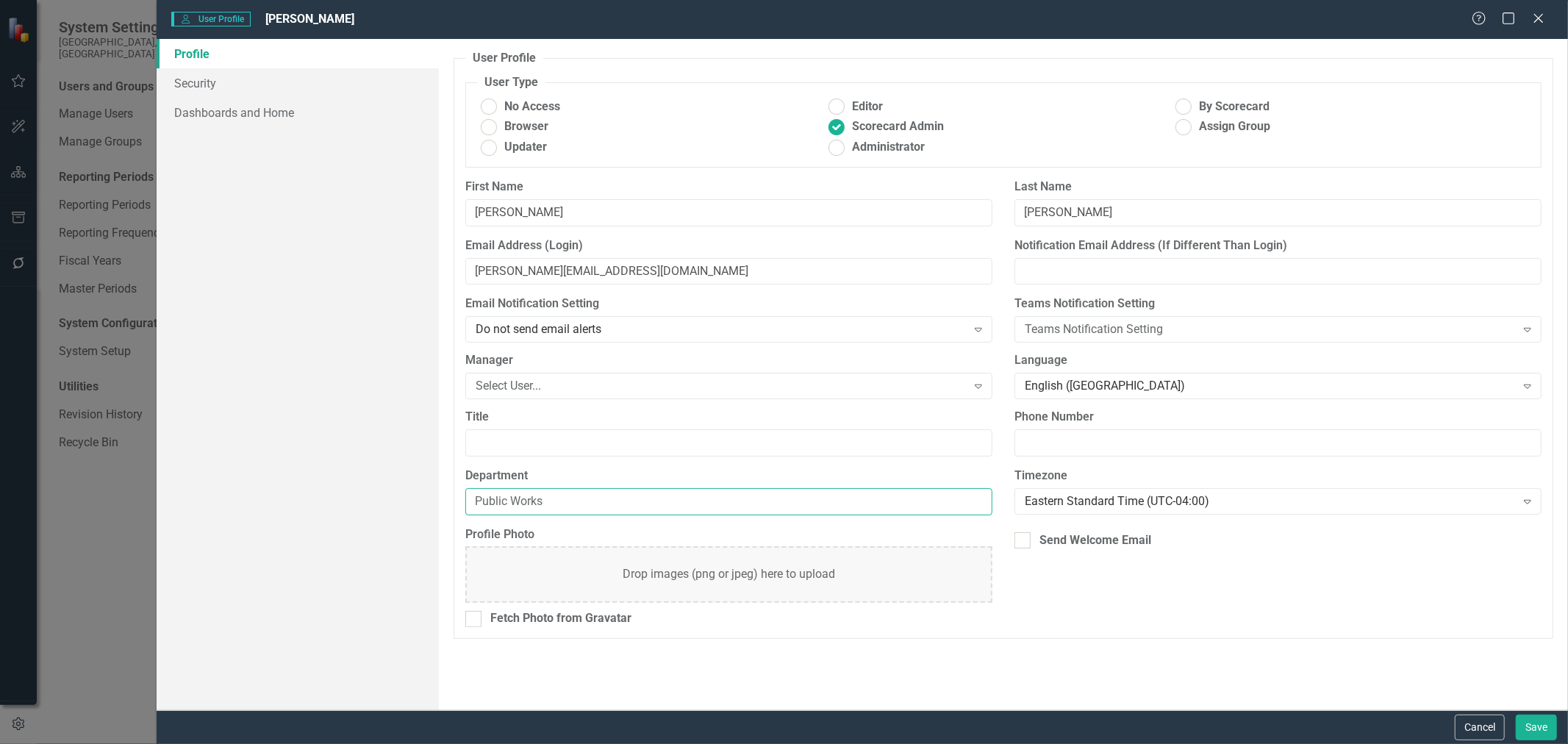
drag, startPoint x: 515, startPoint y: 504, endPoint x: 94, endPoint y: 483, distance: 421.5
click at [98, 483] on div "User User Profile [PERSON_NAME] Help Maximize Close Profile Security Dashboards…" at bounding box center [784, 372] width 1568 height 744
drag, startPoint x: 581, startPoint y: 502, endPoint x: 294, endPoint y: 501, distance: 287.0
click at [297, 502] on div "Profile Security Dashboards and Home User Profile ClearPoint has a wealth of op…" at bounding box center [862, 374] width 1411 height 671
type input "Transportation"
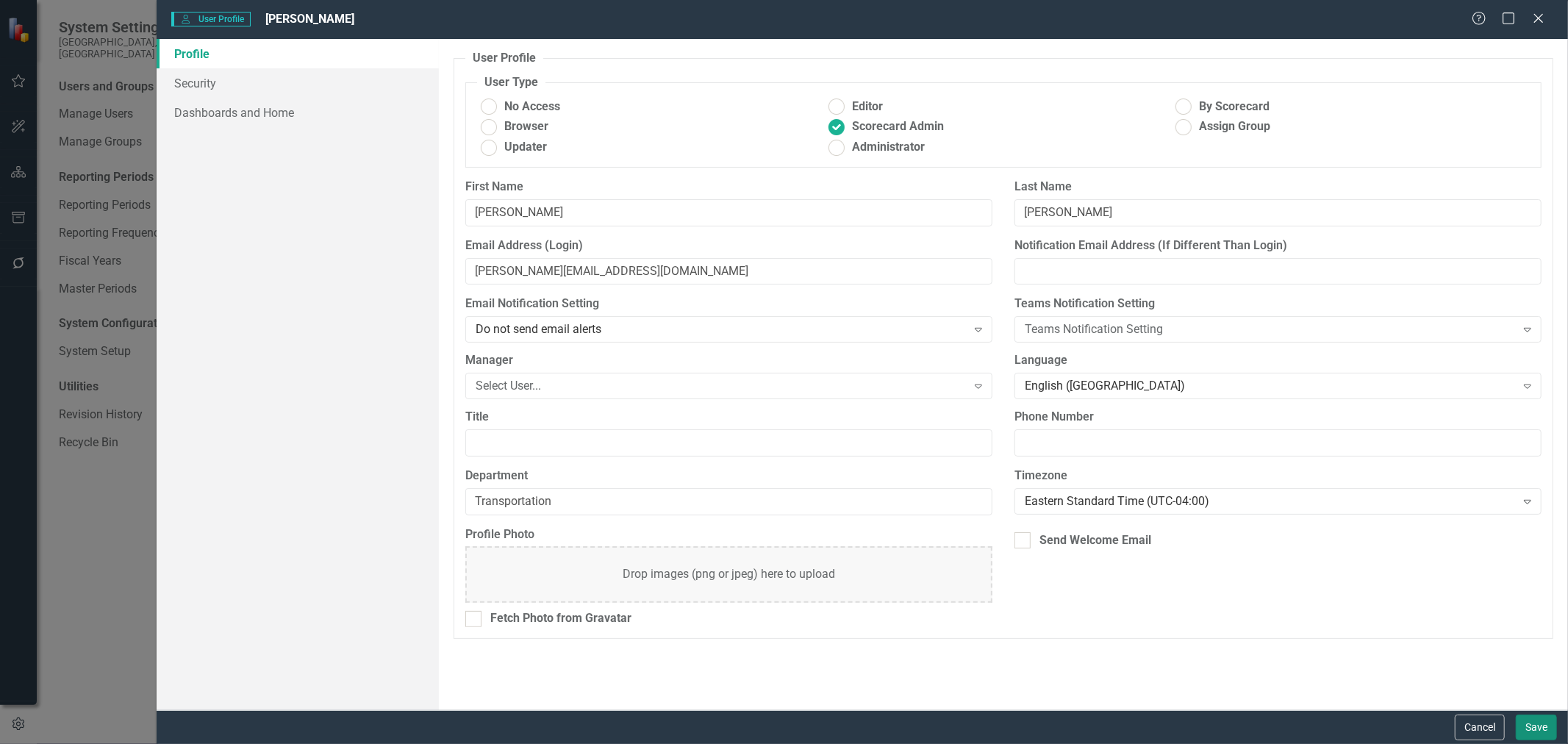
click at [1526, 727] on button "Save" at bounding box center [1537, 727] width 41 height 26
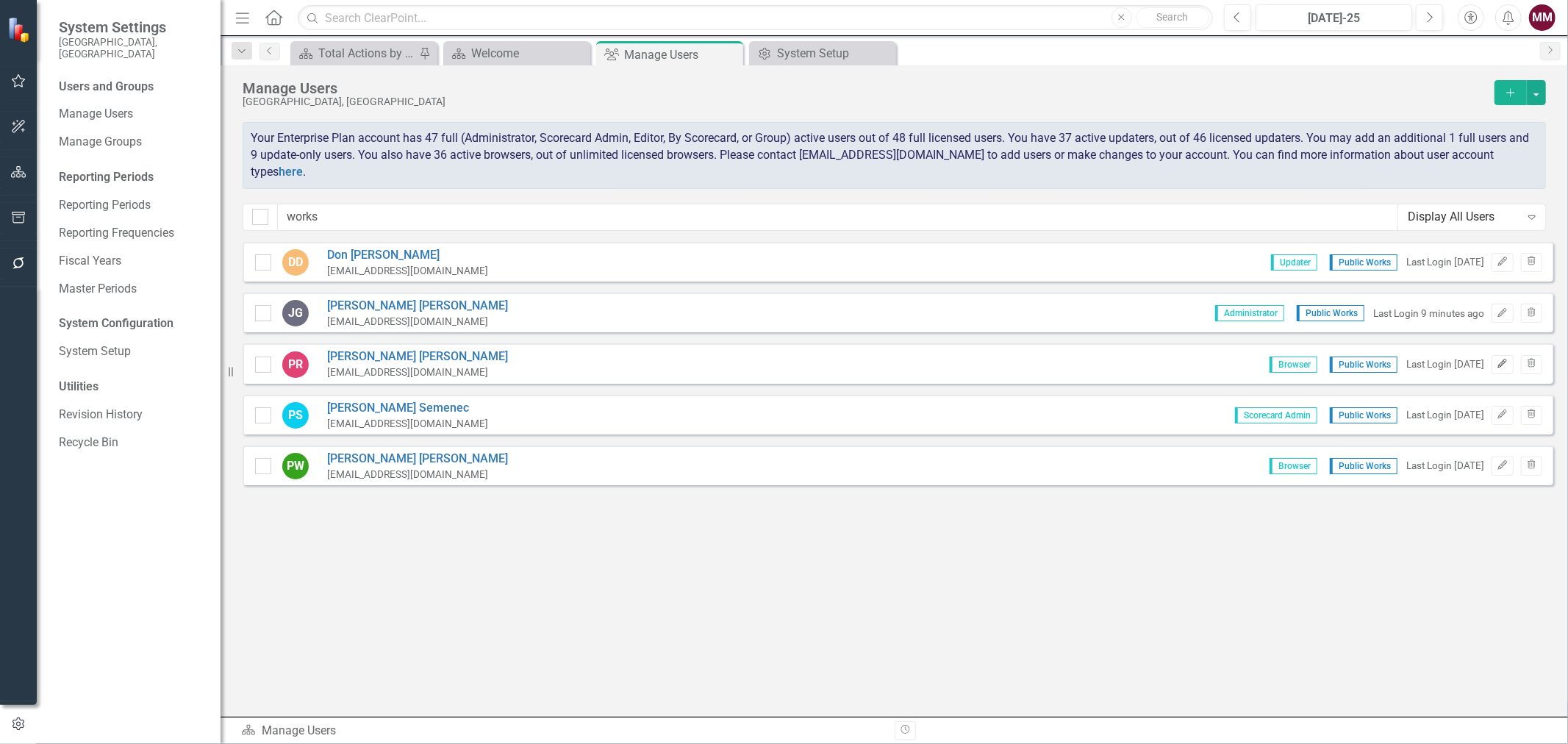
click at [1503, 359] on icon "button" at bounding box center [1503, 363] width 9 height 9
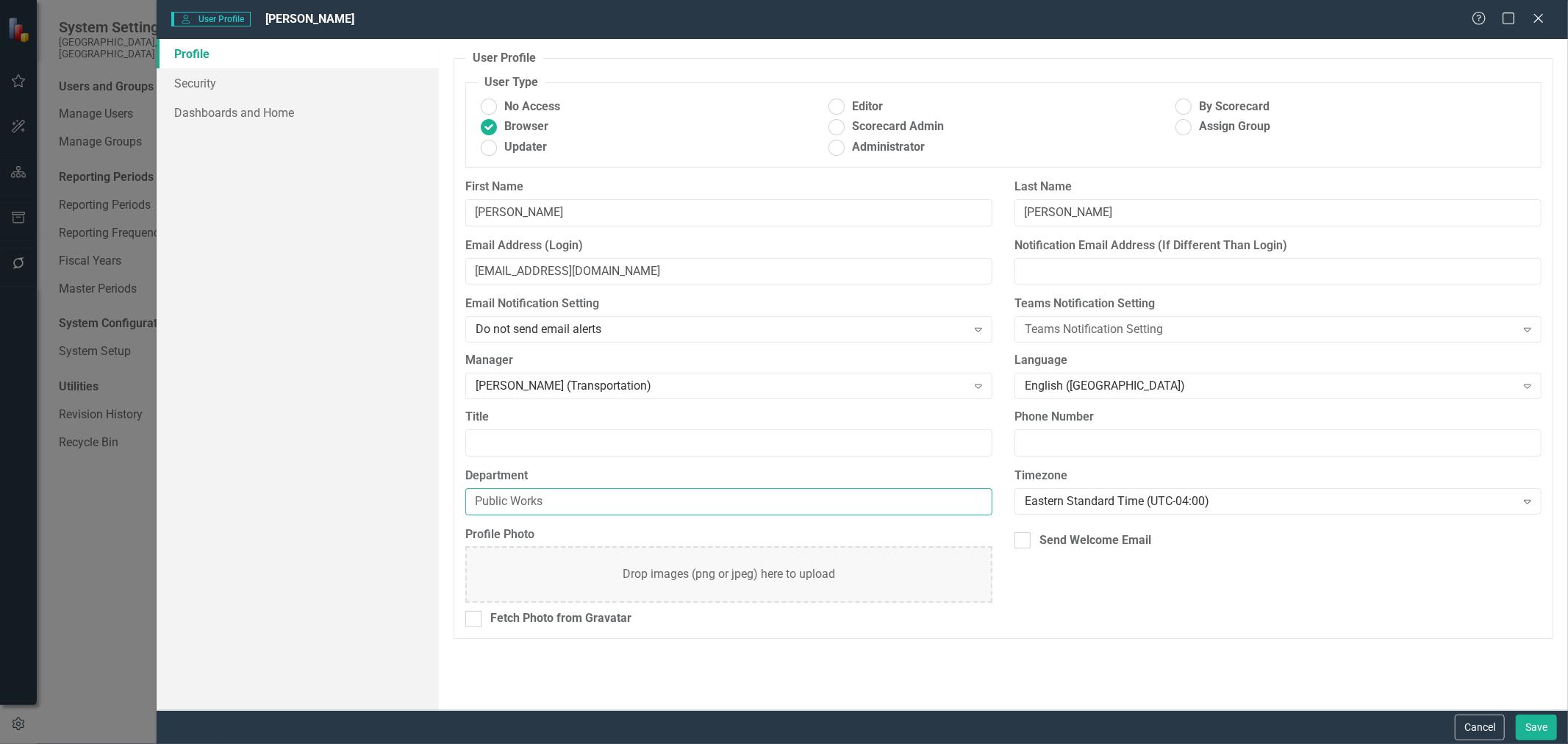
drag, startPoint x: 560, startPoint y: 500, endPoint x: 196, endPoint y: 459, distance: 366.3
click at [196, 459] on div "Profile Security Dashboards and Home User Profile ClearPoint has a wealth of op…" at bounding box center [862, 374] width 1411 height 671
paste input "Transportation"
type input "Transportation"
click at [1537, 720] on button "Save" at bounding box center [1537, 727] width 41 height 26
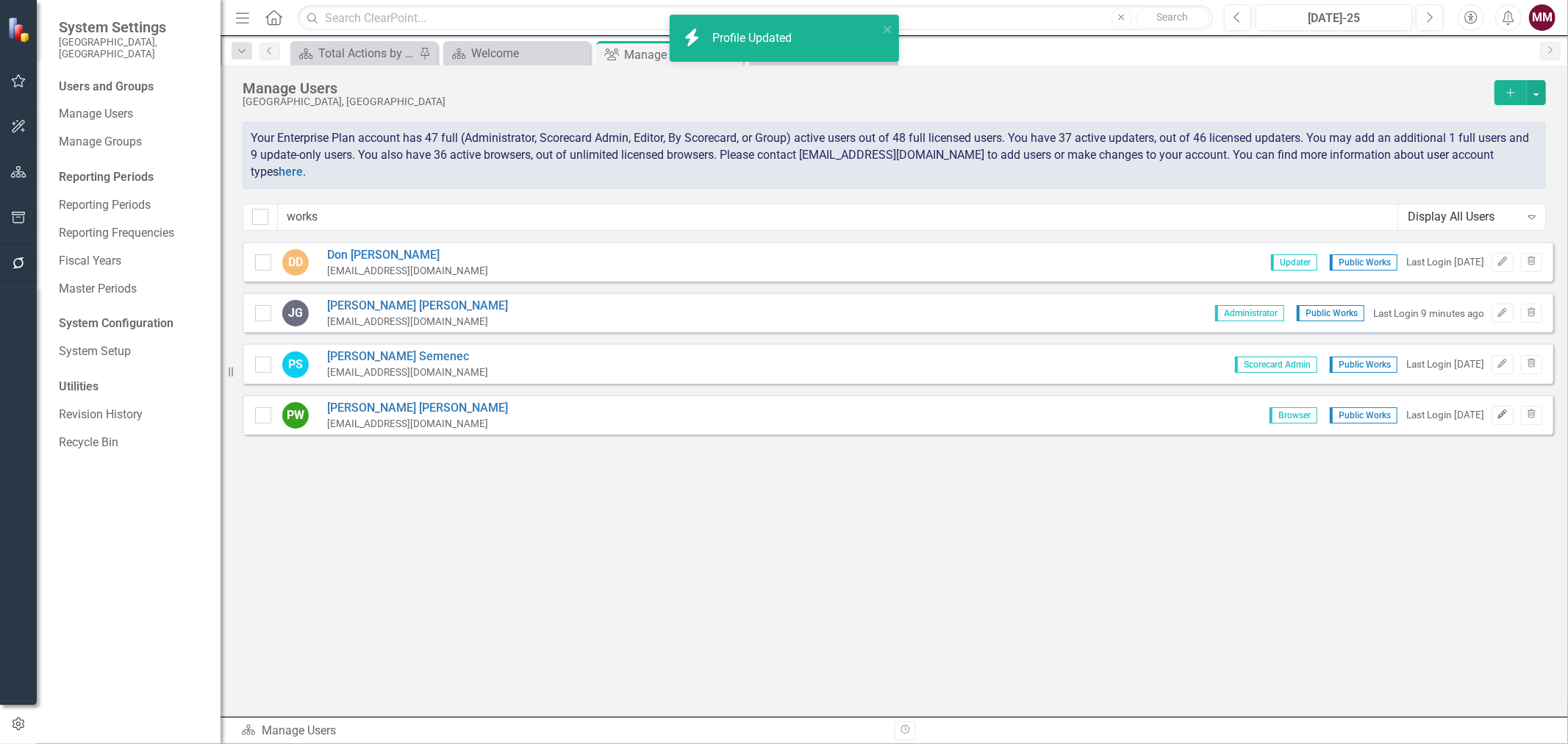
click at [1496, 409] on button "Edit" at bounding box center [1502, 415] width 21 height 19
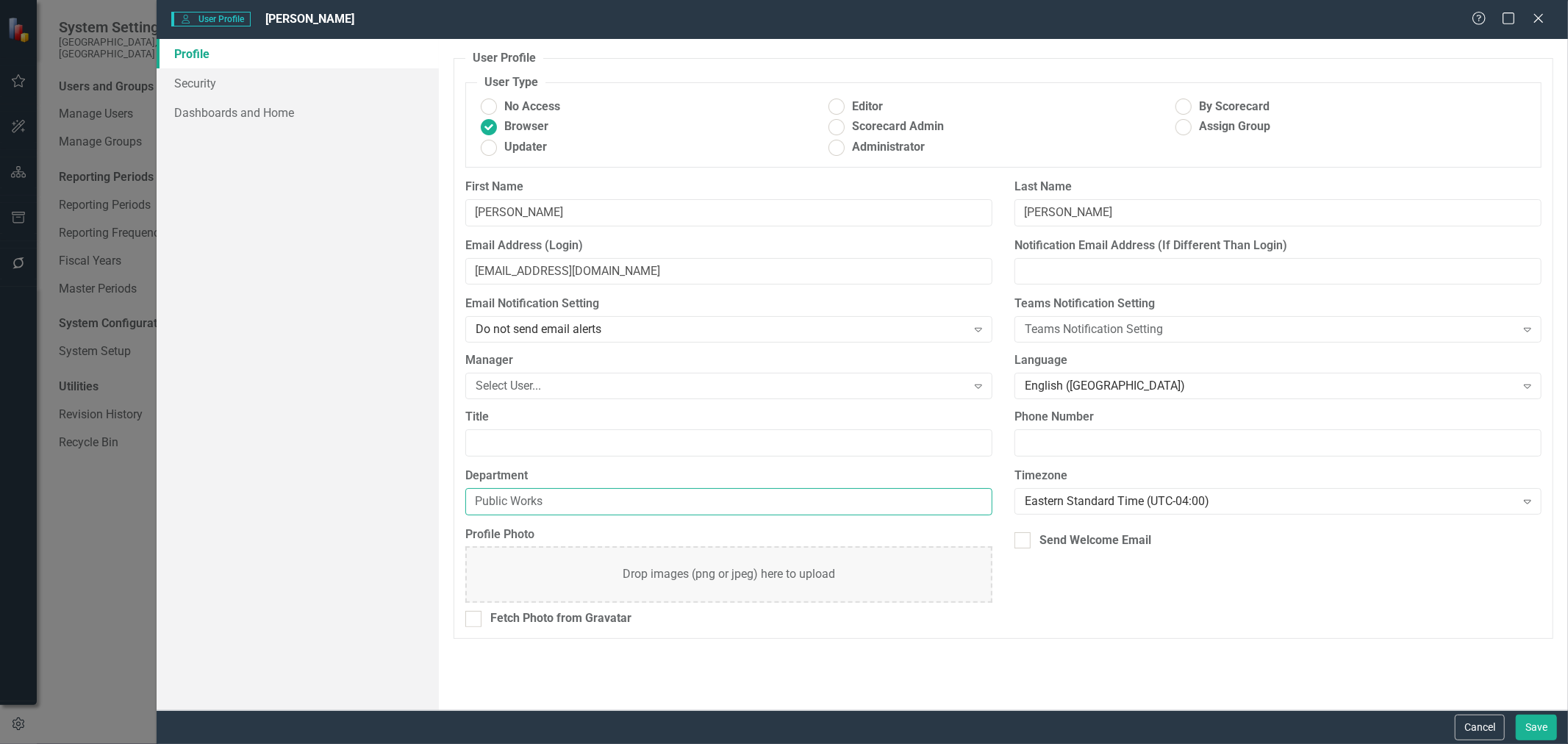
drag, startPoint x: 504, startPoint y: 497, endPoint x: 227, endPoint y: 479, distance: 277.6
click at [208, 483] on div "Profile Security Dashboards and Home User Profile ClearPoint has a wealth of op…" at bounding box center [862, 374] width 1411 height 671
paste input "Transportation"
type input "Transportation"
click at [1548, 734] on button "Save" at bounding box center [1537, 727] width 41 height 26
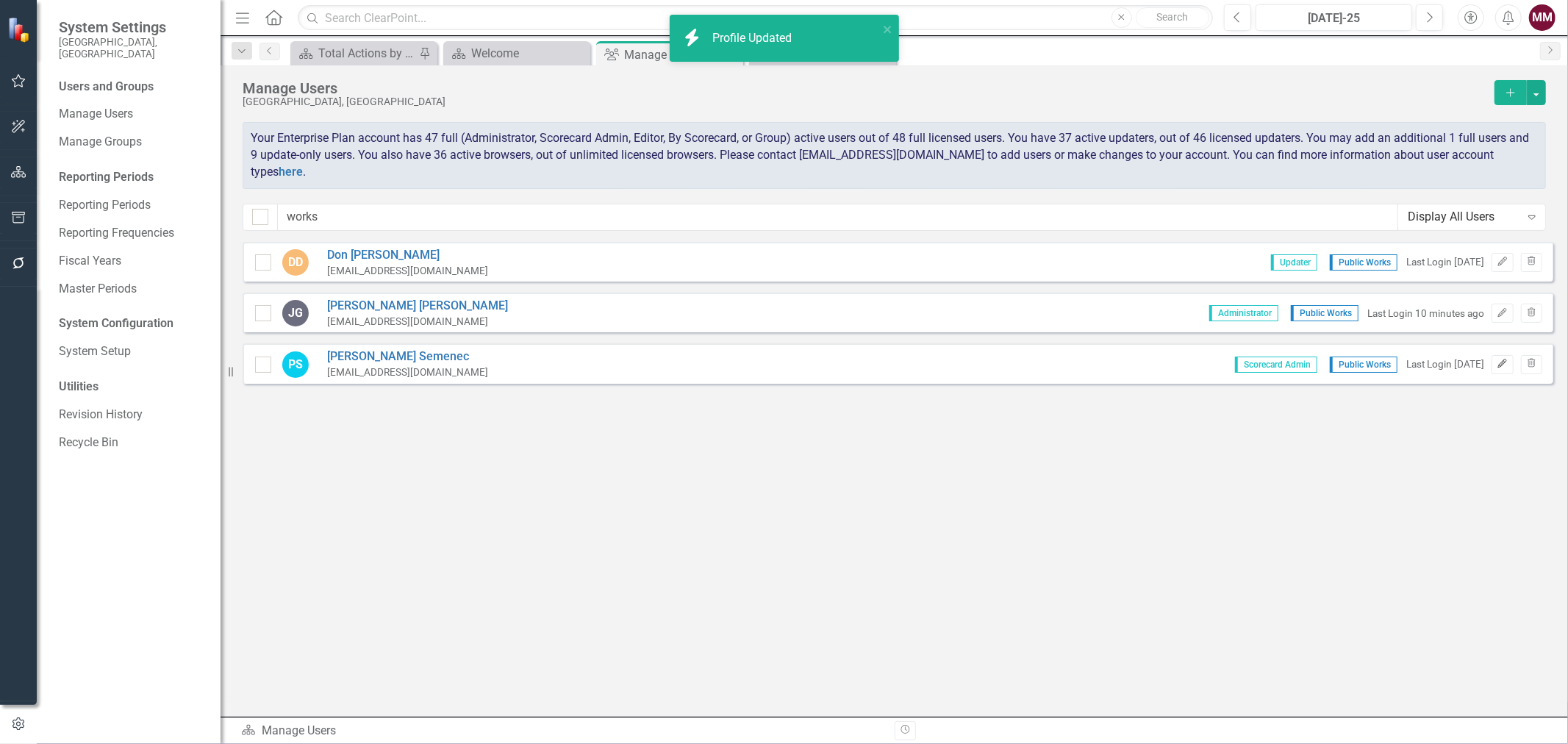
click at [1508, 359] on icon "Edit" at bounding box center [1503, 363] width 11 height 9
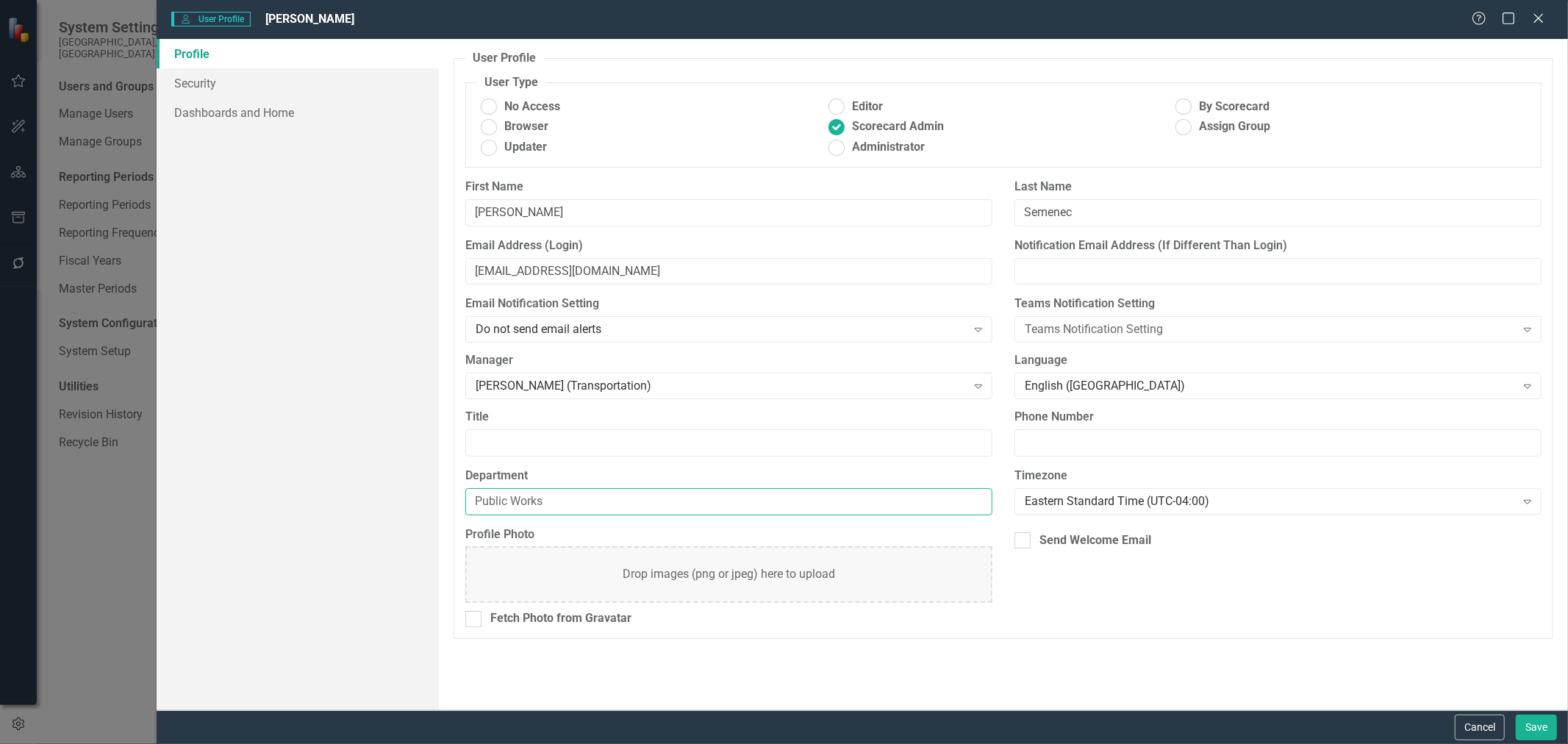
drag, startPoint x: 563, startPoint y: 497, endPoint x: 138, endPoint y: 463, distance: 426.4
click at [231, 480] on div "Profile Security Dashboards and Home User Profile ClearPoint has a wealth of op…" at bounding box center [862, 374] width 1411 height 671
type input "Stormwater"
click at [1543, 724] on button "Save" at bounding box center [1537, 727] width 41 height 26
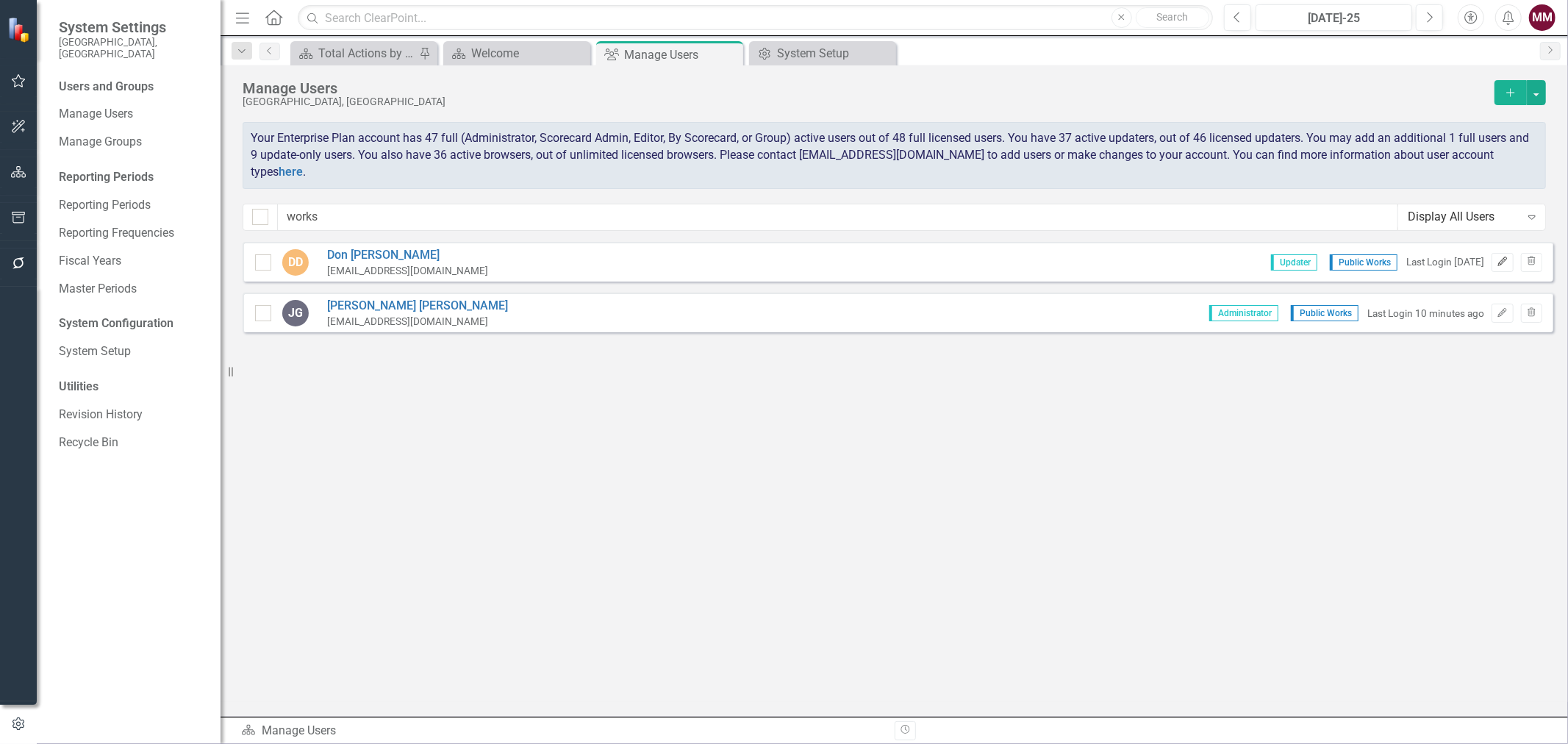
click at [1503, 260] on icon "Edit" at bounding box center [1503, 261] width 11 height 9
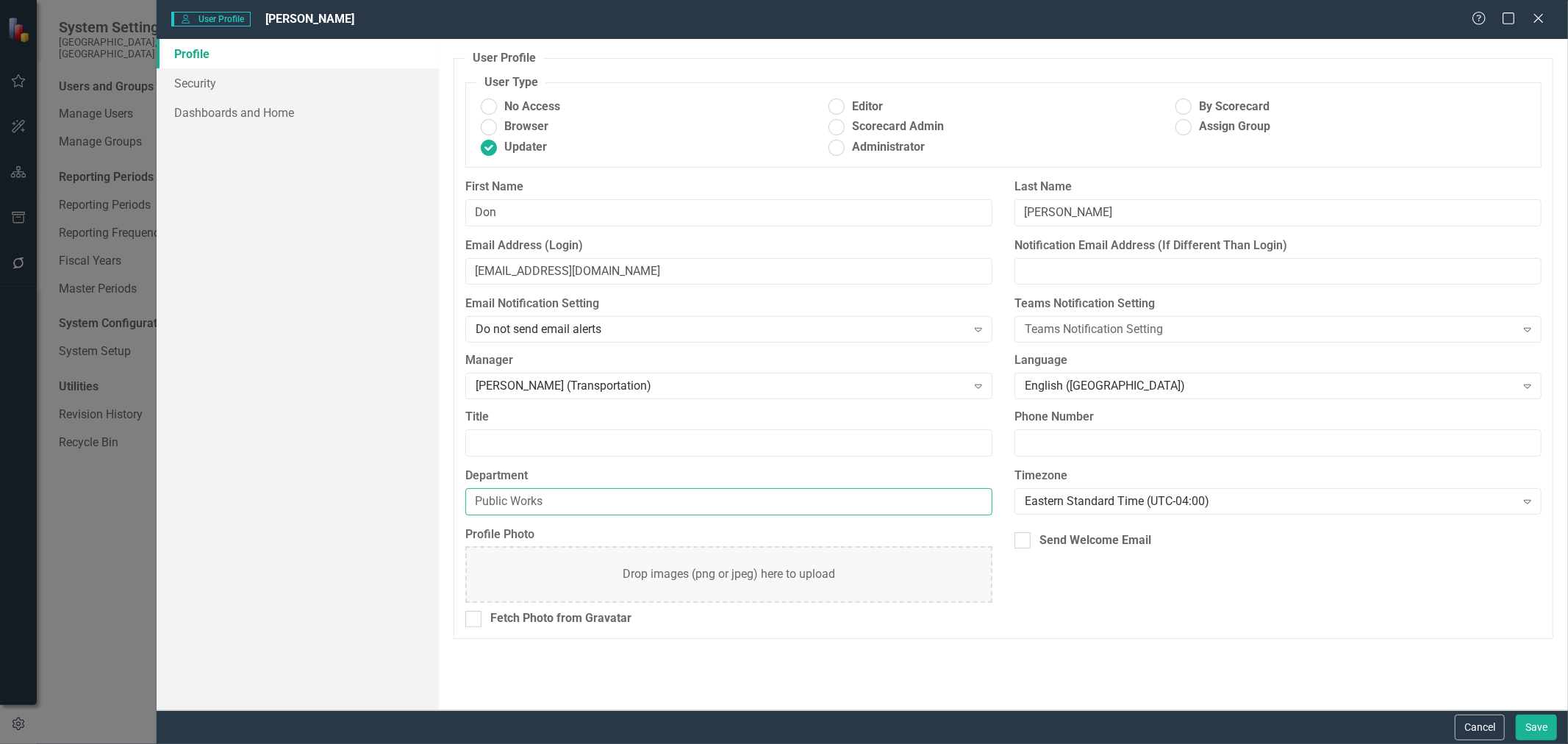
drag, startPoint x: 526, startPoint y: 495, endPoint x: 342, endPoint y: 495, distance: 184.0
click at [373, 495] on div "Profile Security Dashboards and Home User Profile ClearPoint has a wealth of op…" at bounding box center [862, 374] width 1411 height 671
paste input "Transportation"
type input "Transportation"
click at [1542, 728] on button "Save" at bounding box center [1537, 727] width 41 height 26
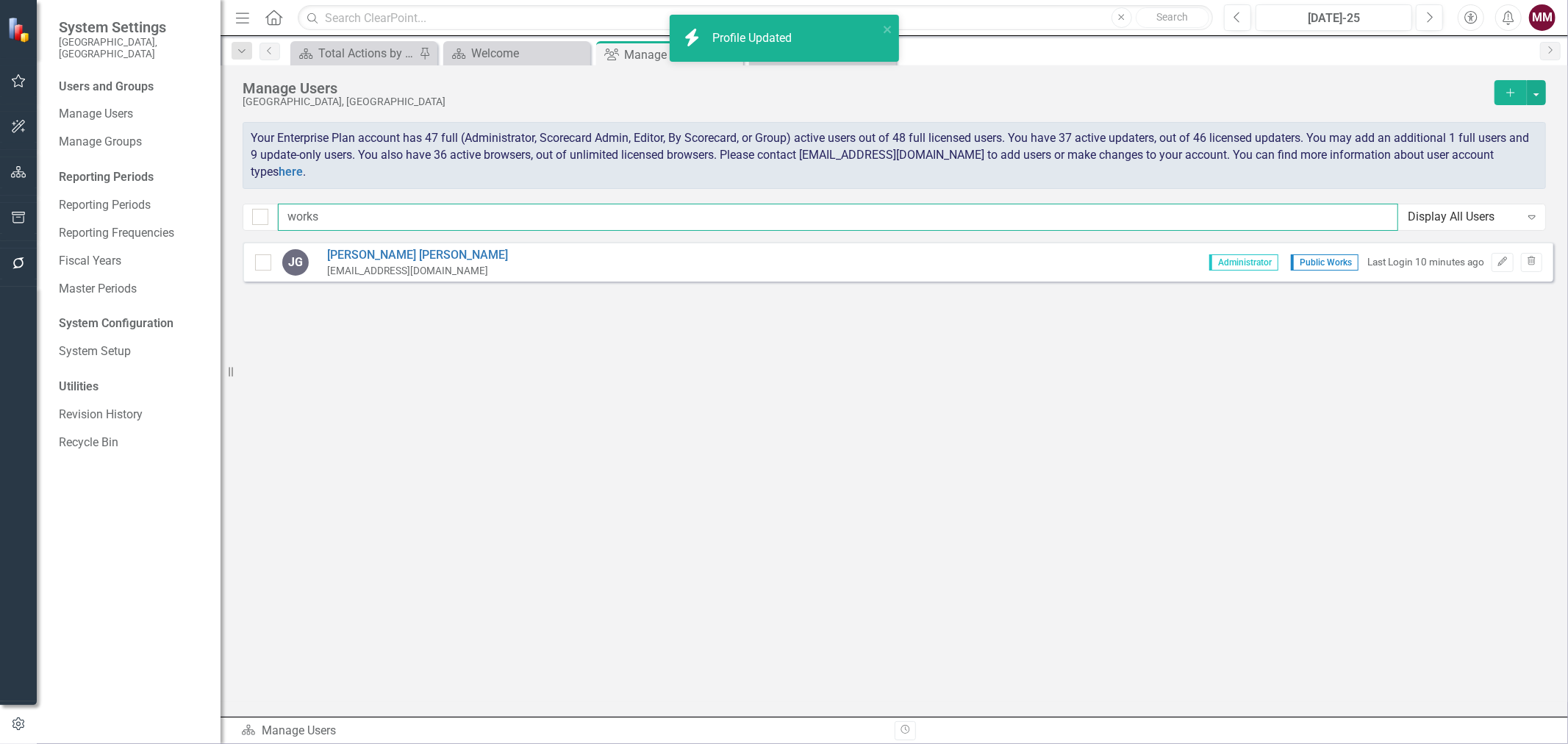
click at [13, 180] on div "System Settings [GEOGRAPHIC_DATA], [GEOGRAPHIC_DATA] Users and Groups Manage Us…" at bounding box center [784, 372] width 1568 height 744
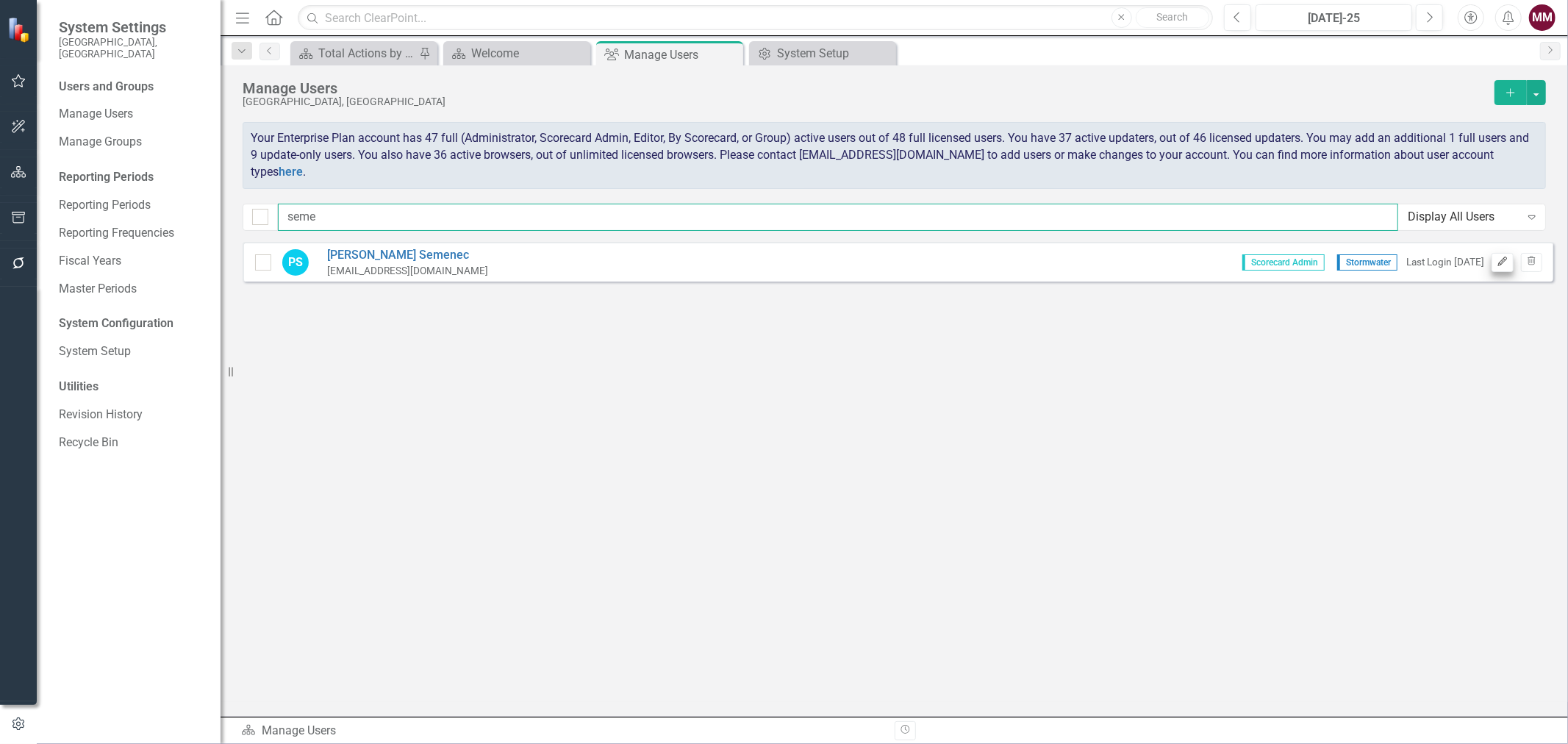
type input "seme"
click at [1501, 260] on icon "Edit" at bounding box center [1503, 261] width 11 height 9
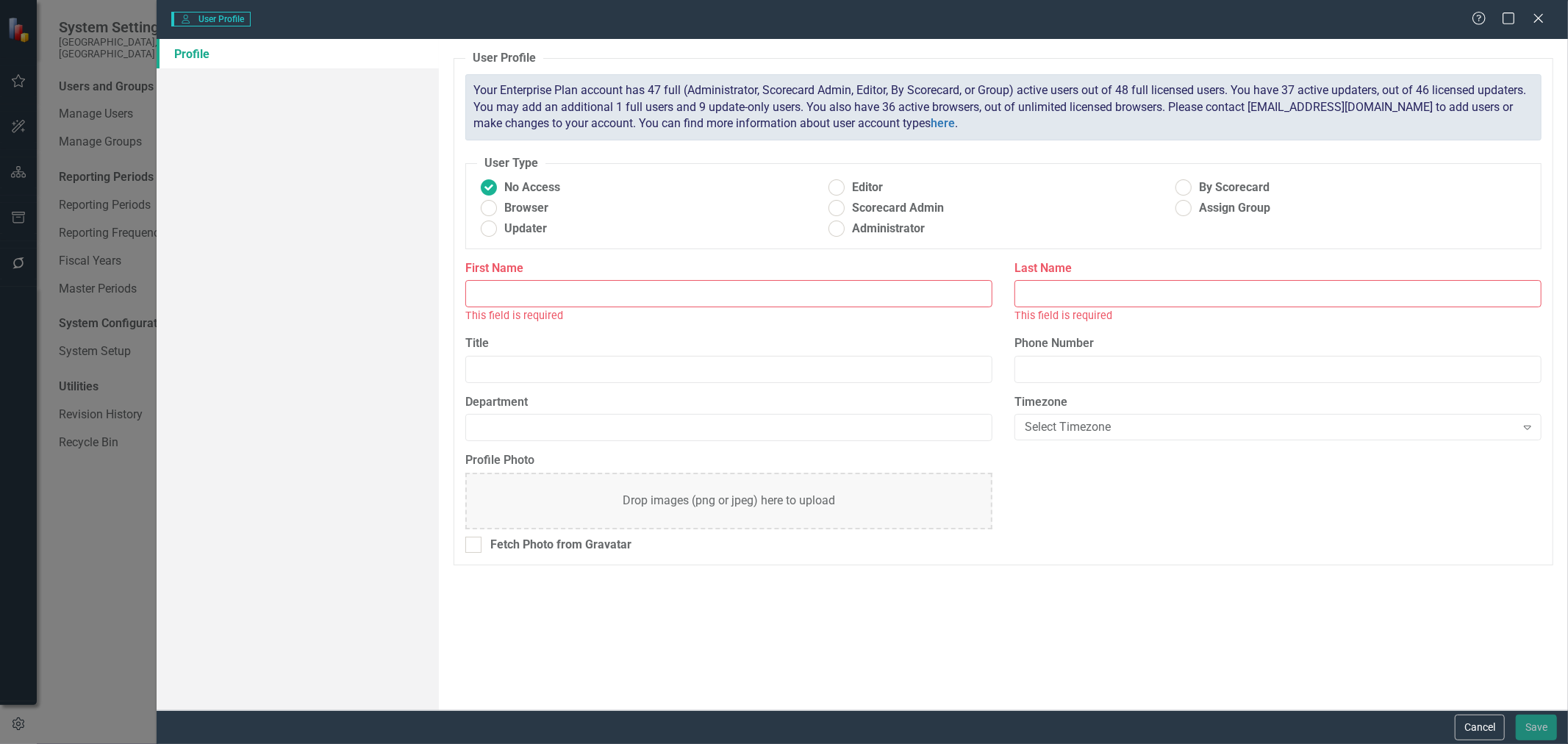
type input "[PERSON_NAME]"
type input "Semenec"
type input "Stormwater"
radio input "false"
radio input "true"
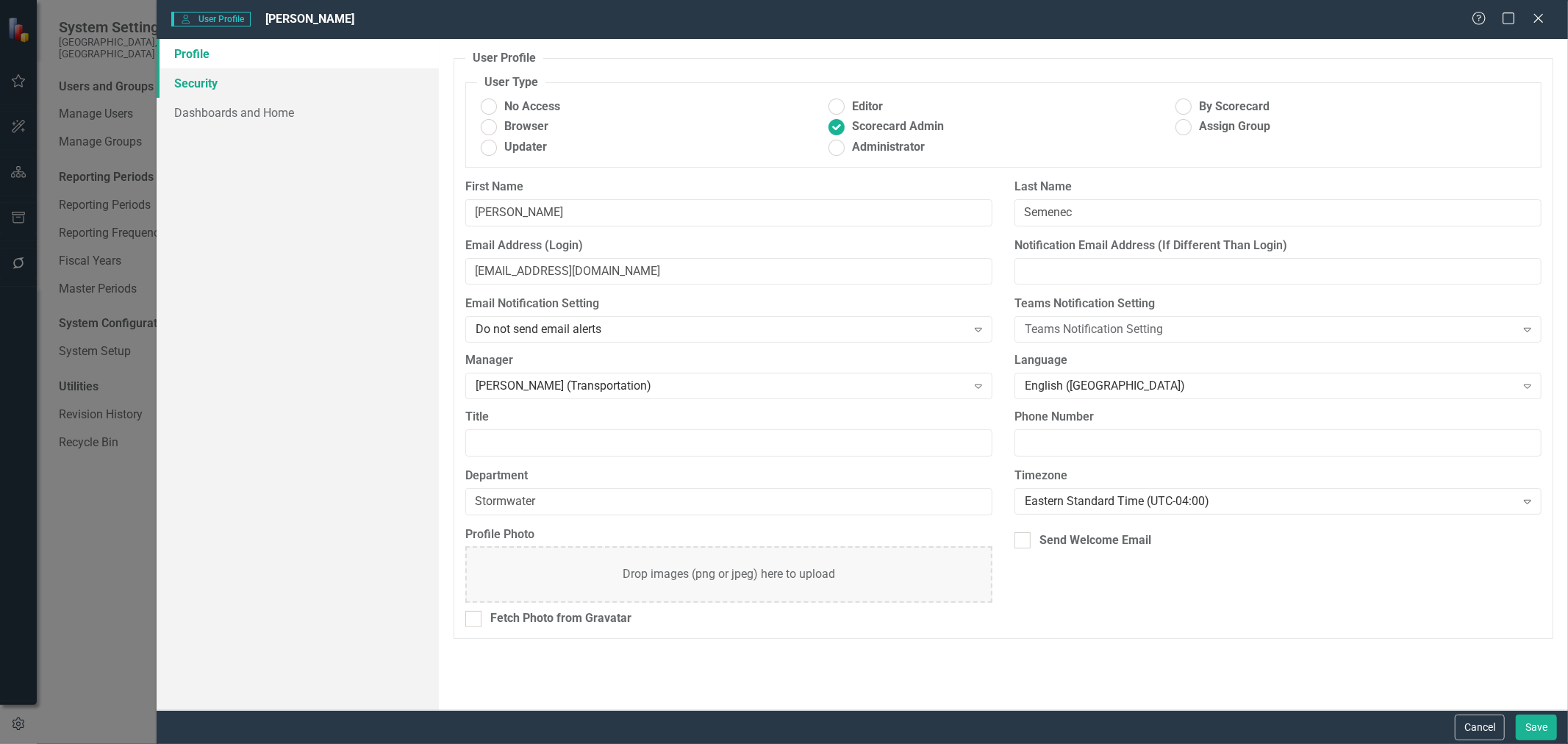
click at [195, 79] on link "Security" at bounding box center [297, 83] width 282 height 29
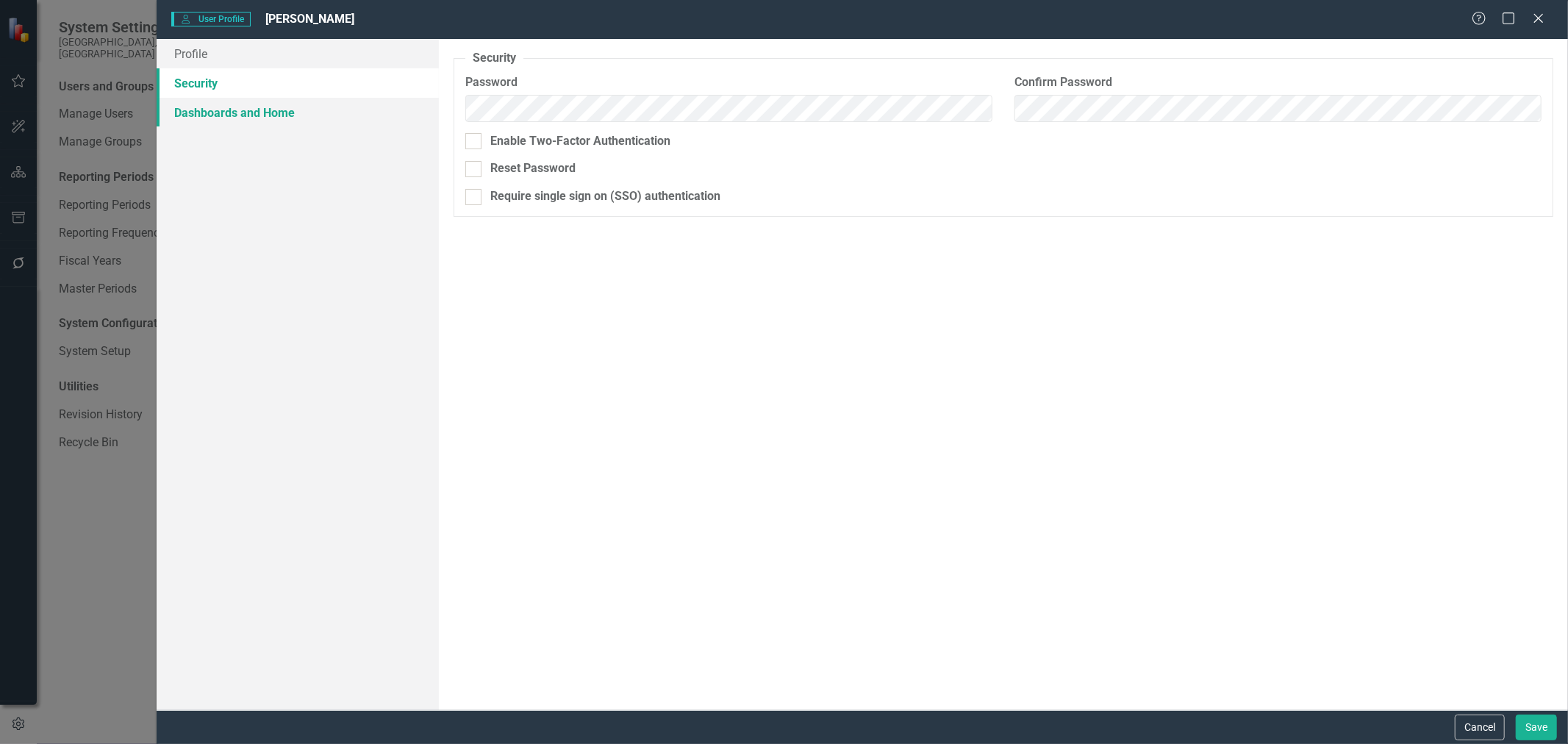
click at [185, 118] on link "Dashboards and Home" at bounding box center [297, 112] width 282 height 29
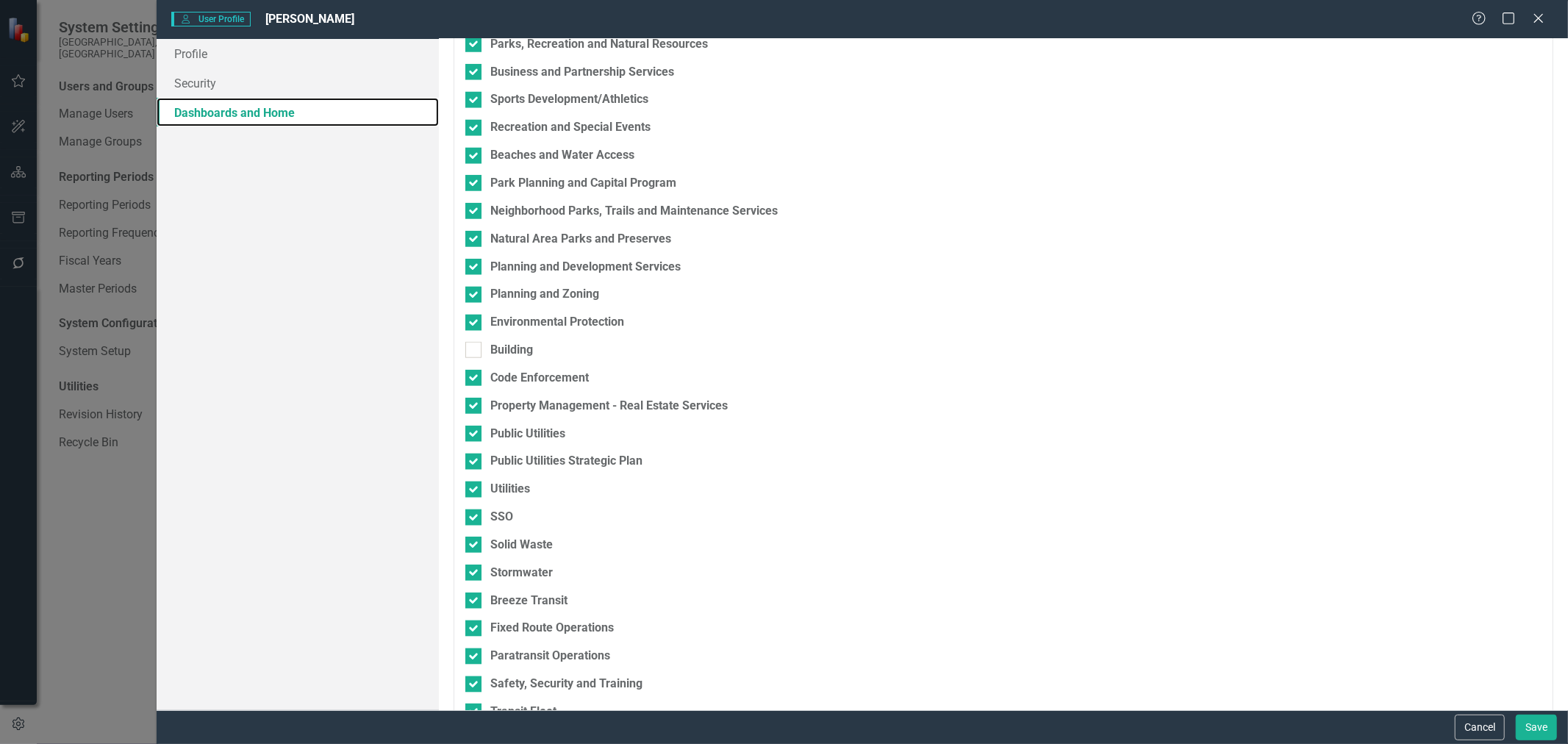
scroll to position [1470, 0]
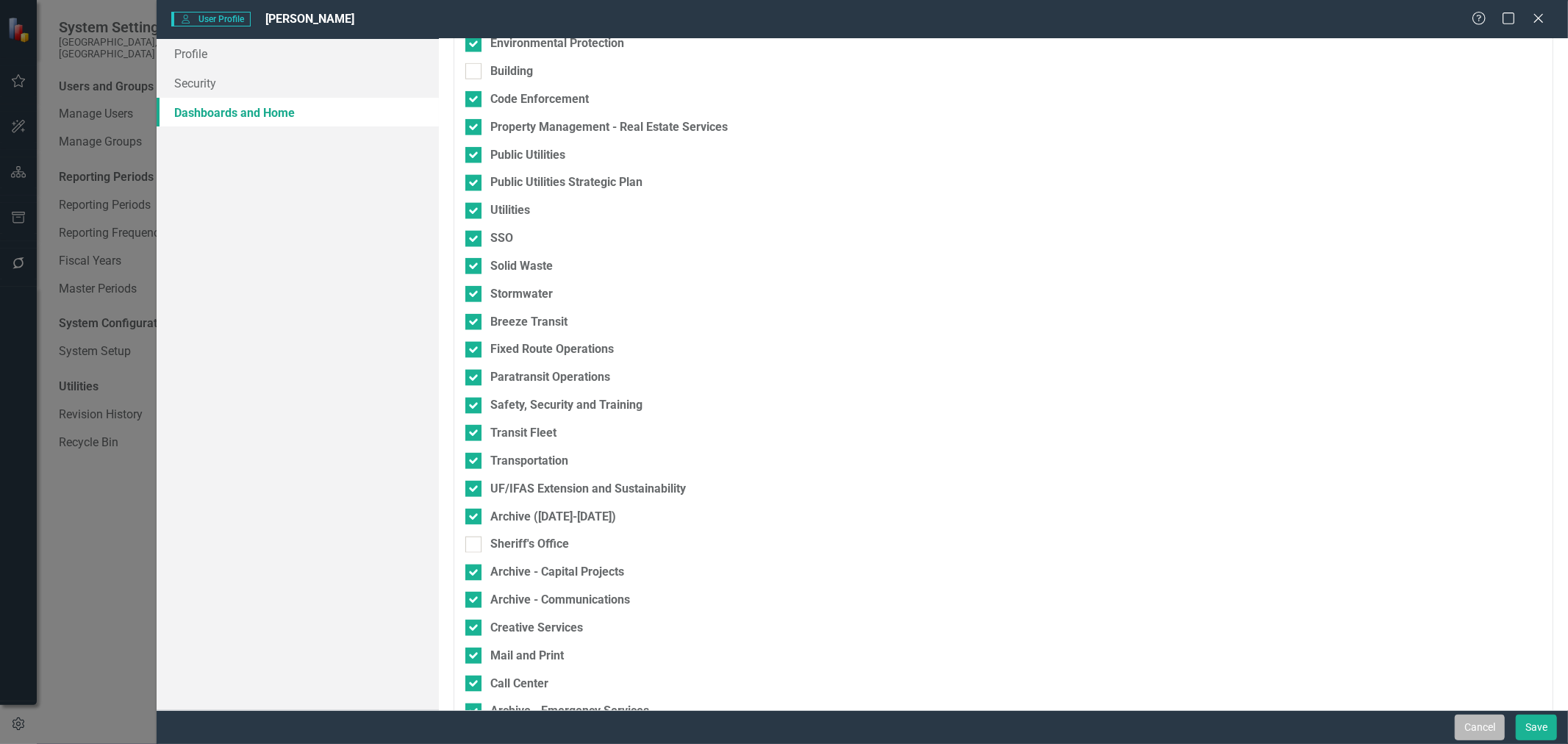
click at [1467, 719] on button "Cancel" at bounding box center [1481, 727] width 50 height 26
